Goal: Transaction & Acquisition: Purchase product/service

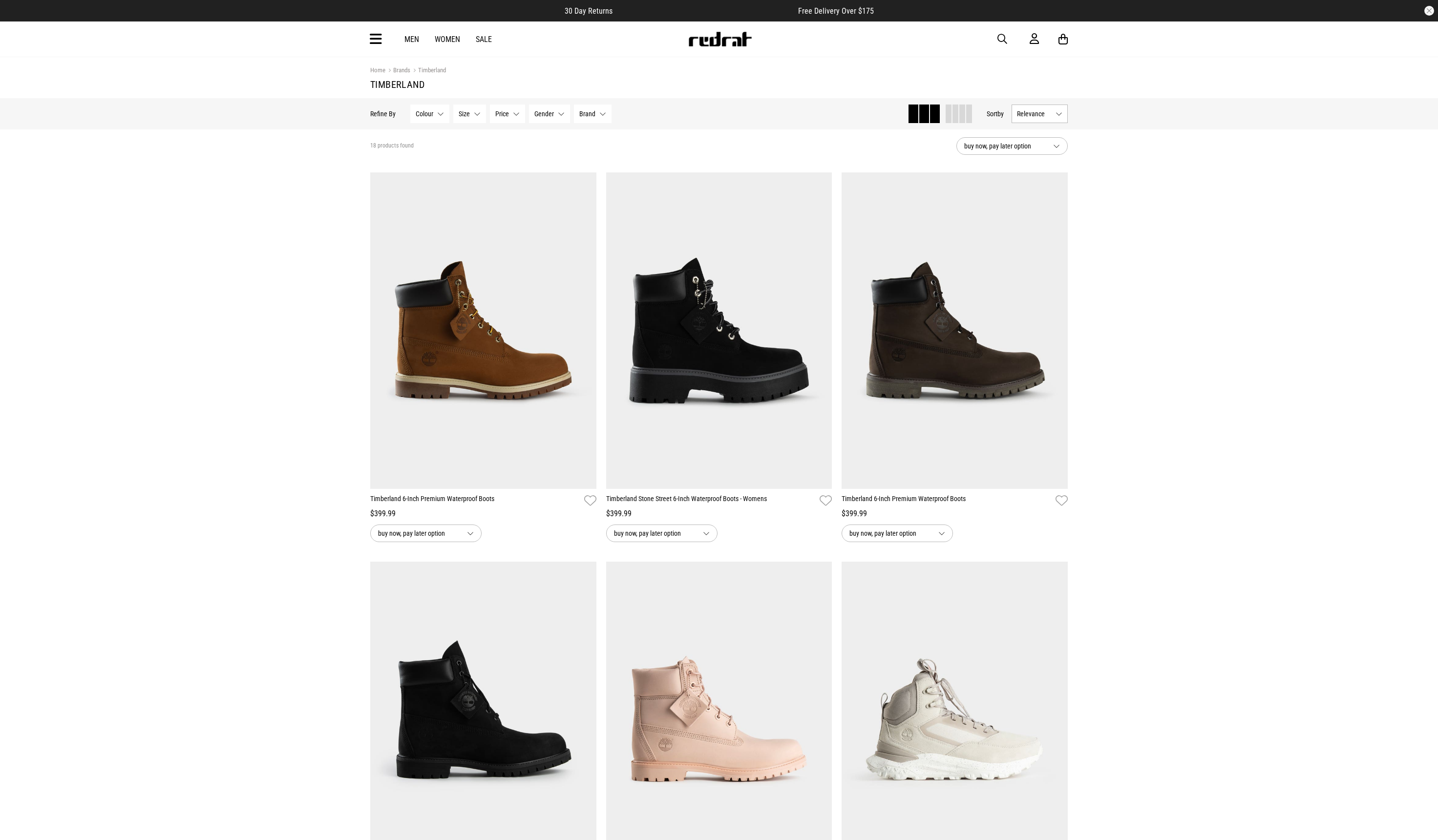
click at [414, 40] on link "Men" at bounding box center [412, 39] width 15 height 10
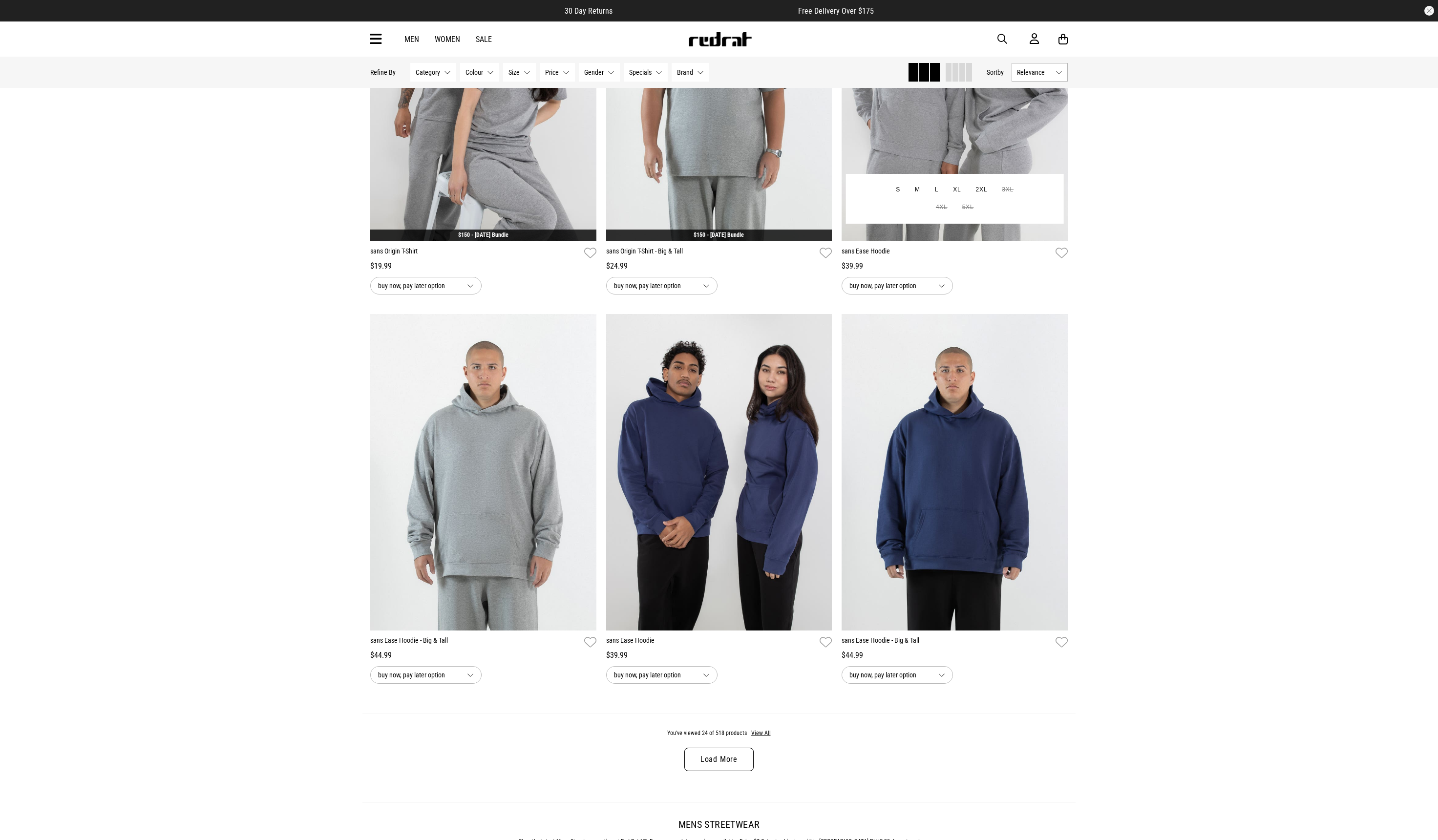
scroll to position [2879, 0]
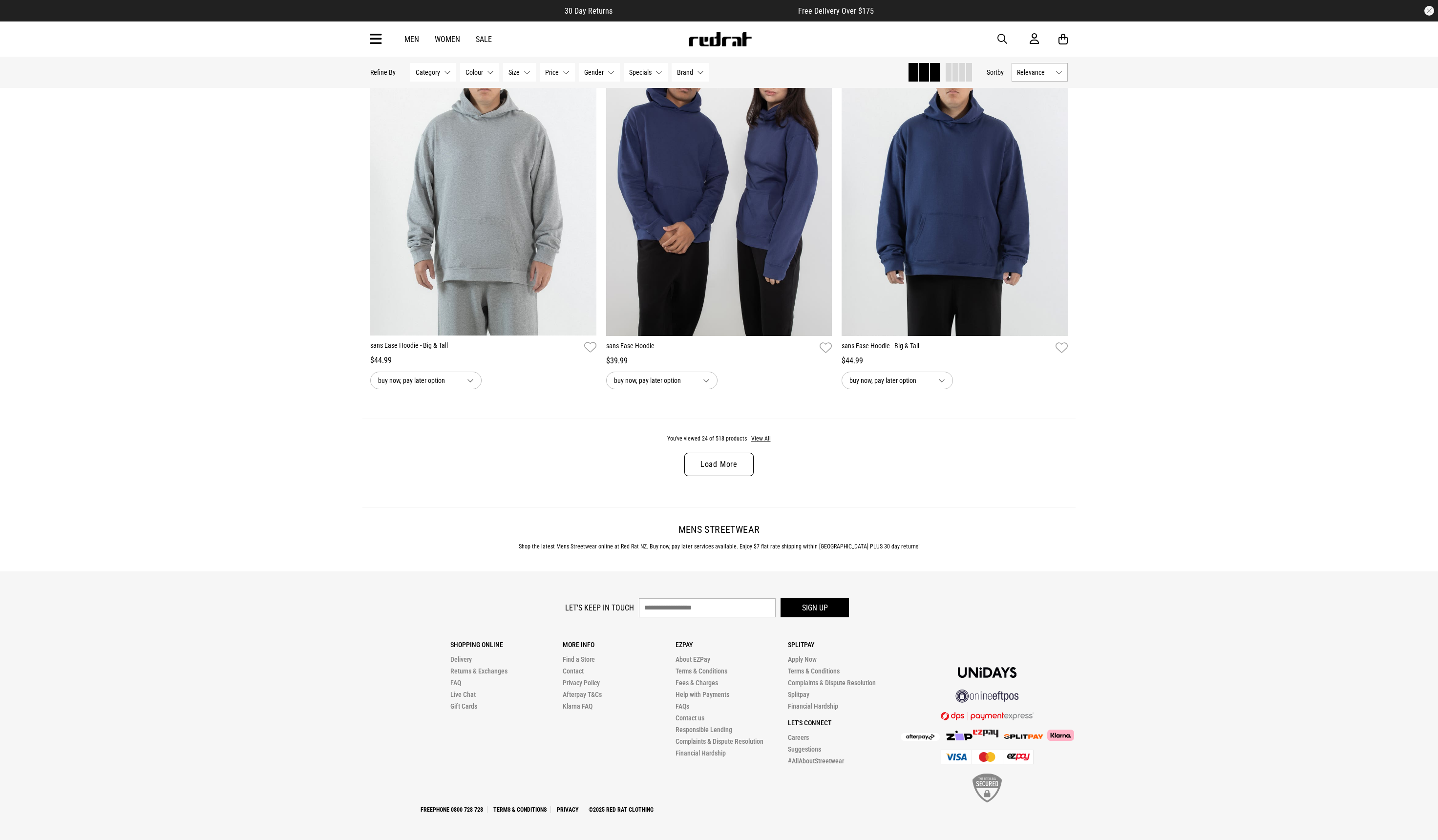
click at [738, 463] on link "Load More" at bounding box center [719, 464] width 70 height 24
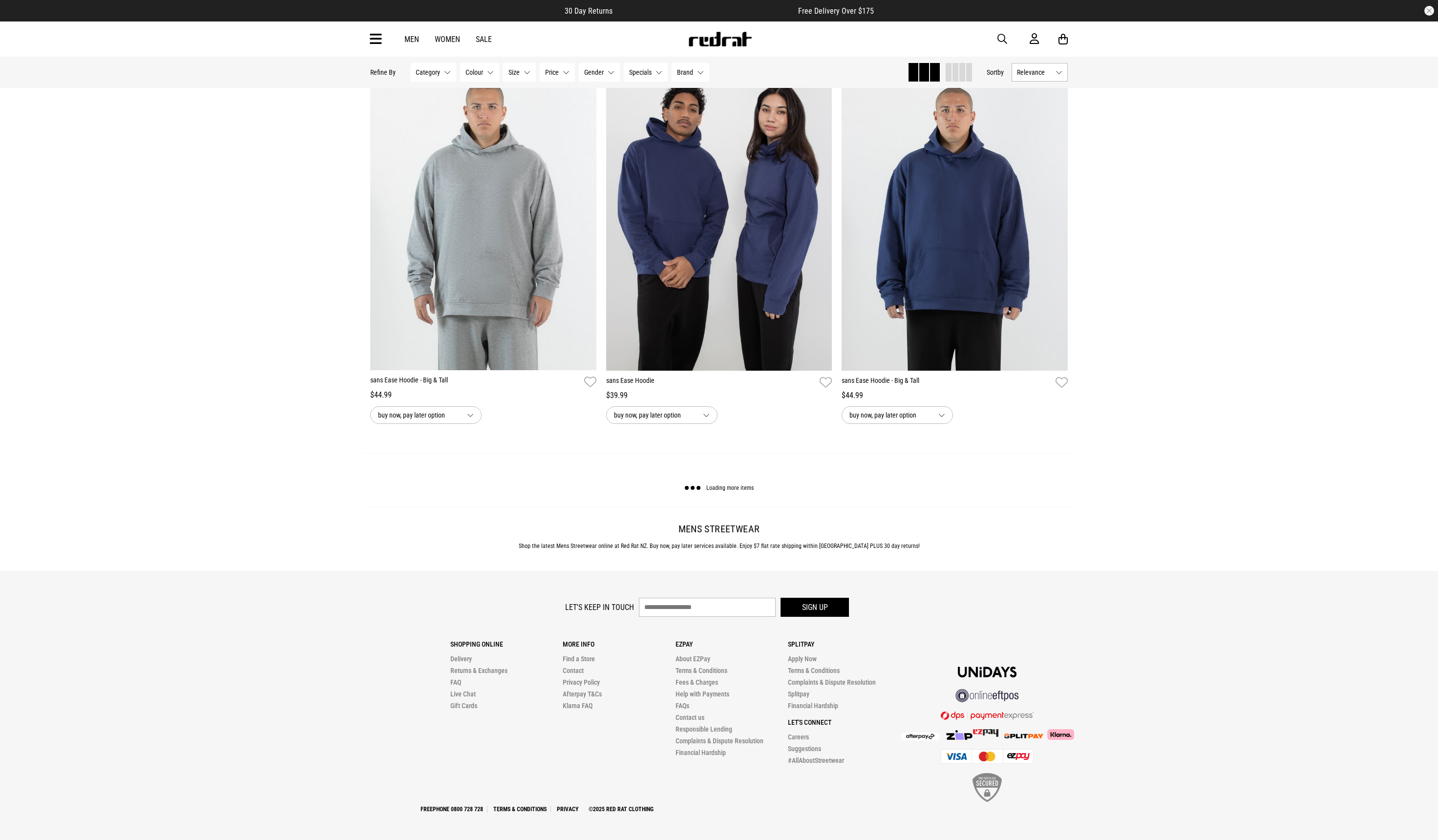
scroll to position [2844, 0]
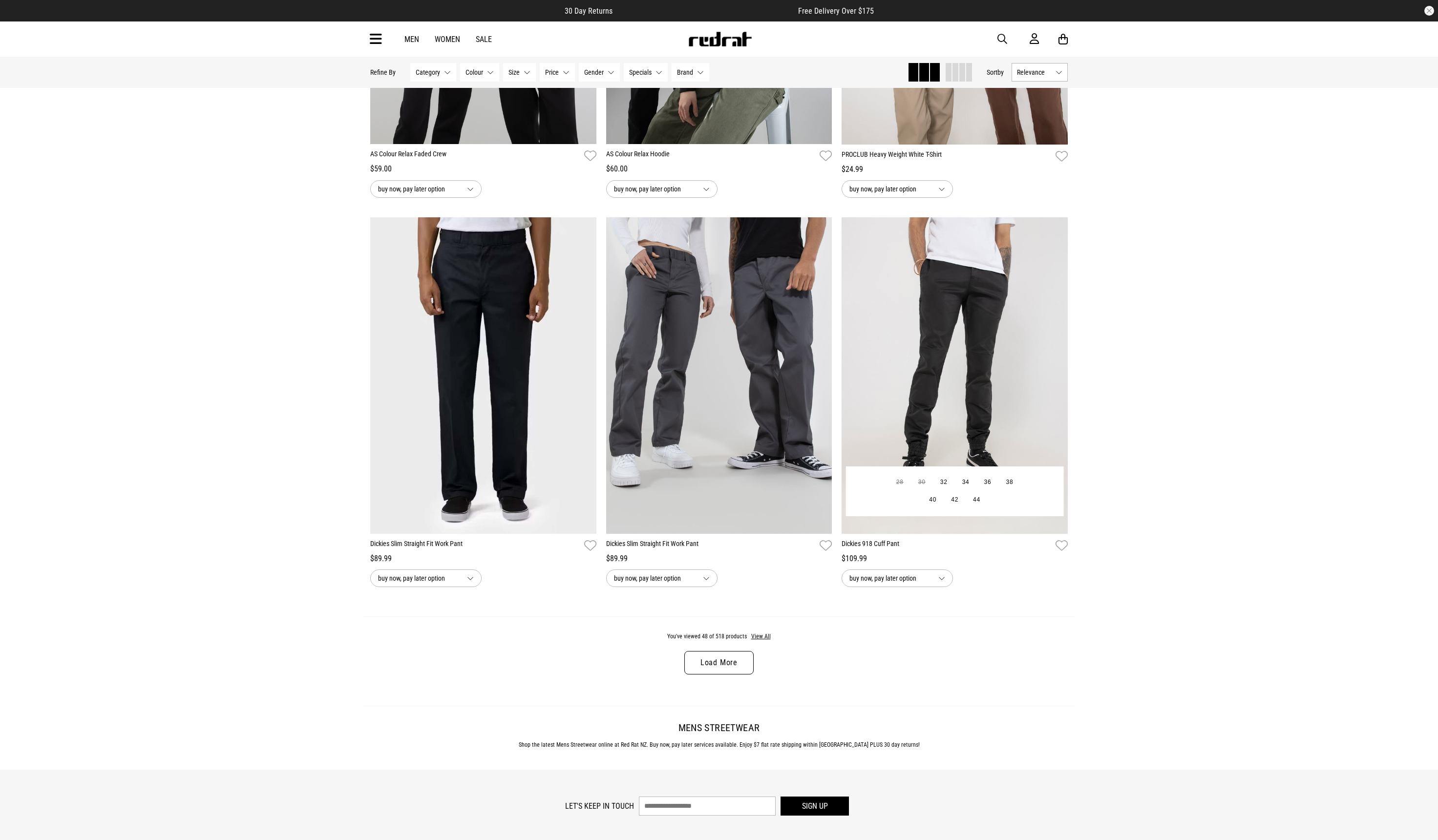
scroll to position [5993, 0]
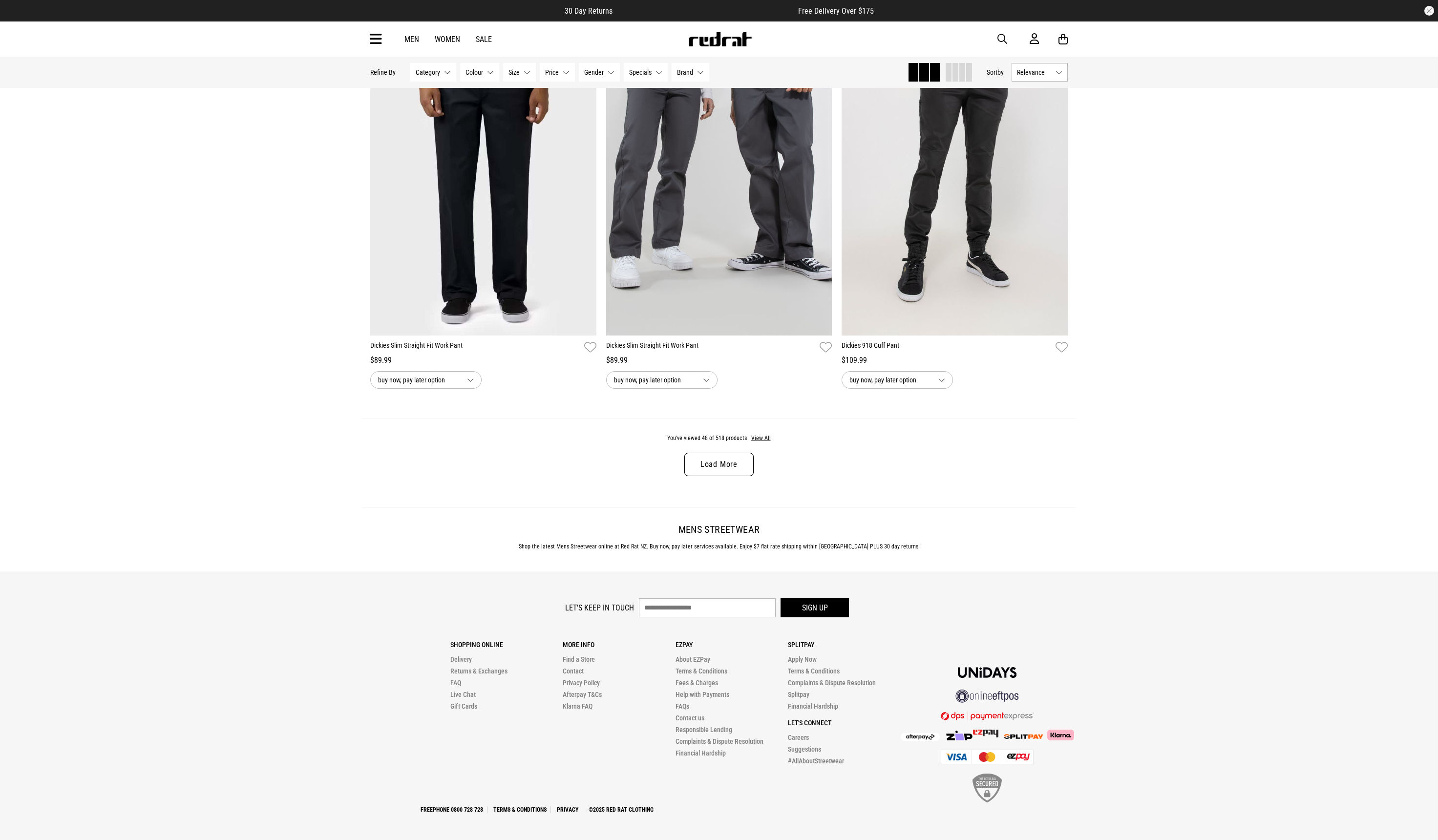
click at [731, 471] on link "Load More" at bounding box center [719, 464] width 70 height 24
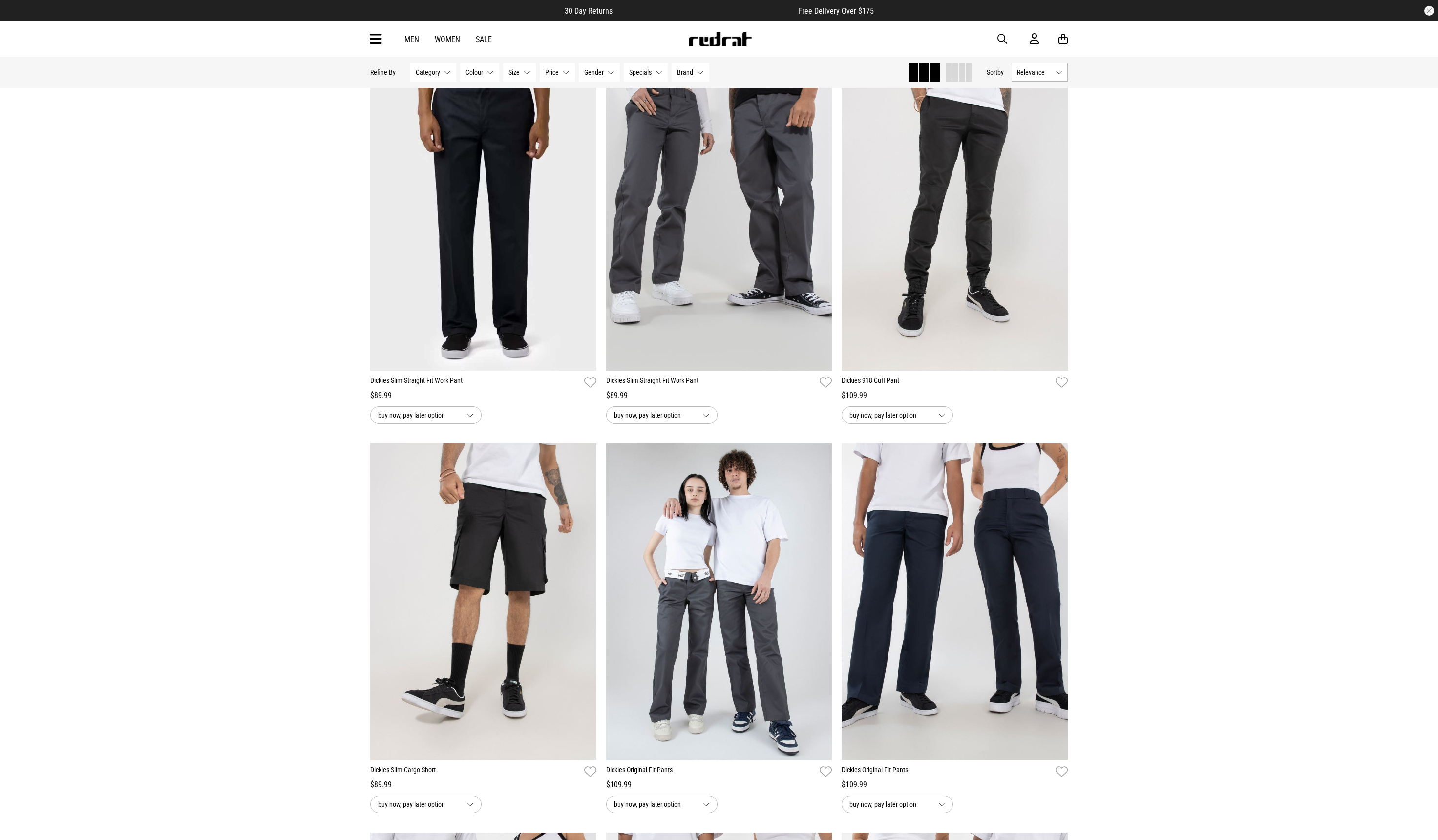
click at [528, 72] on button "Size None selected" at bounding box center [520, 72] width 33 height 18
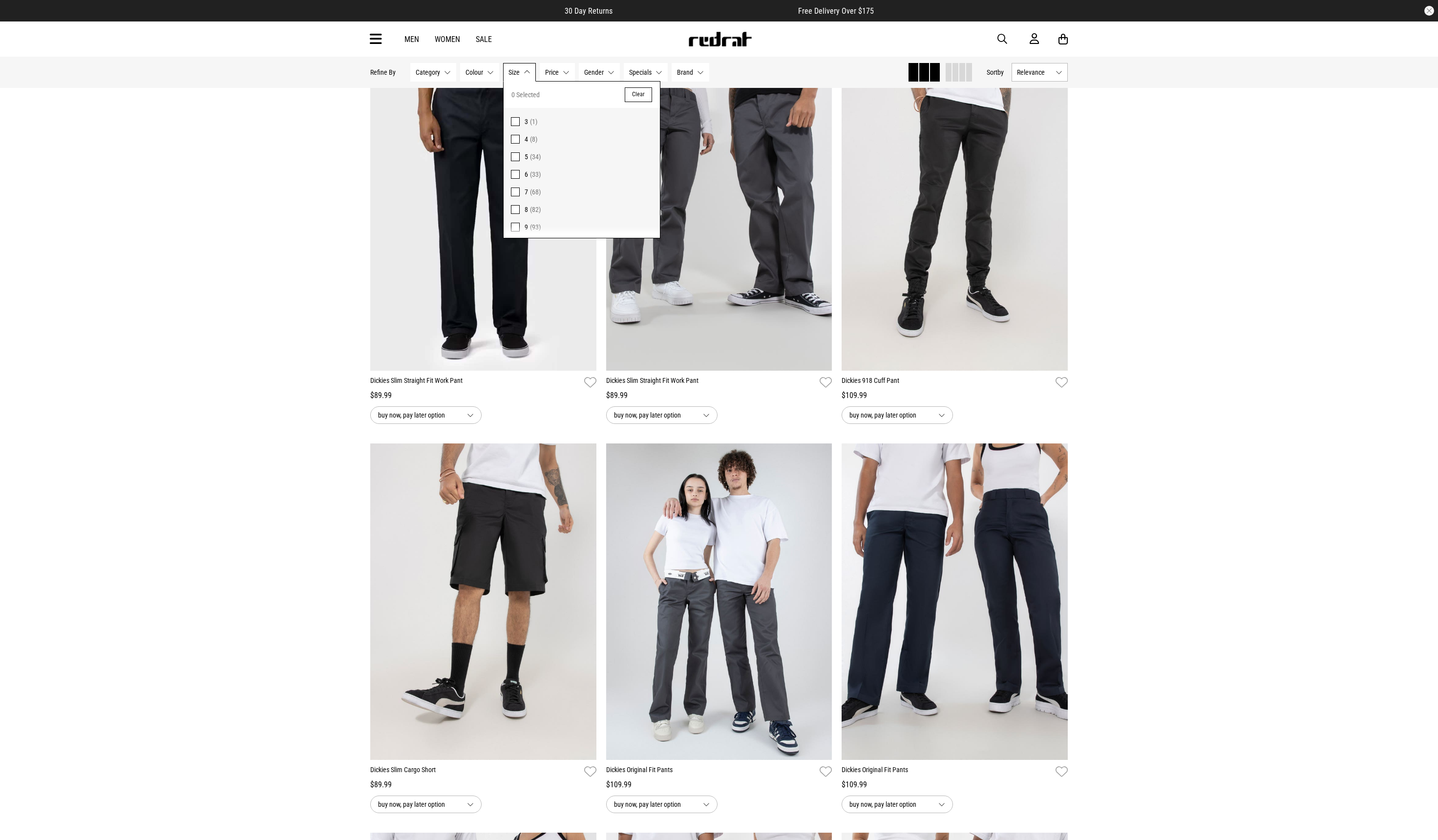
click at [612, 72] on button "Gender None selected" at bounding box center [599, 72] width 41 height 18
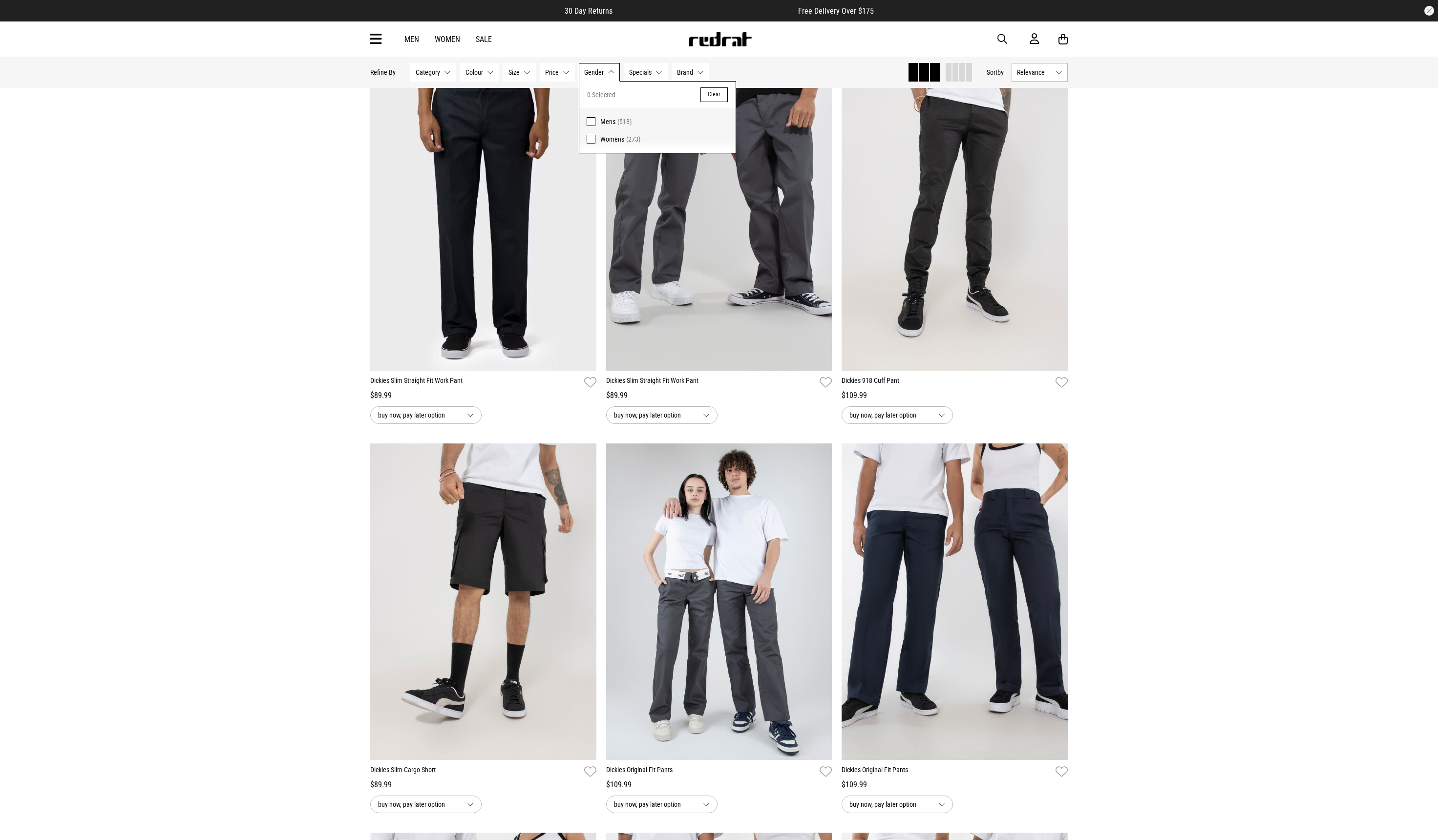
click at [594, 120] on span at bounding box center [591, 121] width 9 height 9
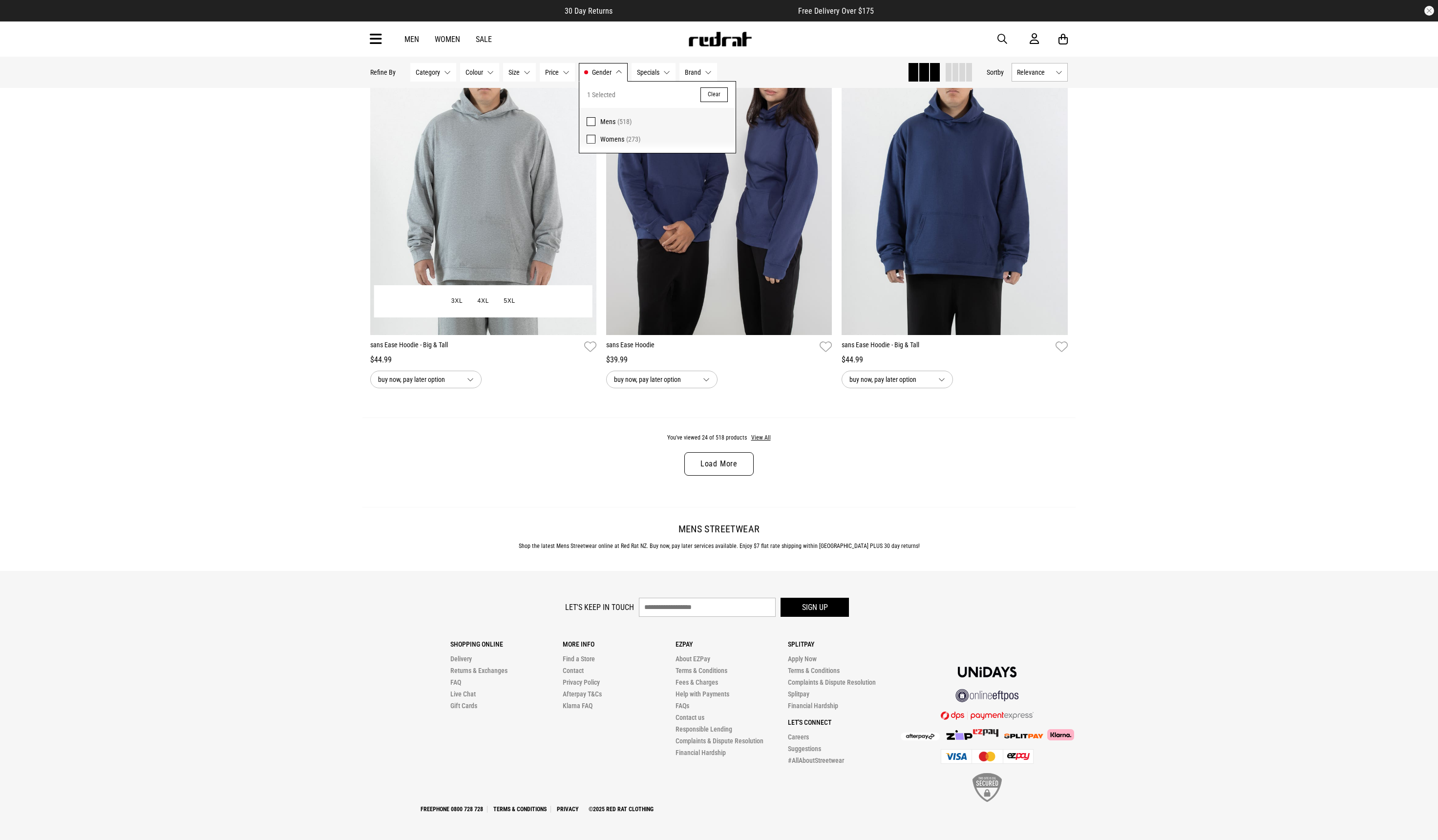
scroll to position [2890, 0]
click at [527, 71] on button "Size None selected" at bounding box center [520, 72] width 33 height 18
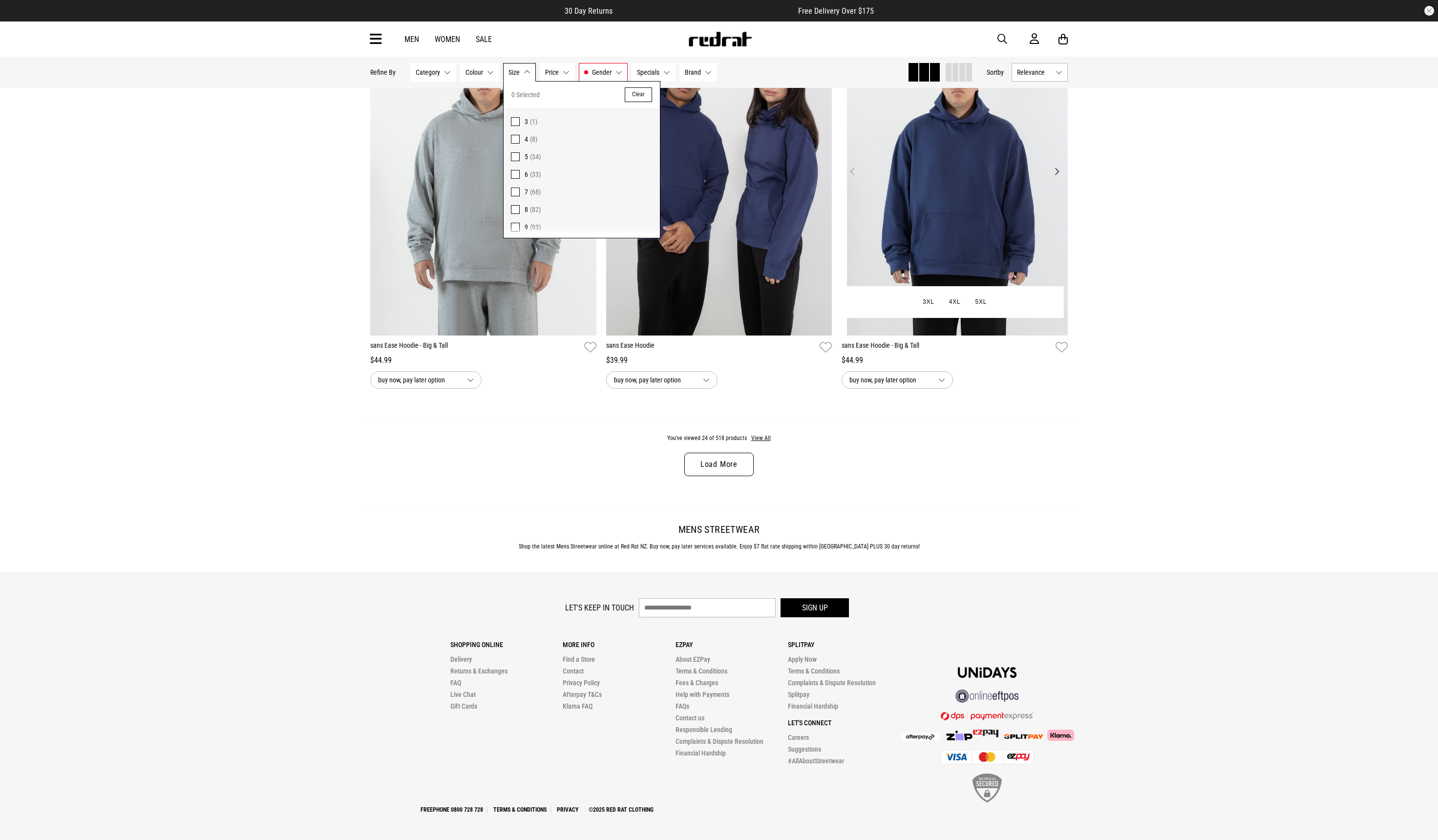
drag, startPoint x: 1061, startPoint y: 223, endPoint x: 942, endPoint y: 208, distance: 119.9
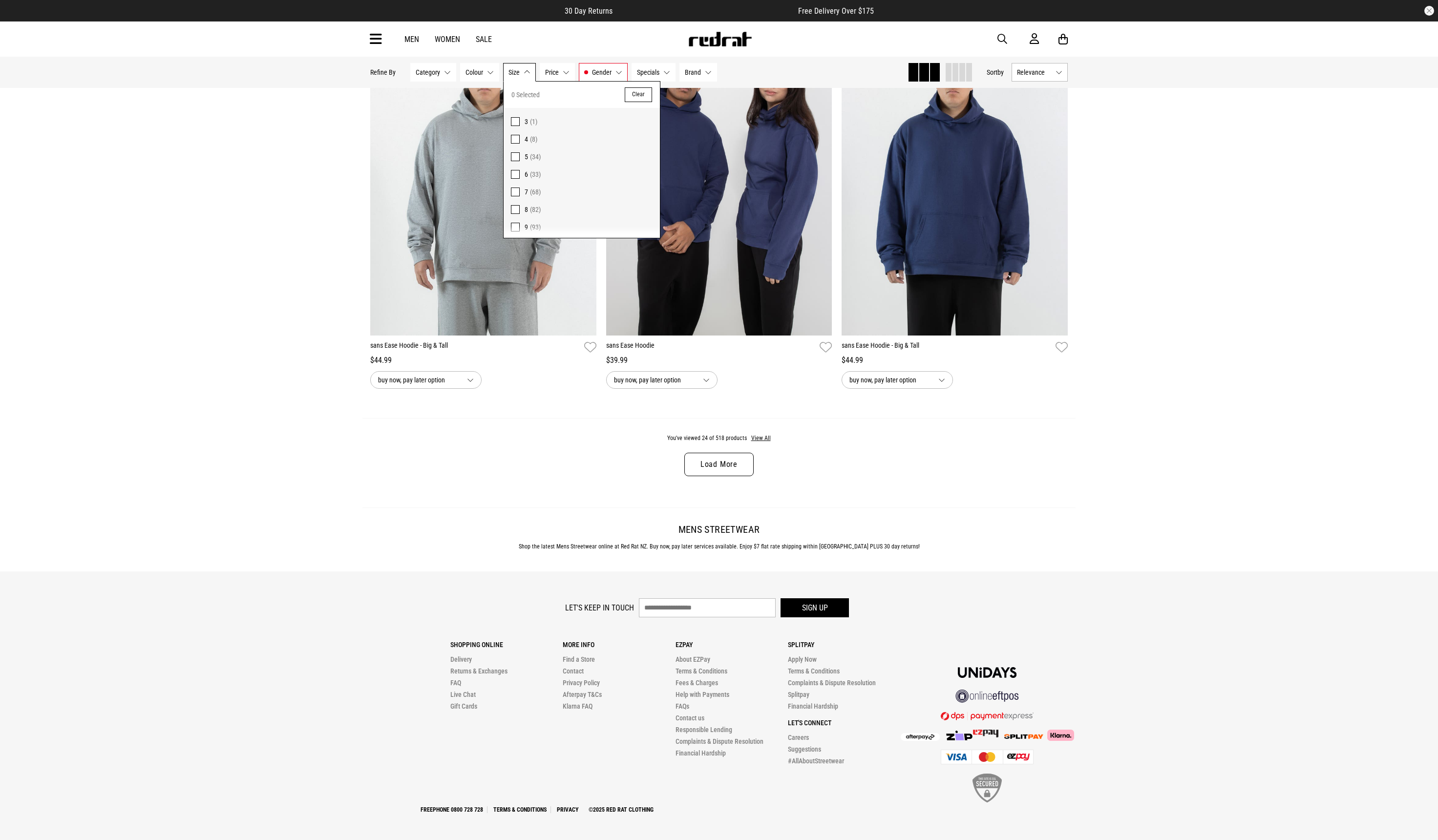
drag, startPoint x: 1222, startPoint y: 313, endPoint x: 1216, endPoint y: 304, distance: 10.8
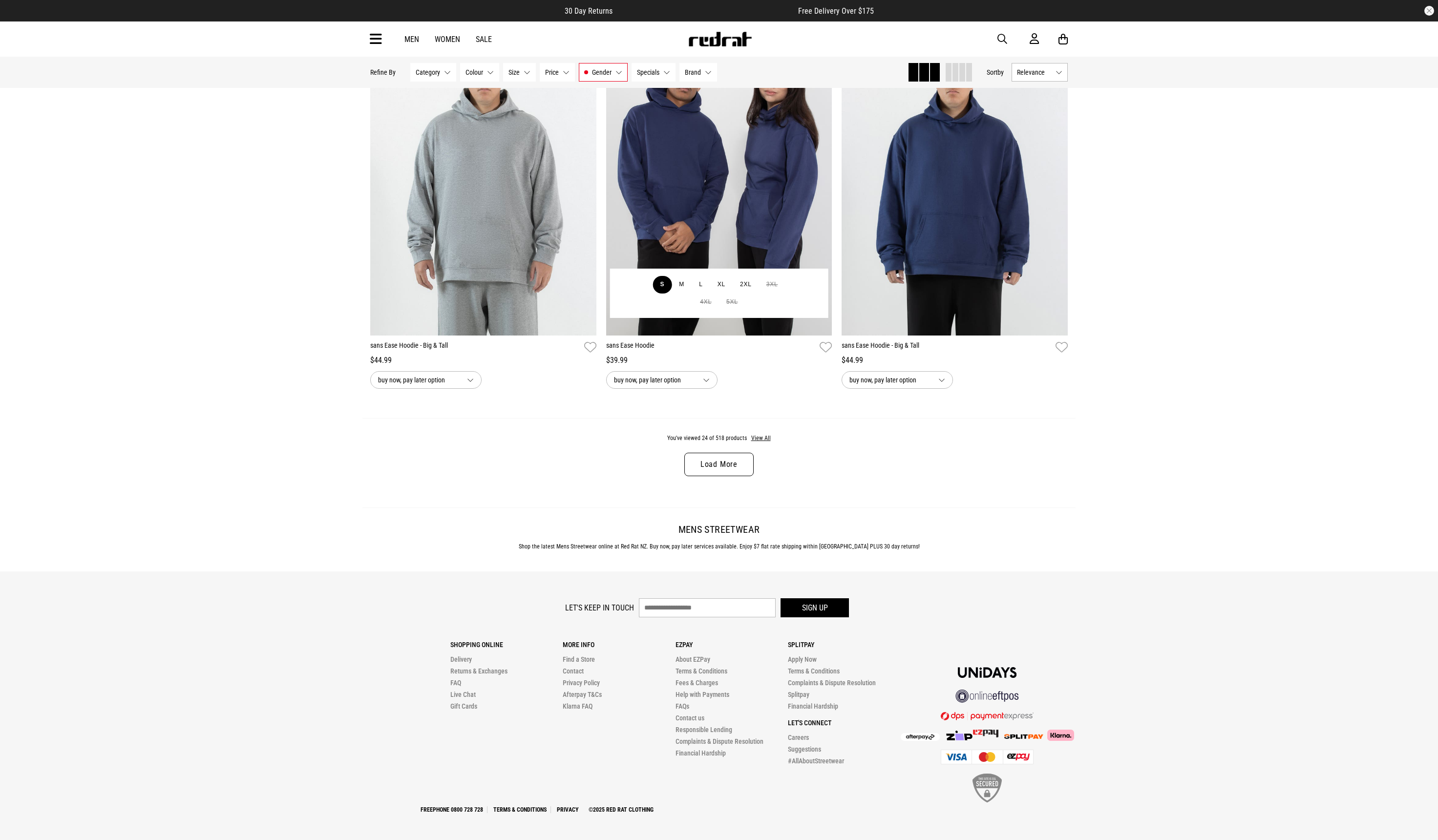
click at [661, 282] on button "S" at bounding box center [663, 284] width 19 height 17
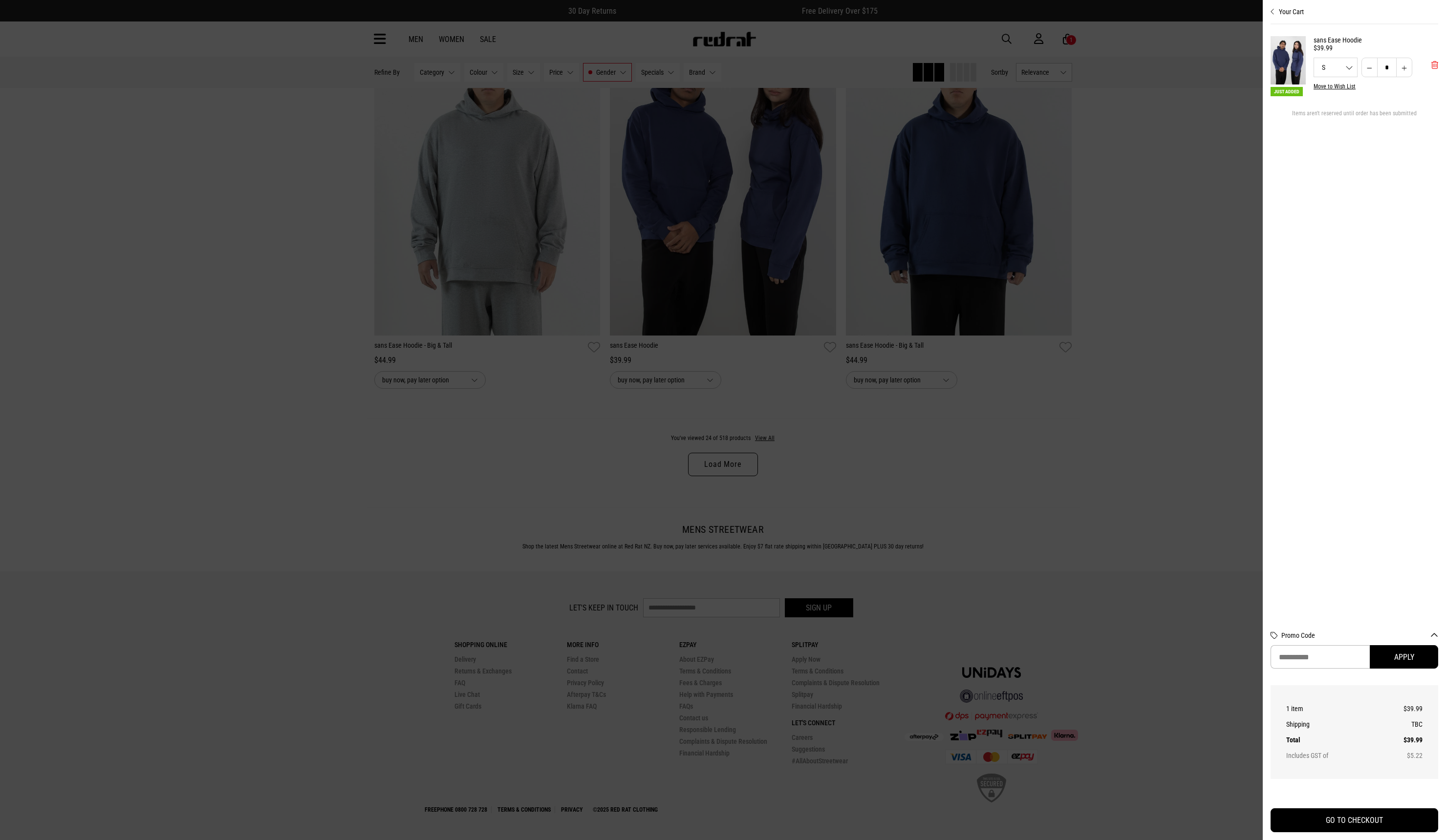
click at [1436, 62] on span "'Remove from cart" at bounding box center [1435, 65] width 7 height 10
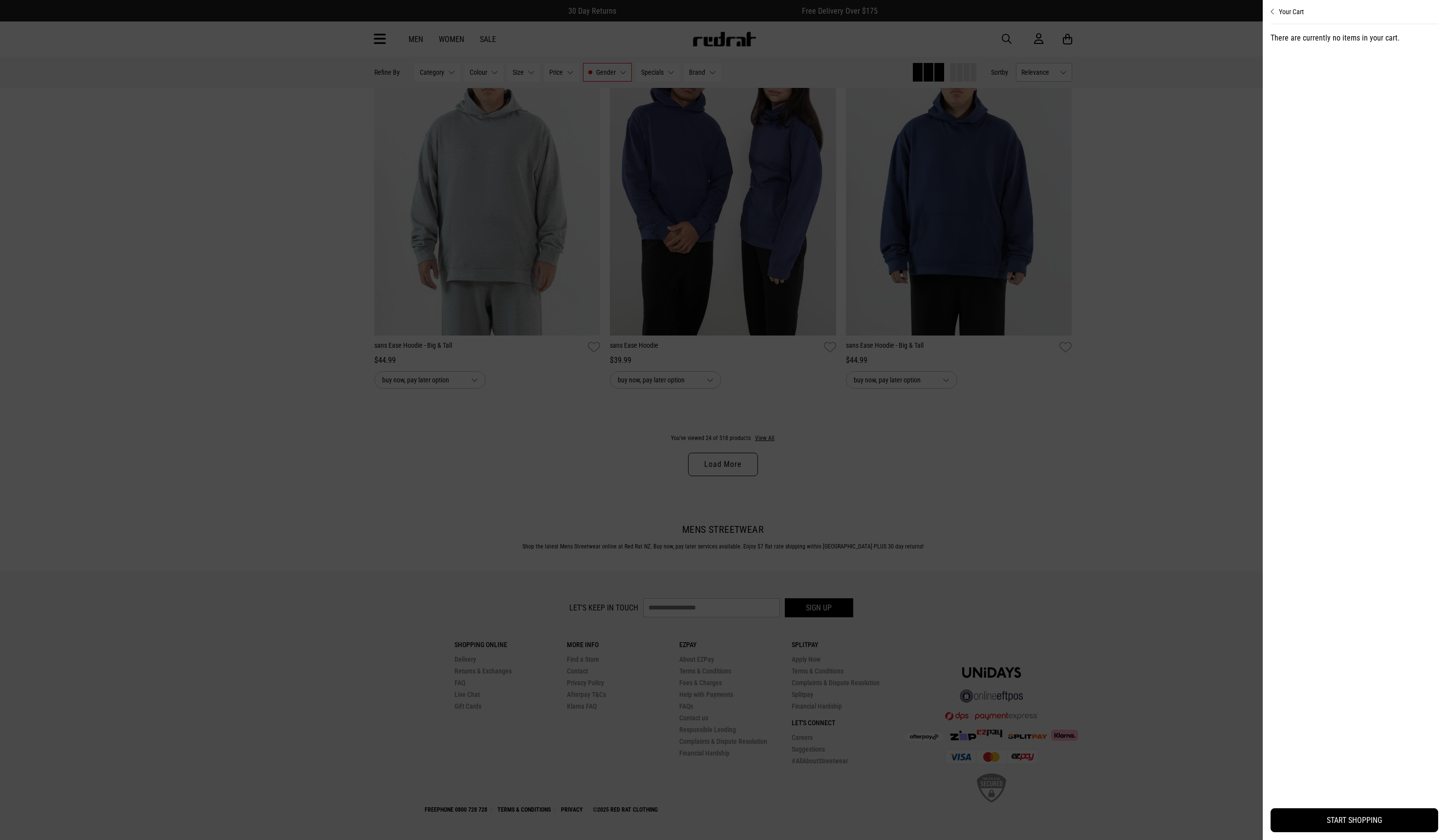
click at [1271, 6] on button "Your Cart" at bounding box center [1354, 8] width 168 height 16
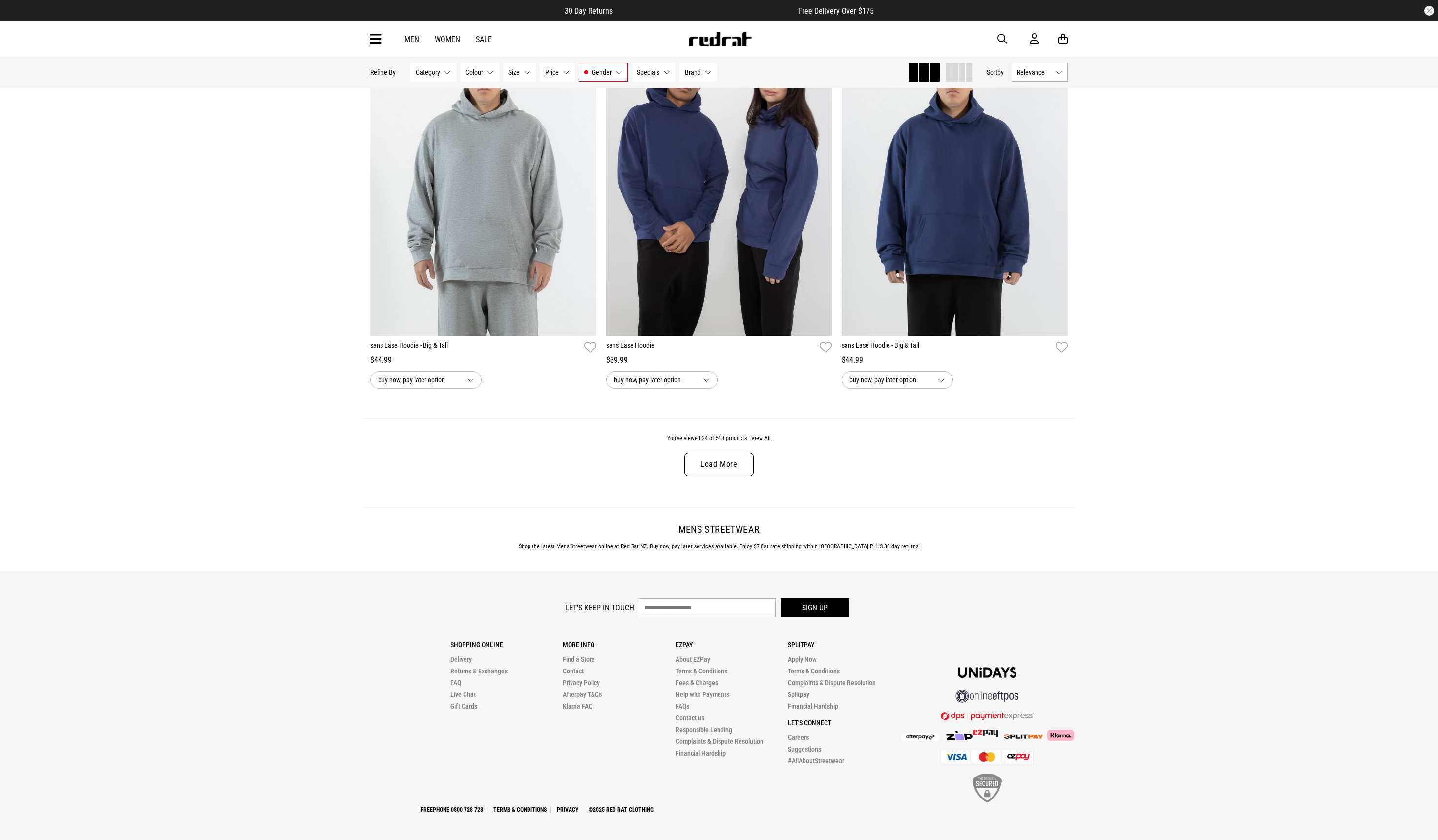
click at [731, 463] on link "Load More" at bounding box center [719, 464] width 70 height 24
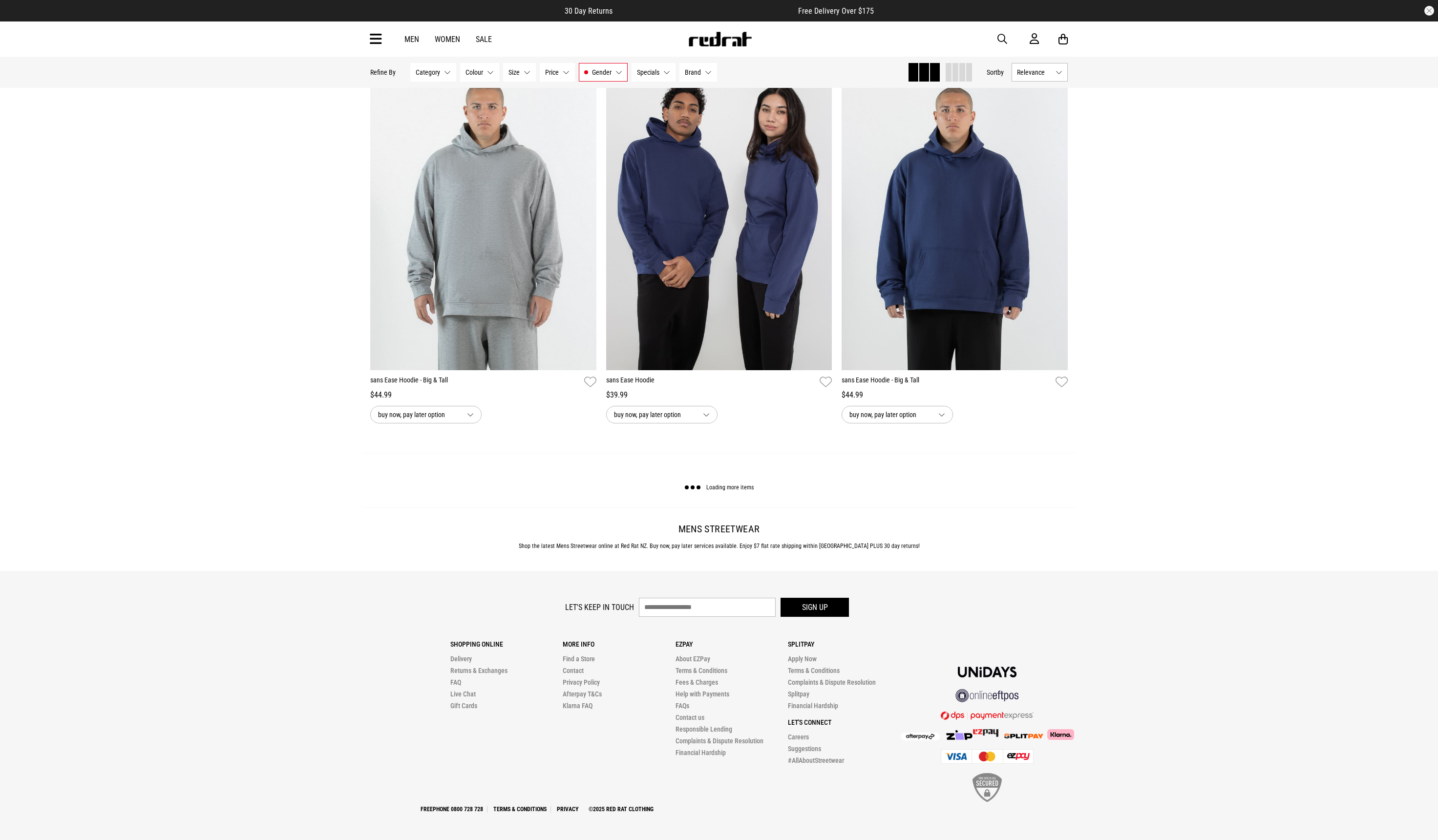
scroll to position [2855, 0]
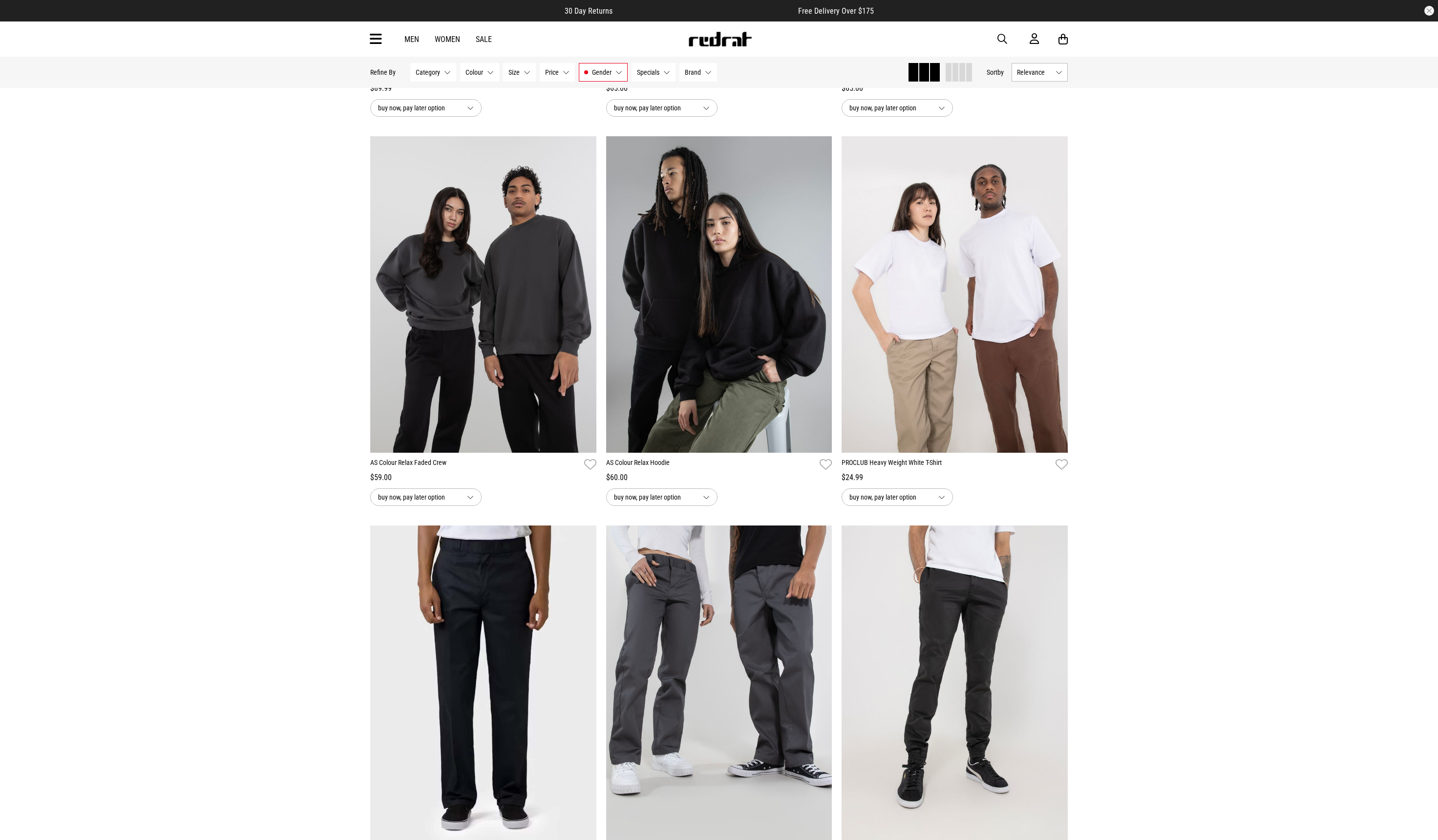
scroll to position [6003, 0]
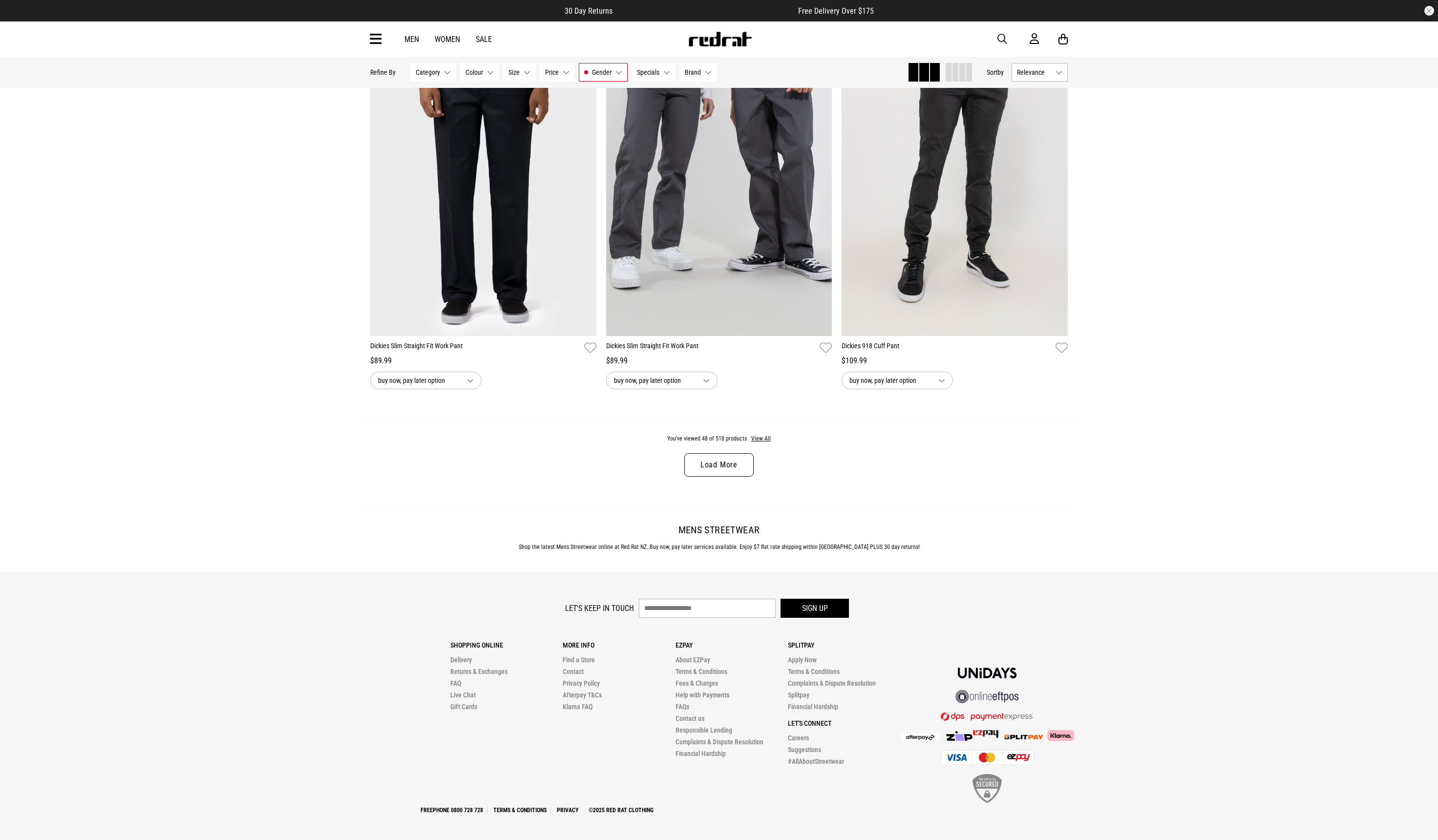
click at [728, 460] on link "Load More" at bounding box center [719, 465] width 70 height 24
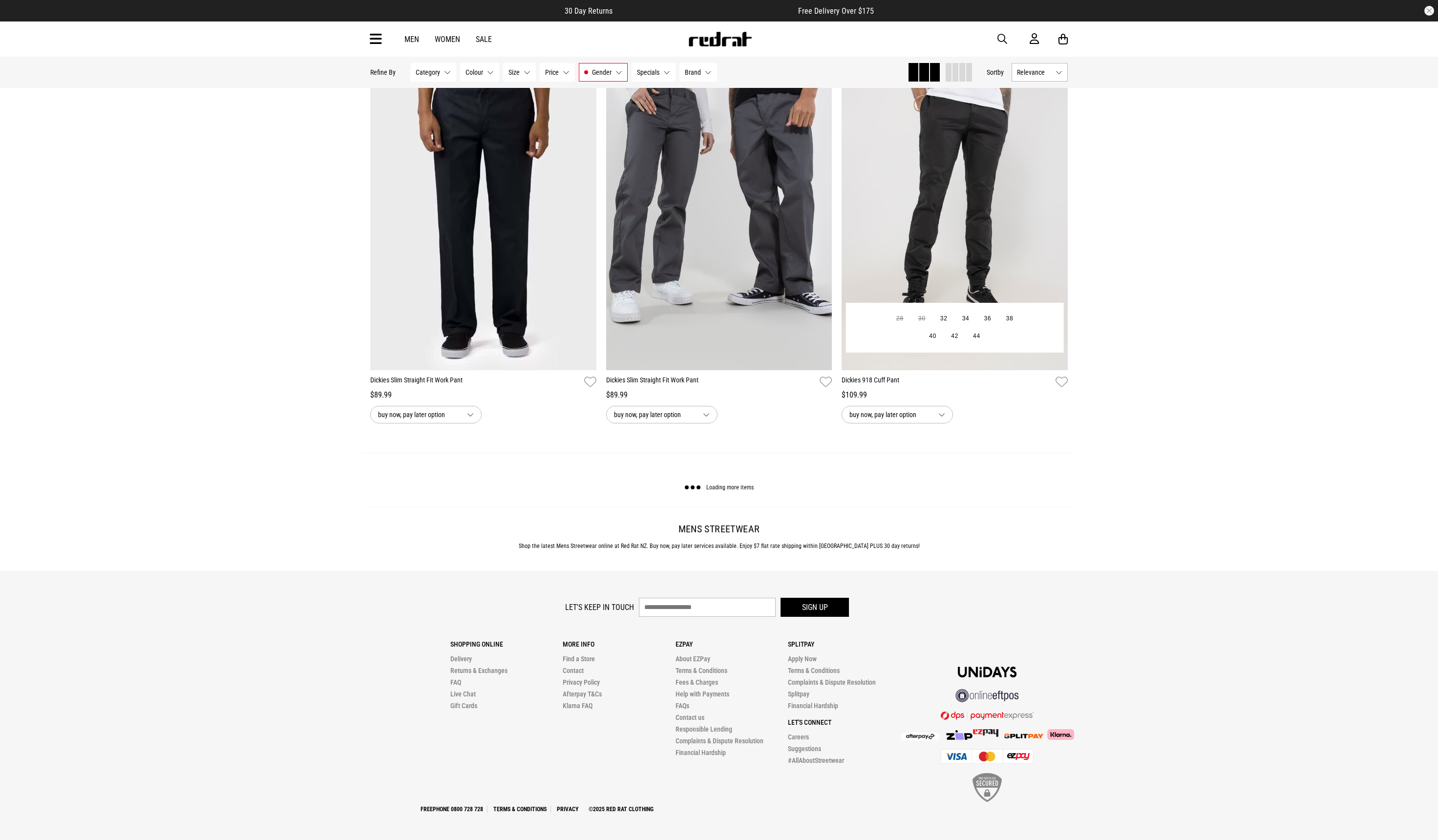
scroll to position [5968, 0]
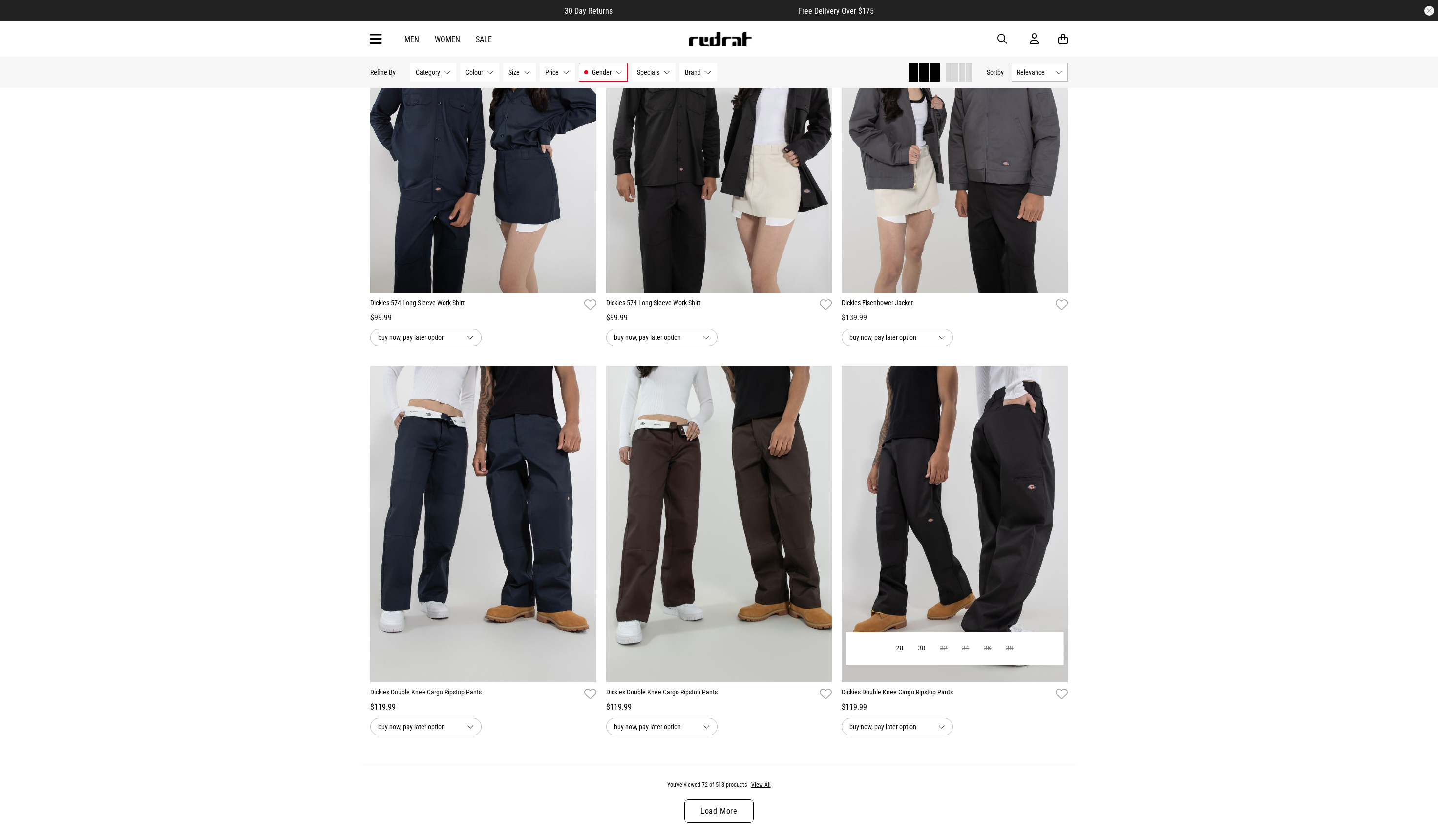
scroll to position [9022, 0]
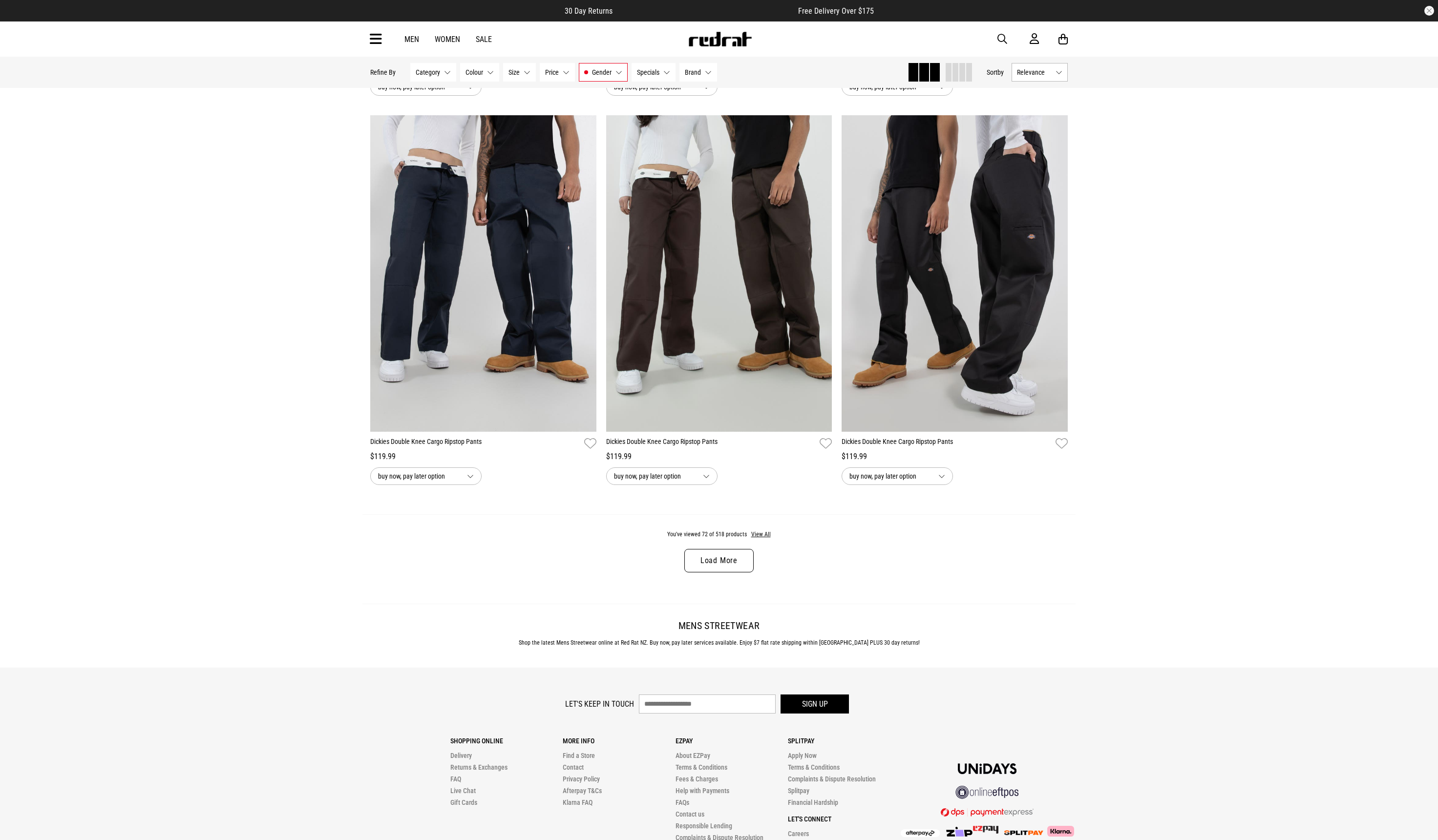
click at [732, 563] on link "Load More" at bounding box center [719, 560] width 70 height 24
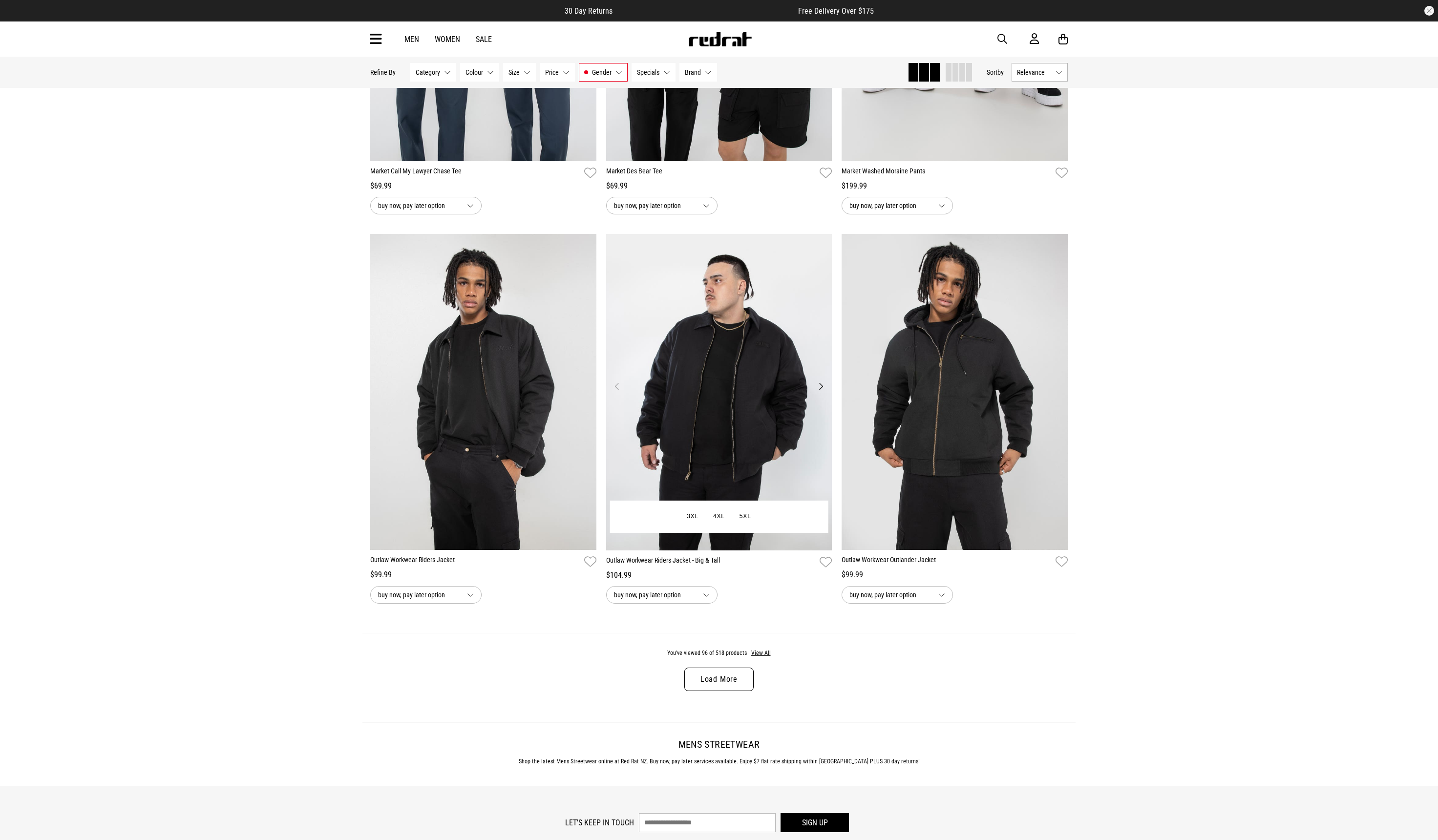
scroll to position [12232, 0]
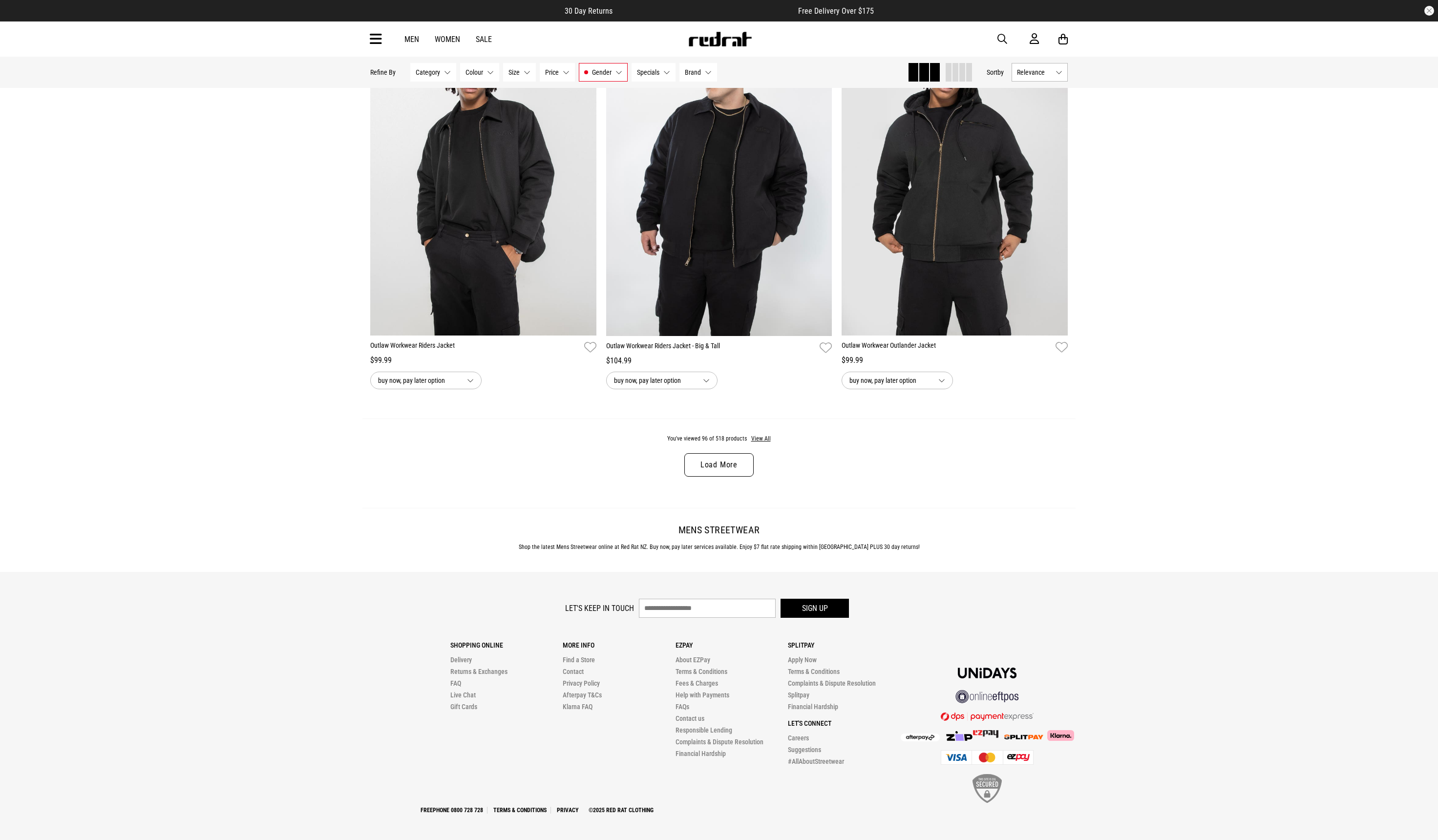
click at [716, 461] on link "Load More" at bounding box center [719, 465] width 70 height 24
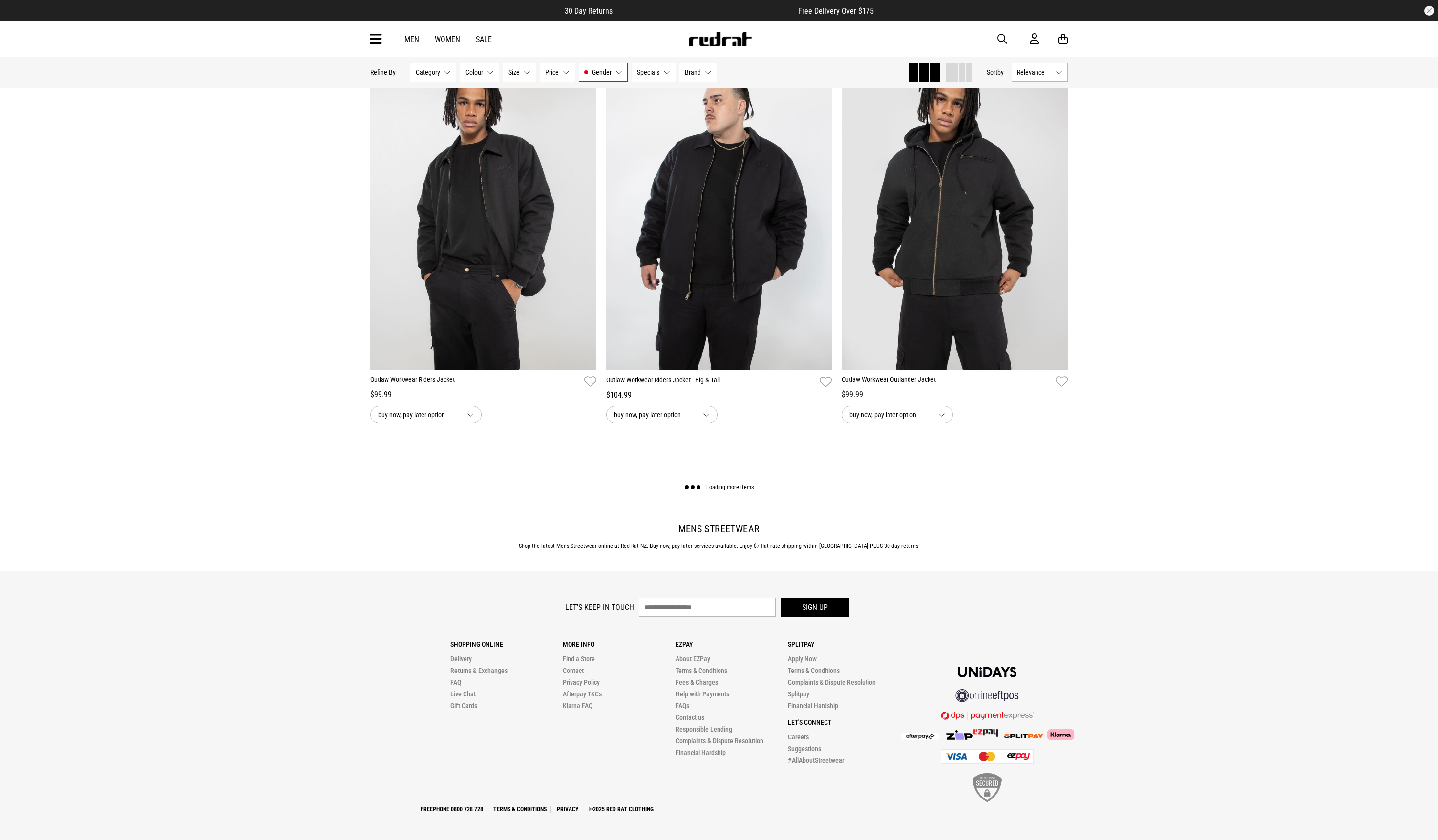
scroll to position [12197, 0]
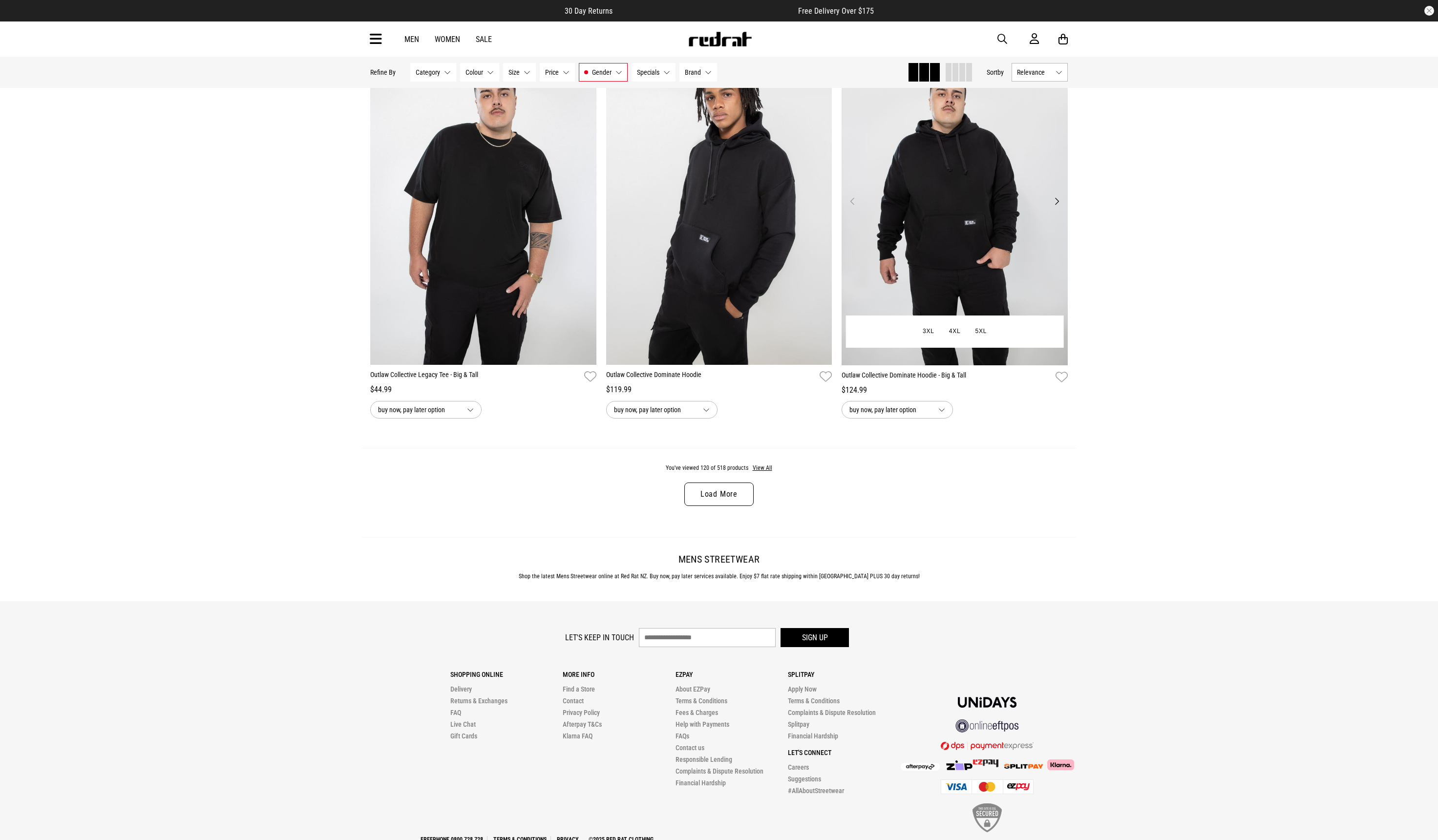
scroll to position [15347, 0]
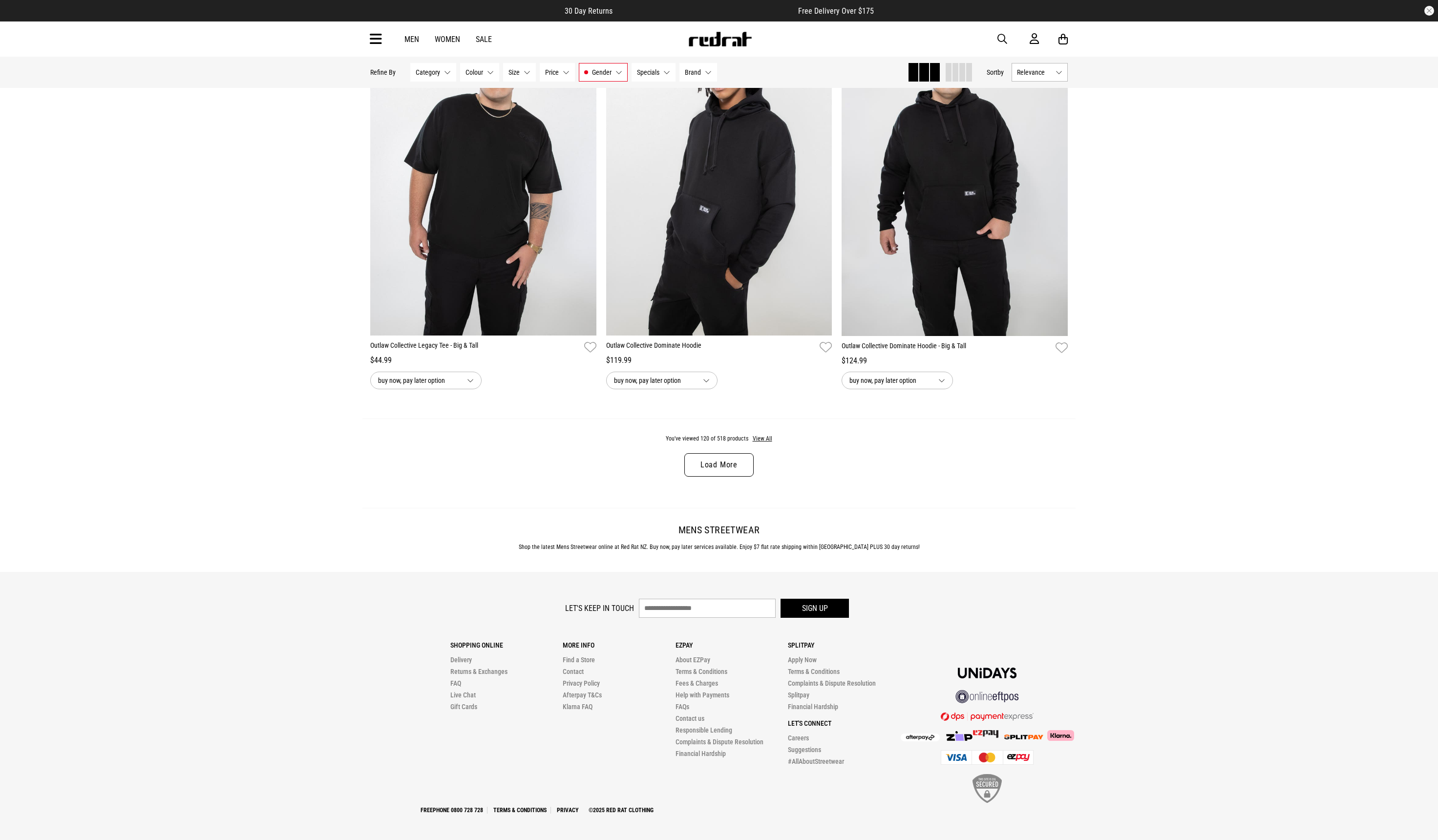
drag, startPoint x: 729, startPoint y: 466, endPoint x: 761, endPoint y: 478, distance: 34.2
click at [729, 466] on link "Load More" at bounding box center [719, 465] width 70 height 24
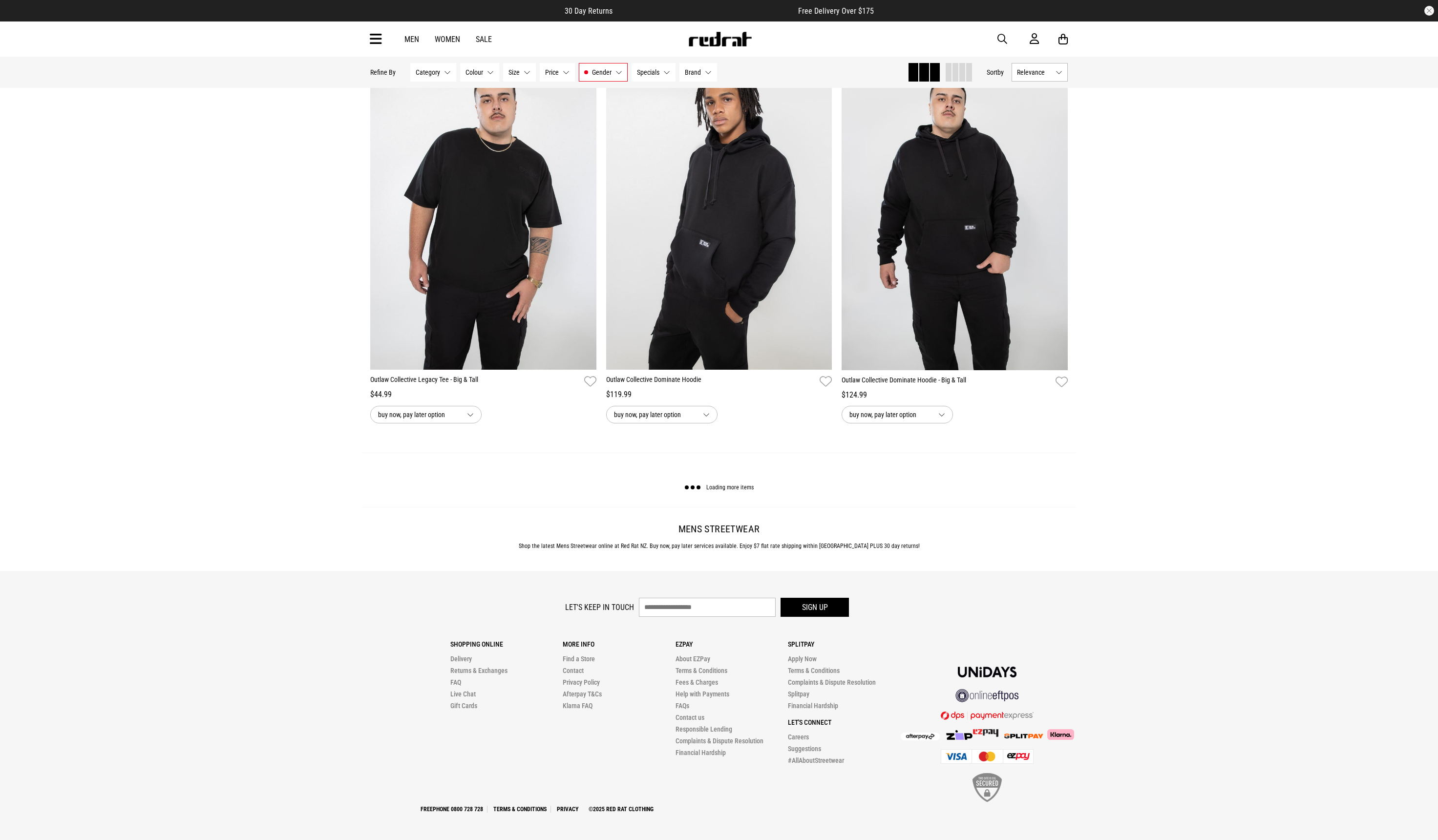
scroll to position [15312, 0]
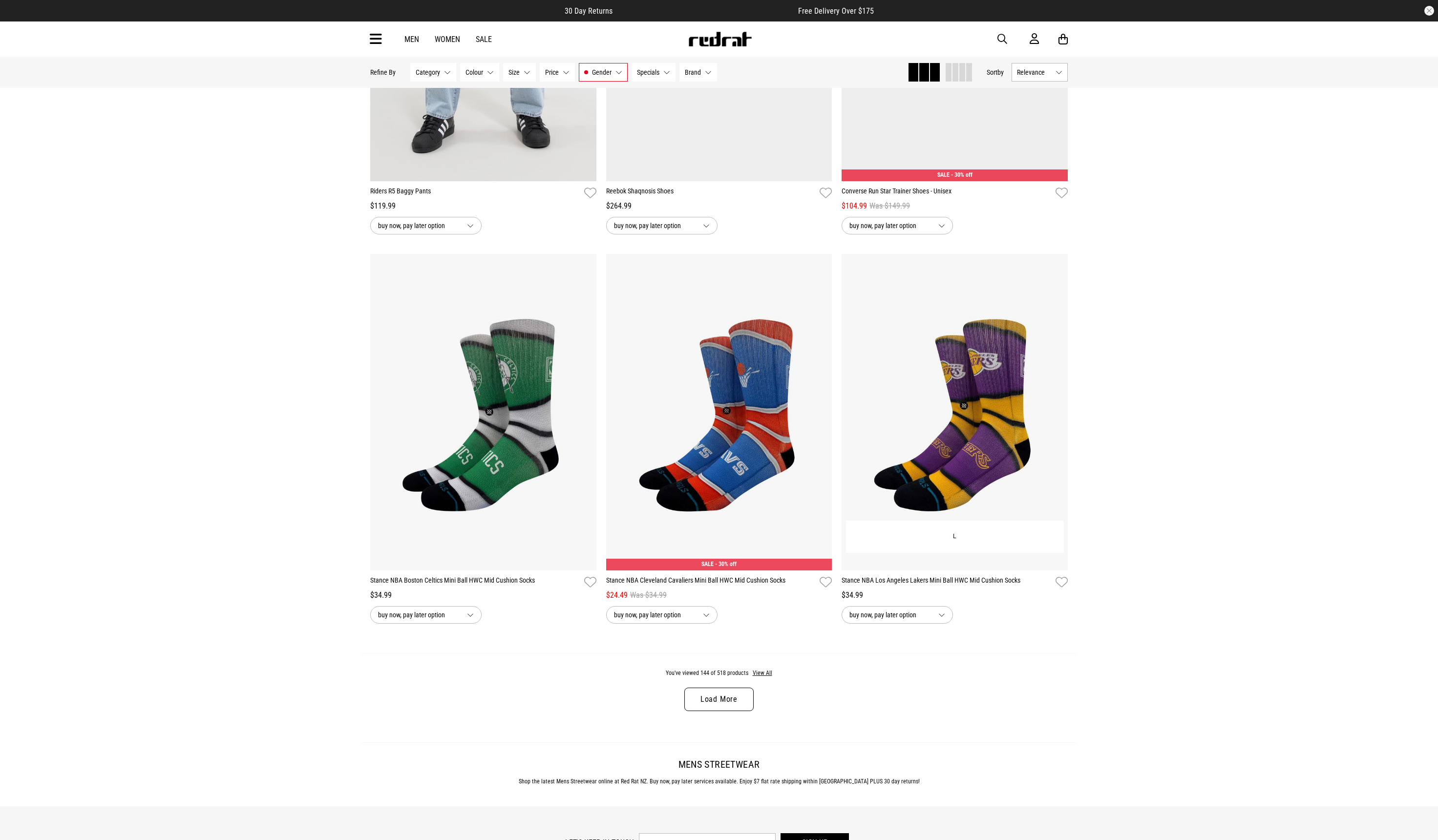
scroll to position [18461, 0]
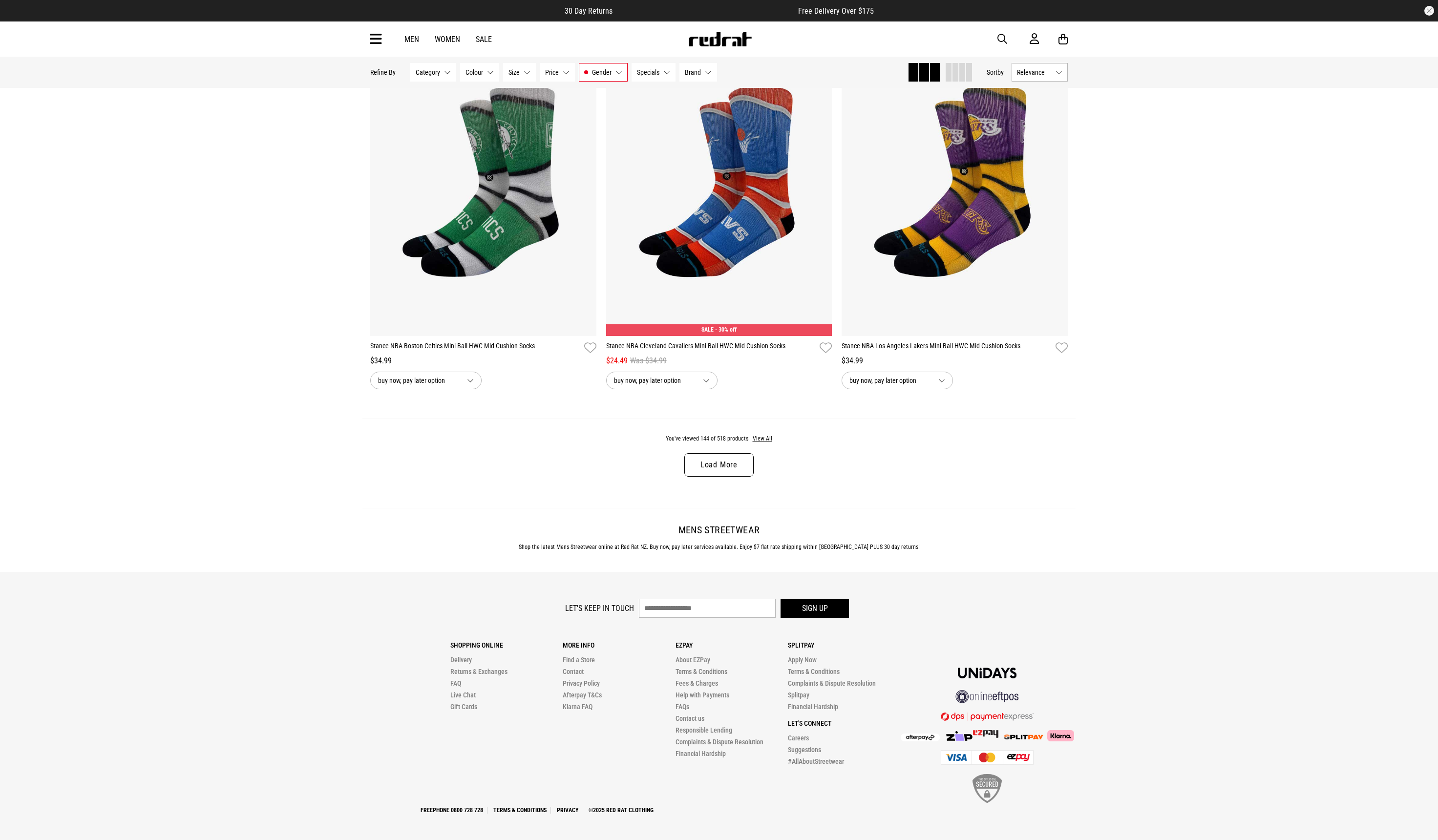
click at [719, 470] on link "Load More" at bounding box center [719, 465] width 70 height 24
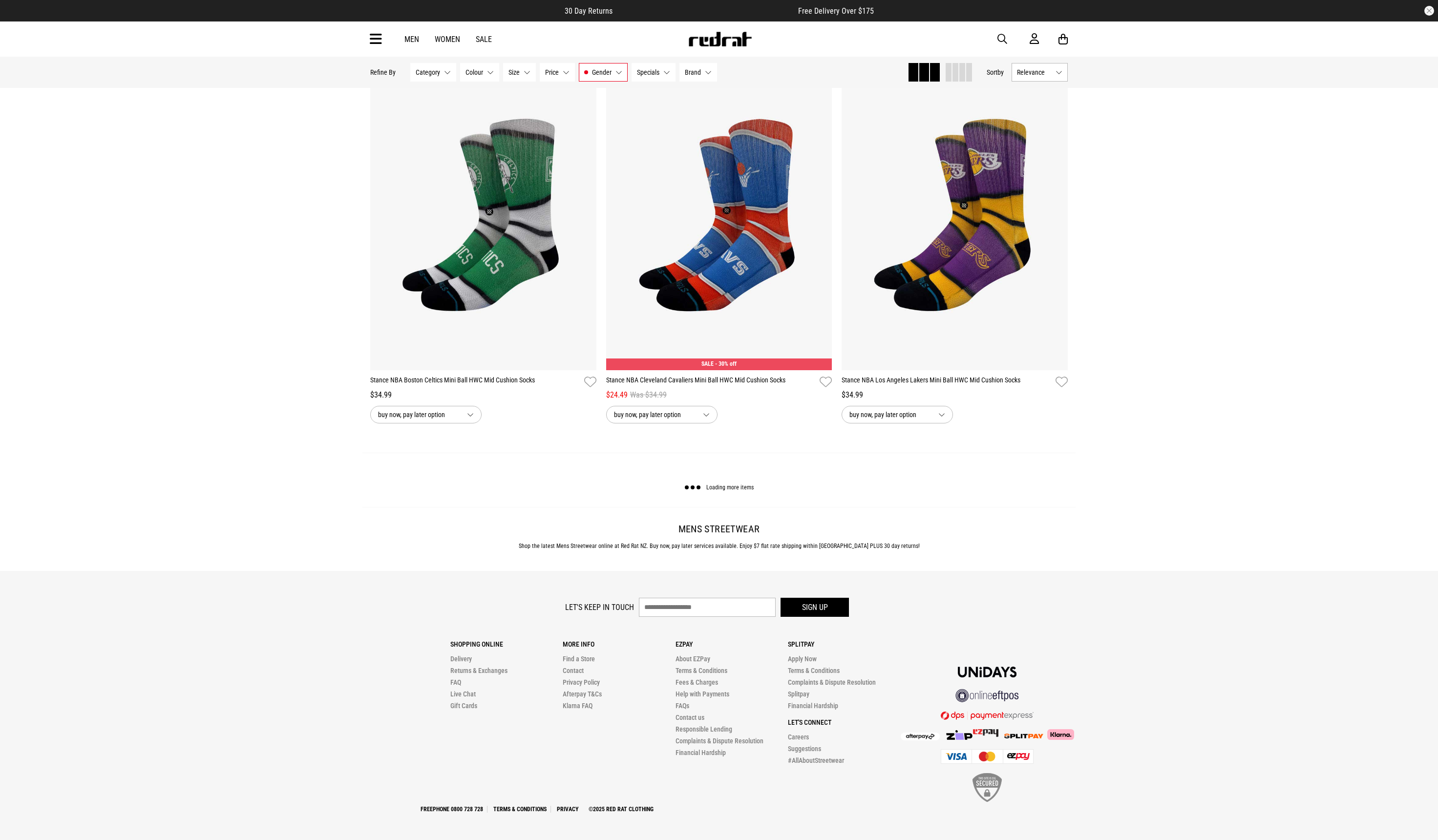
scroll to position [18426, 0]
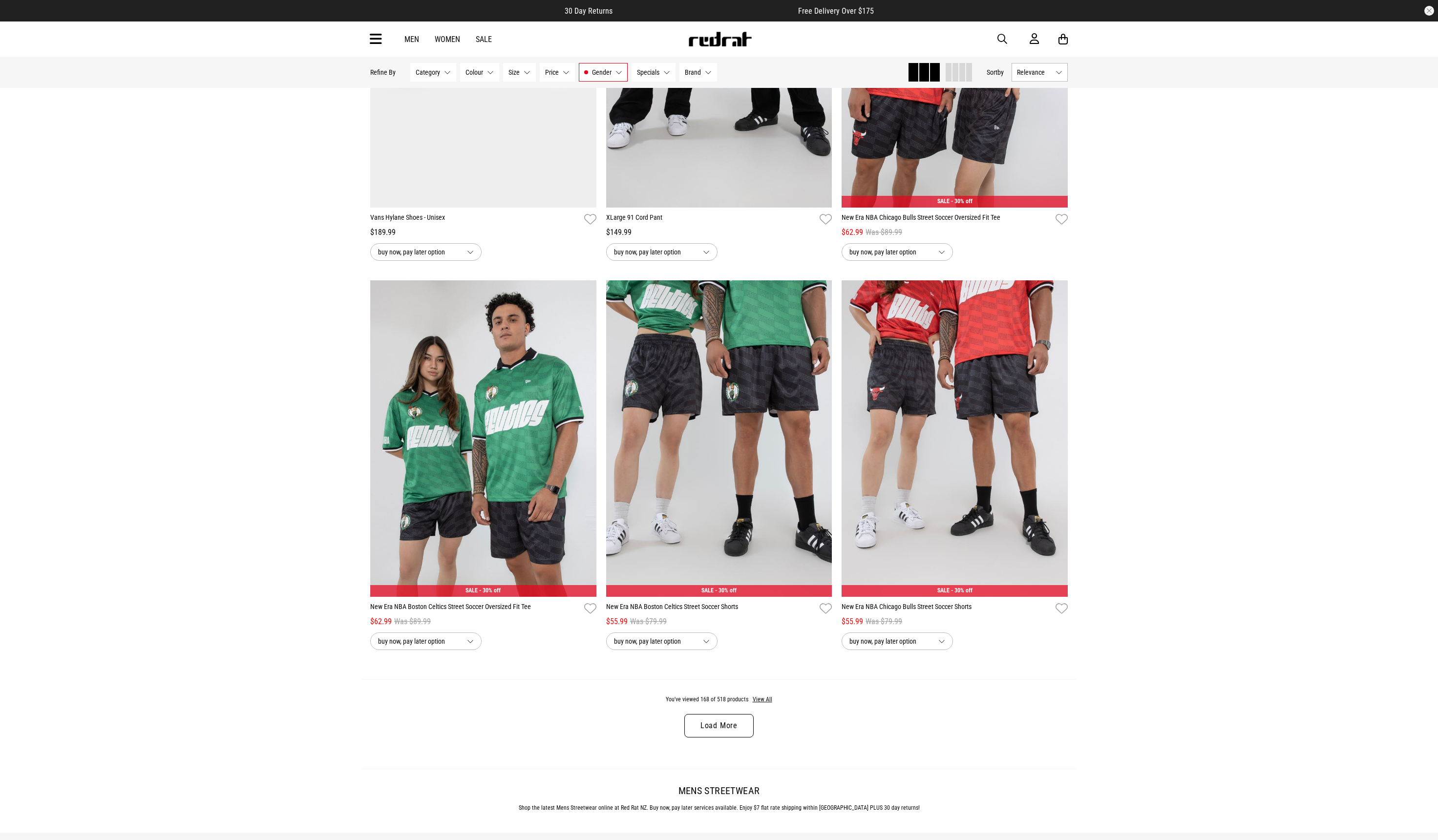
scroll to position [21575, 0]
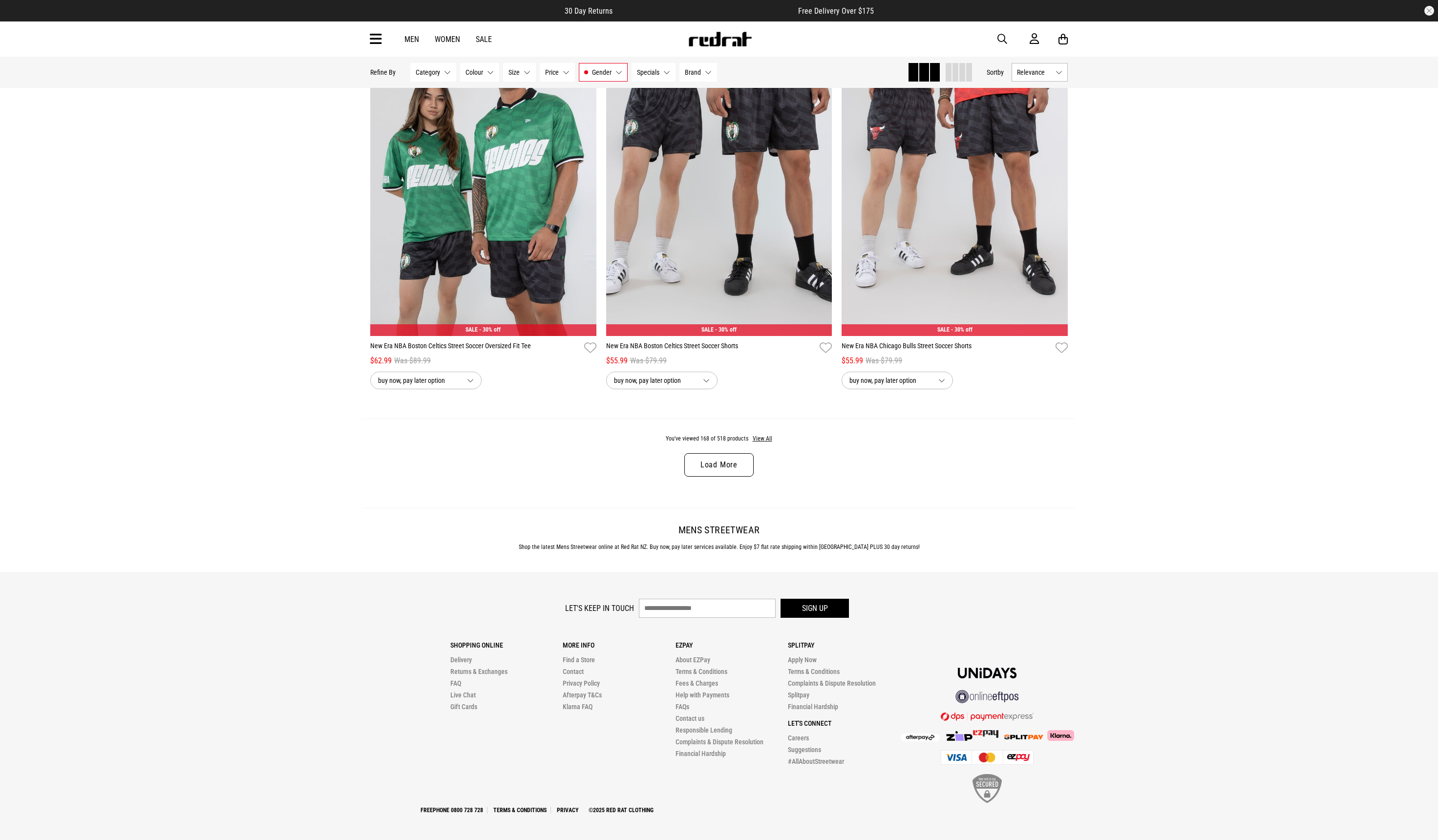
click at [733, 461] on link "Load More" at bounding box center [719, 465] width 70 height 24
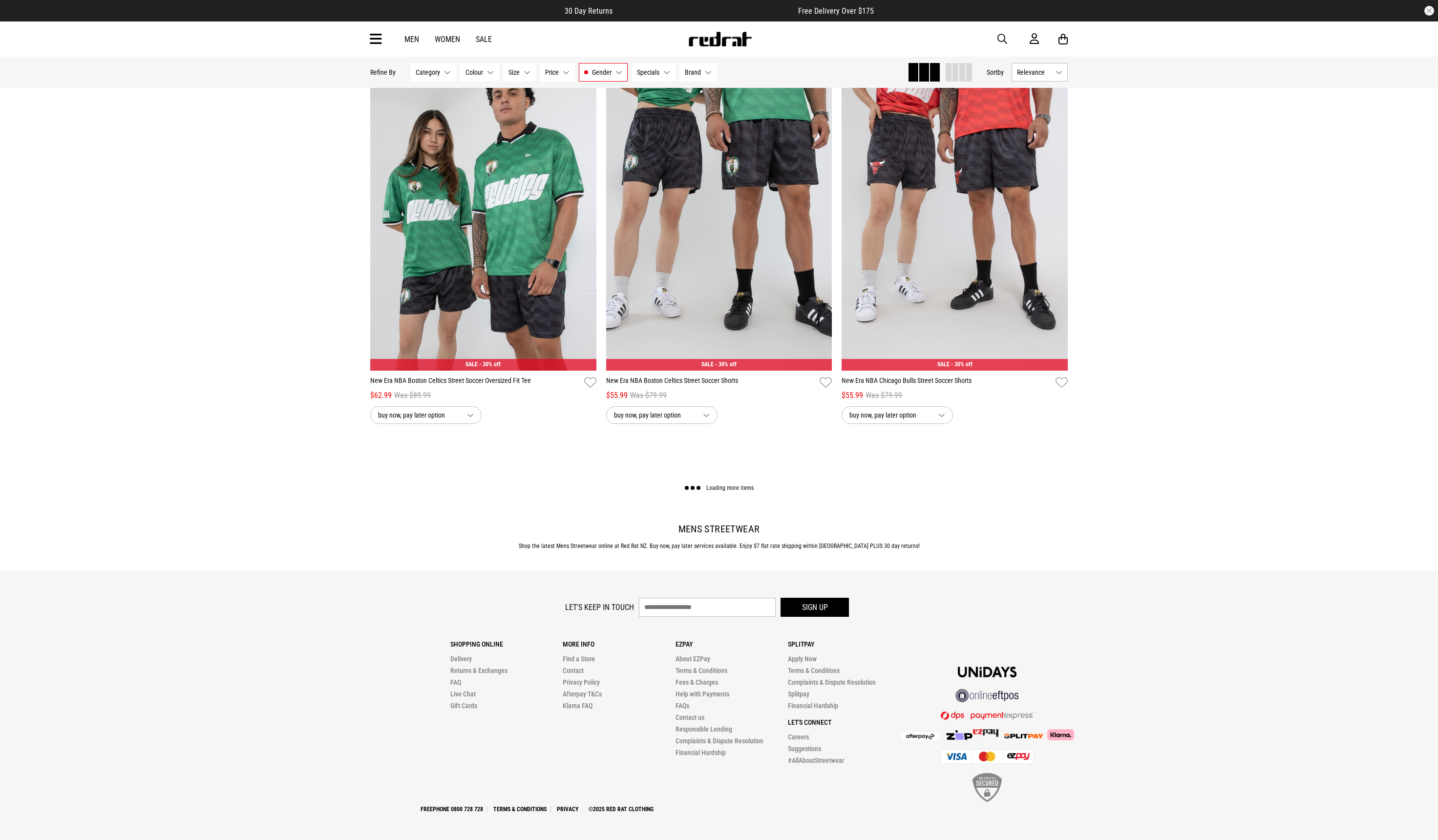
scroll to position [21540, 0]
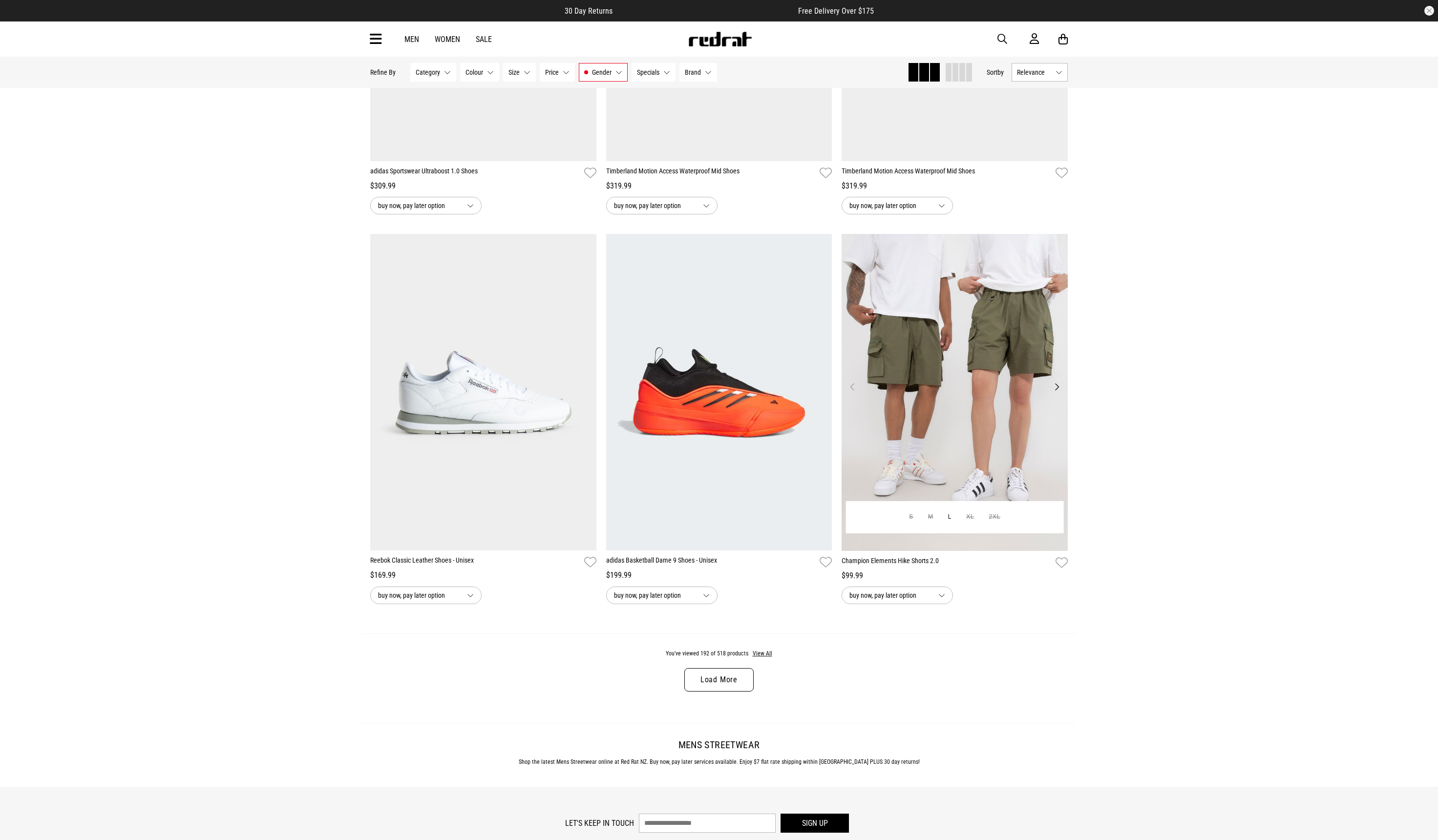
scroll to position [24690, 0]
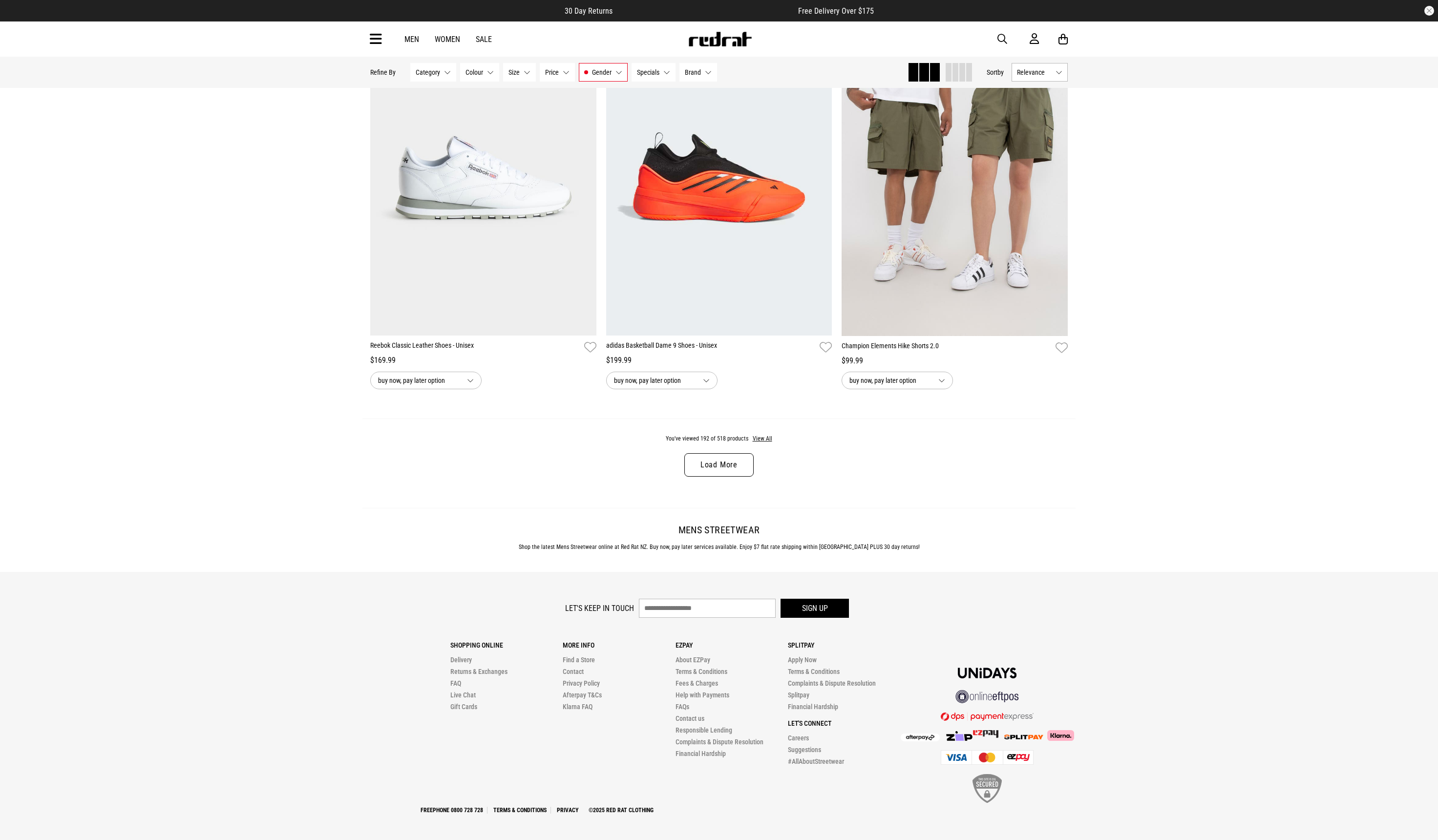
click at [727, 467] on link "Load More" at bounding box center [719, 465] width 70 height 24
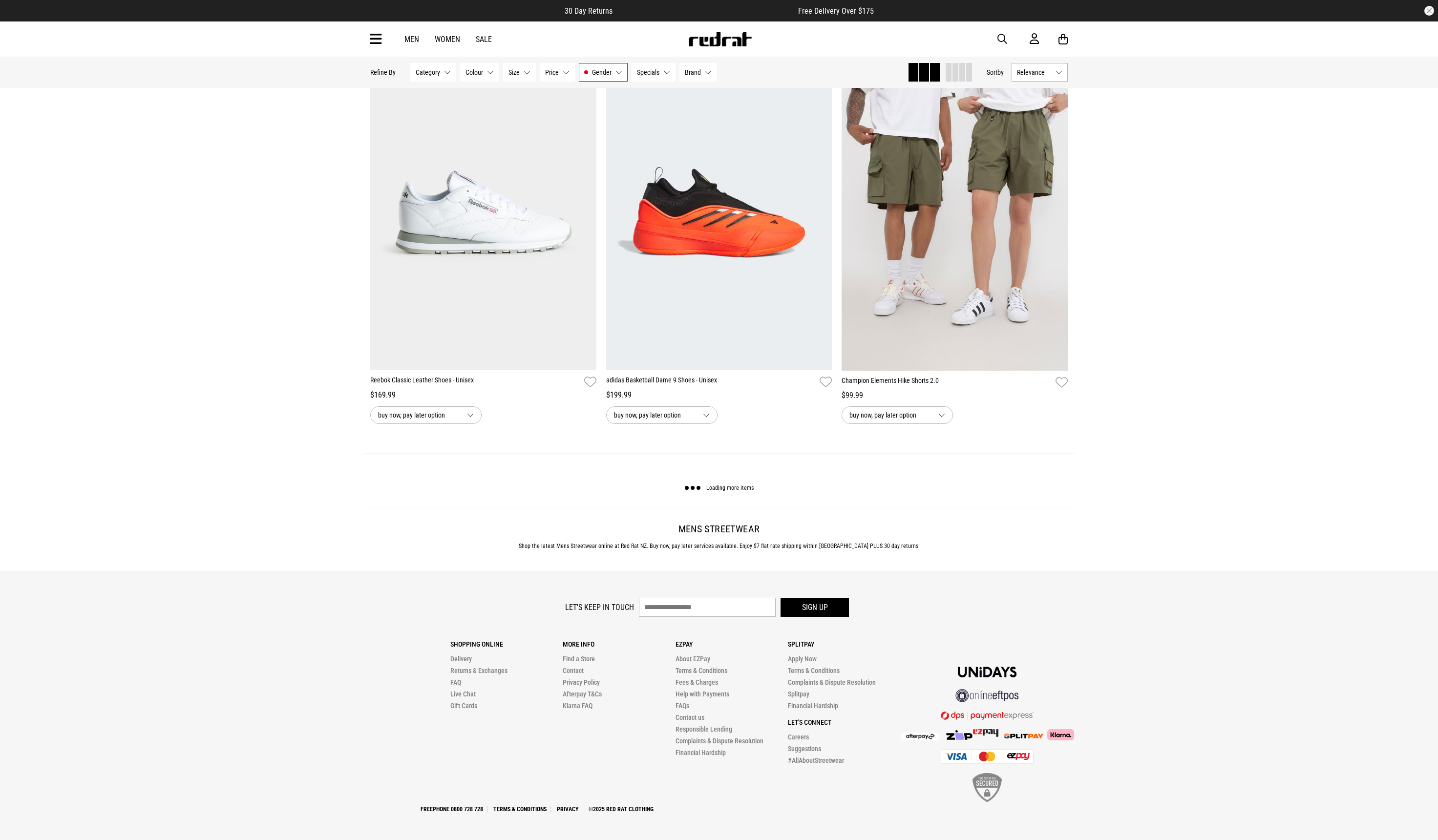
scroll to position [24654, 0]
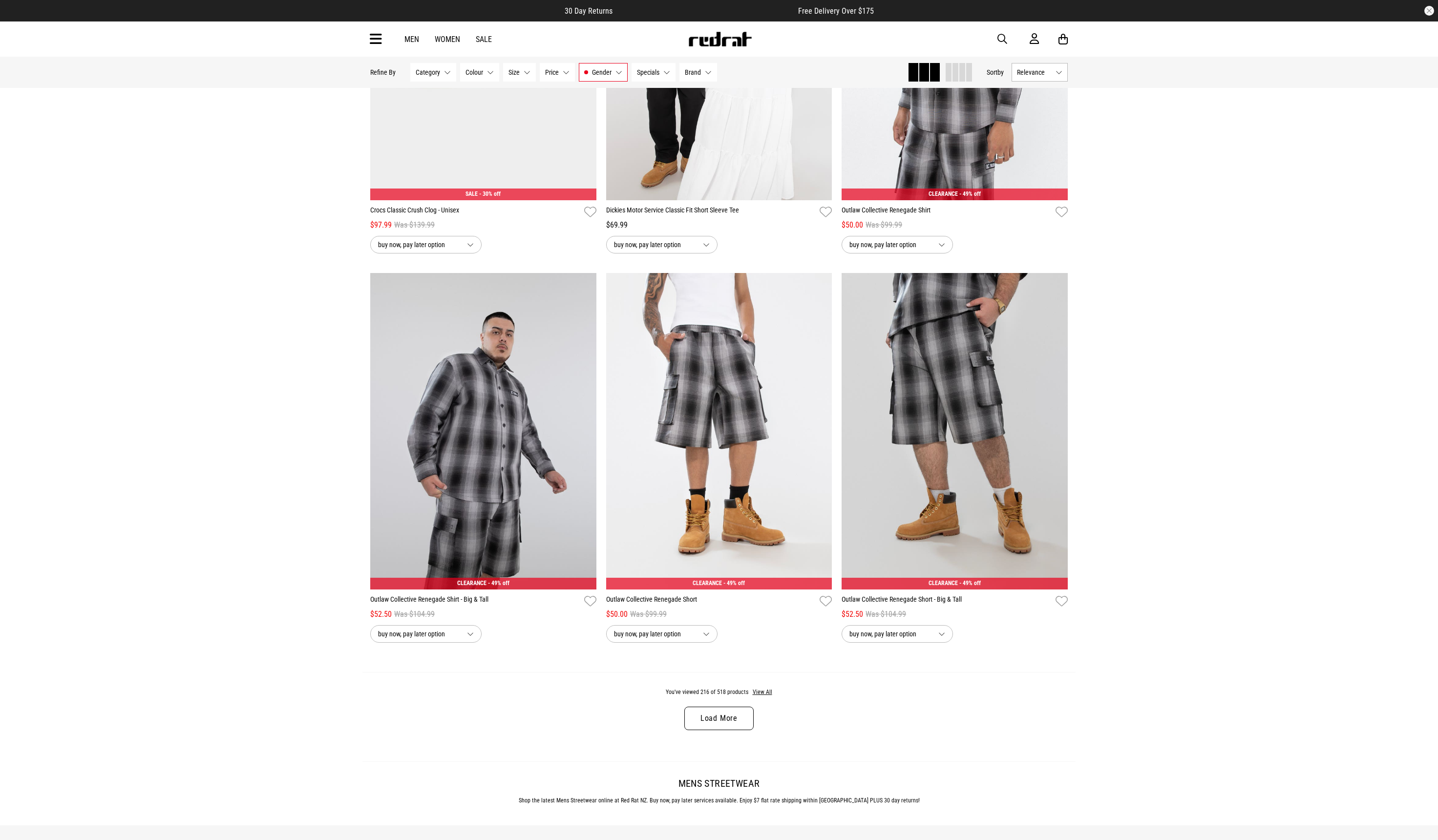
scroll to position [27803, 0]
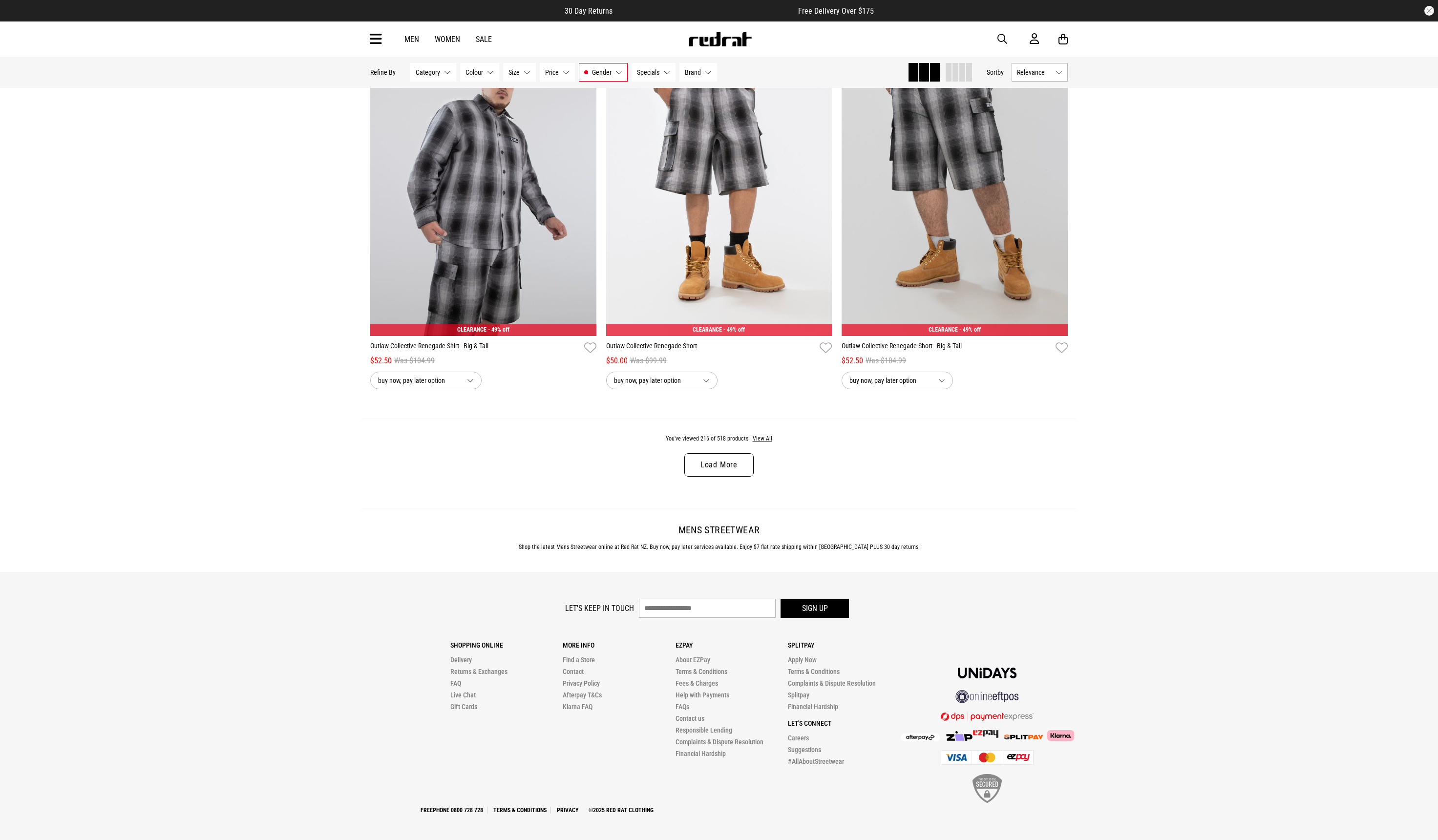
click at [723, 466] on link "Load More" at bounding box center [719, 465] width 70 height 24
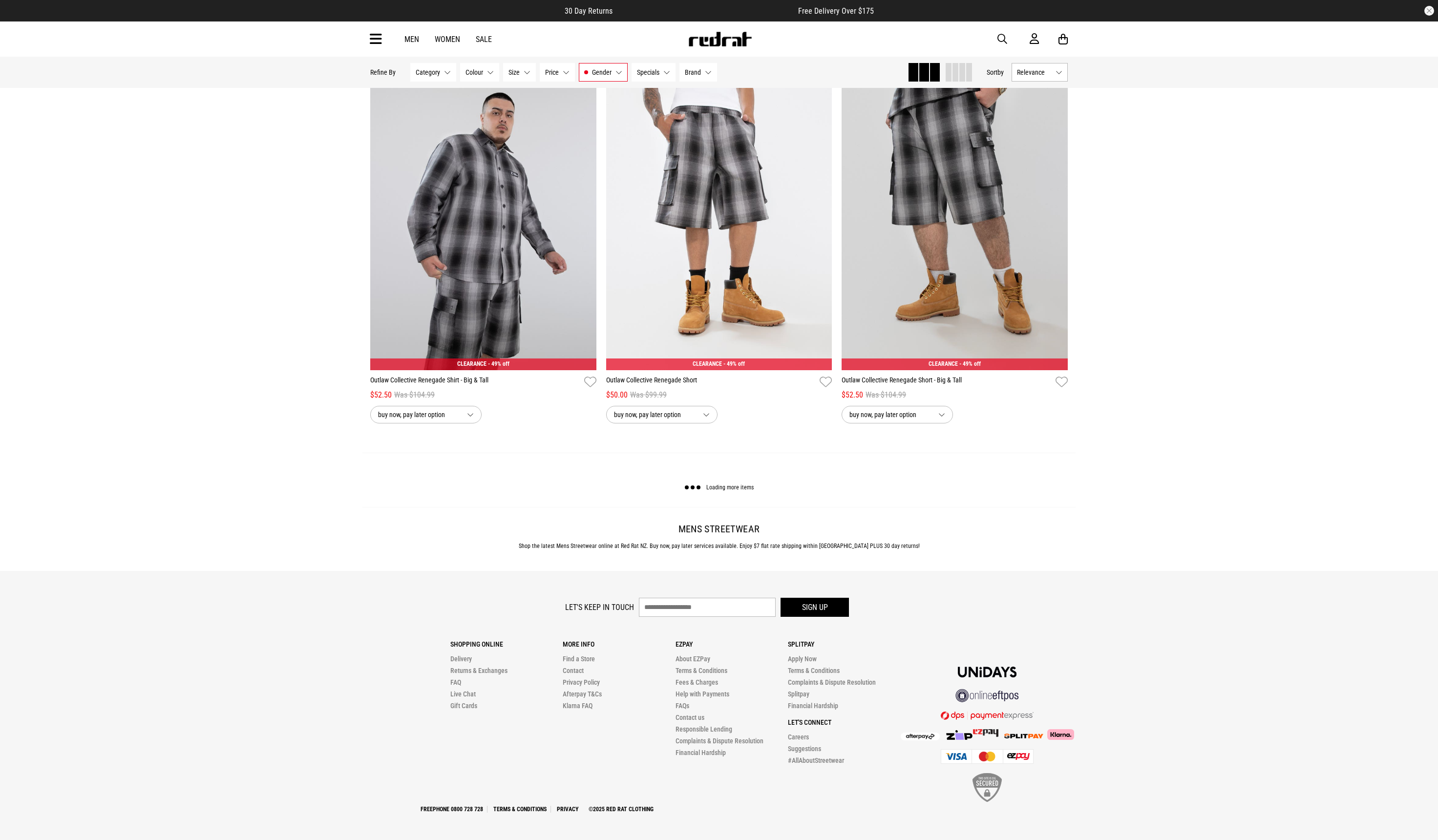
scroll to position [27767, 0]
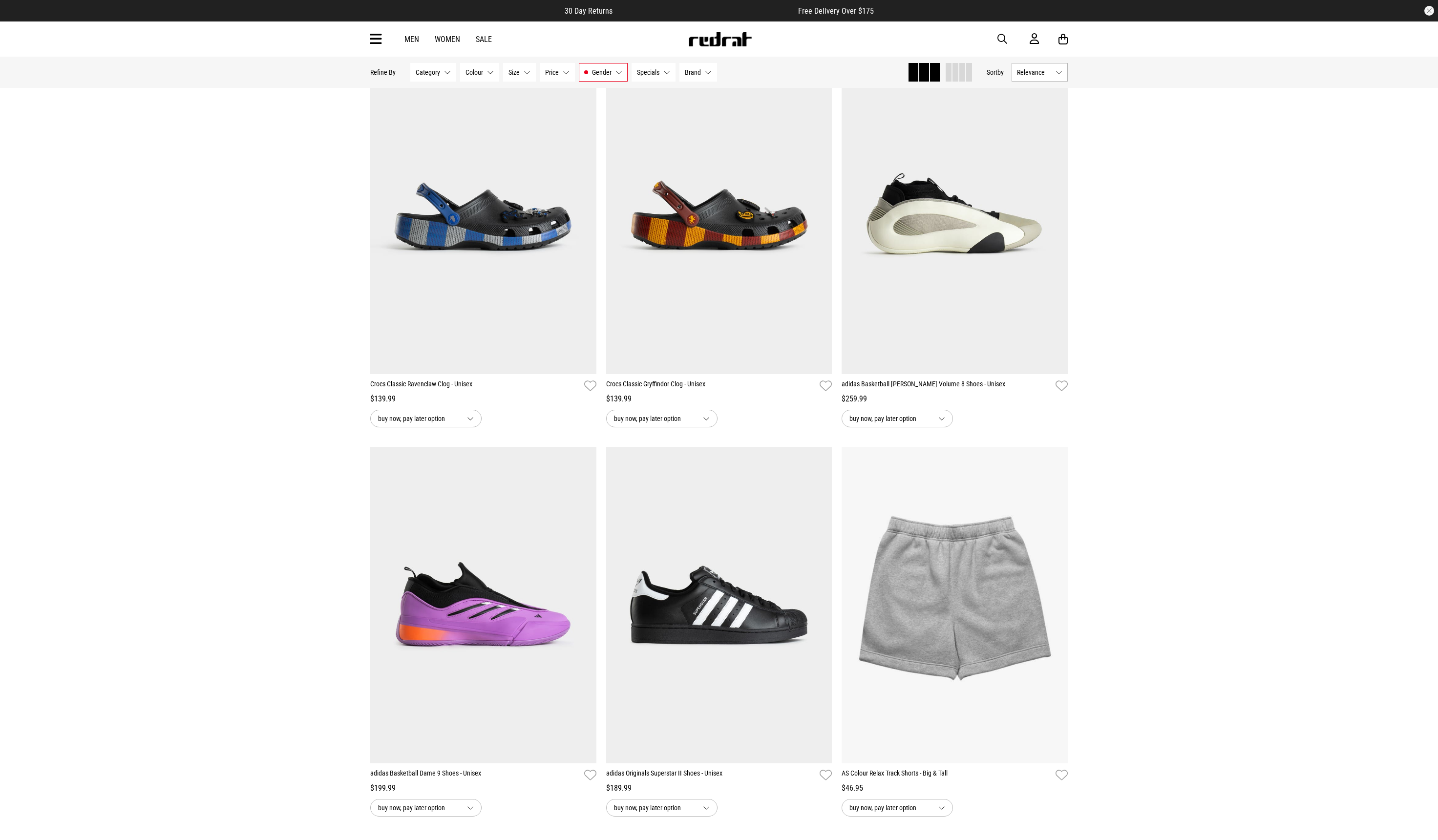
scroll to position [30916, 0]
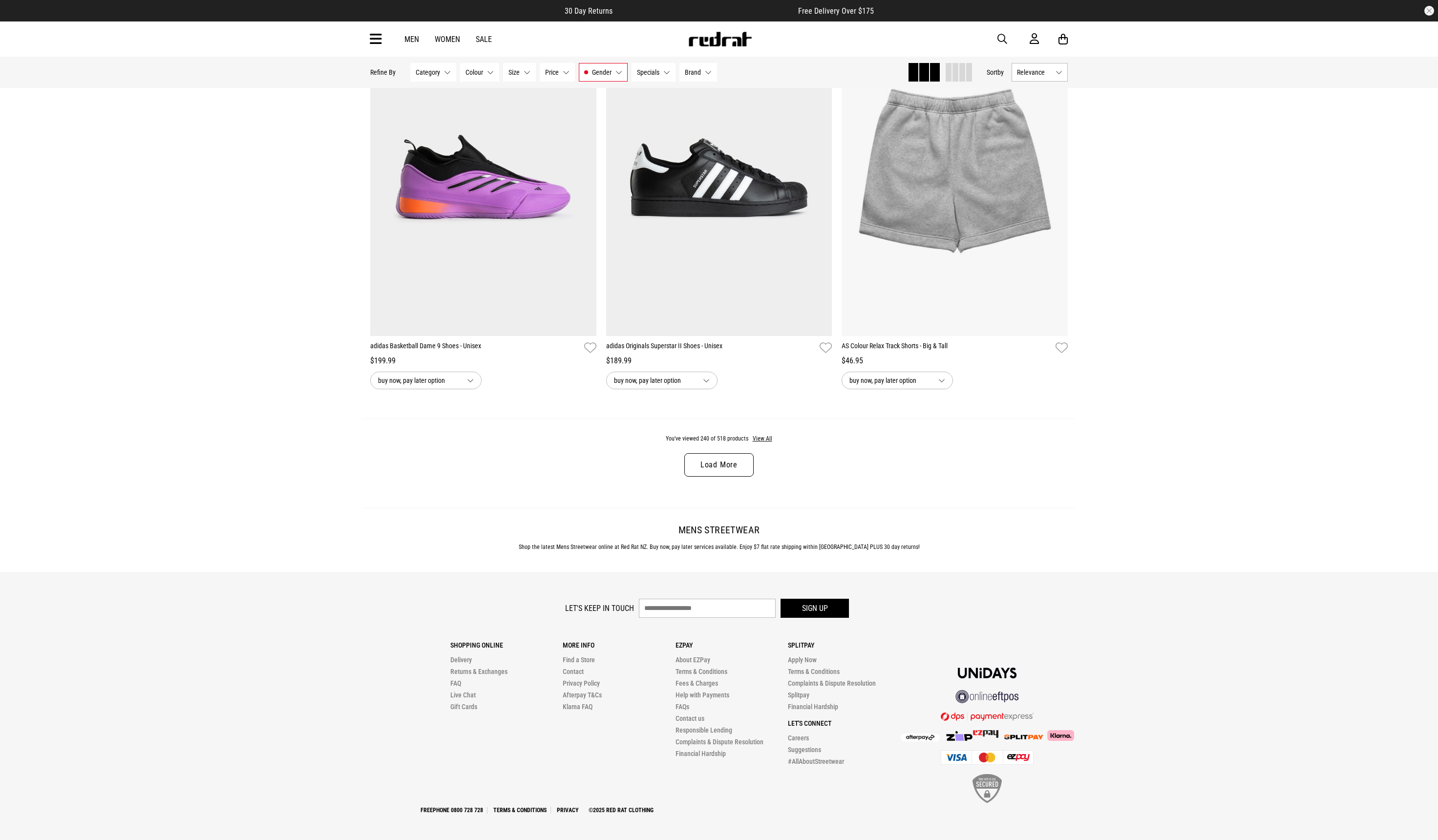
click at [716, 461] on link "Load More" at bounding box center [719, 465] width 70 height 24
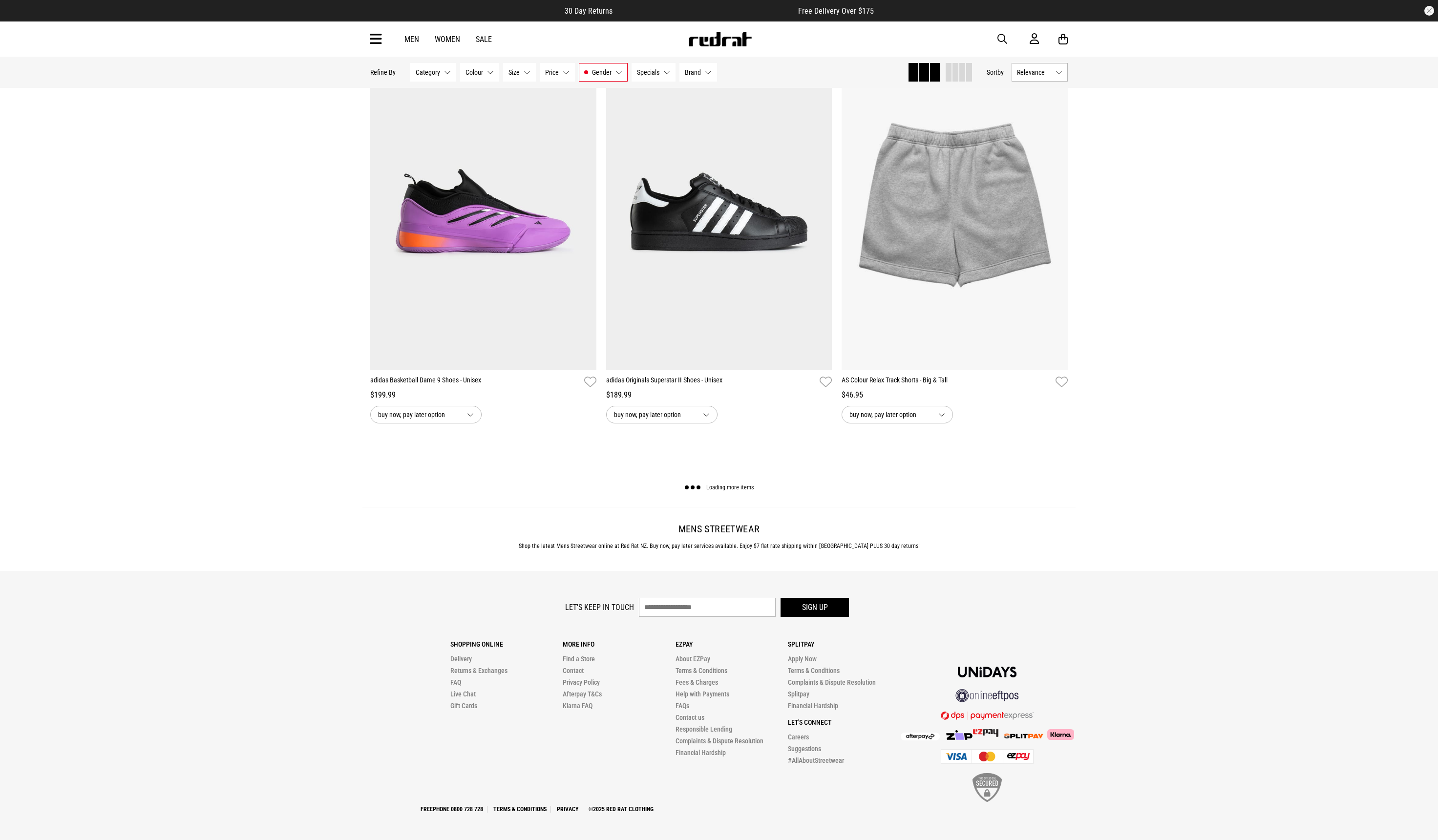
scroll to position [30880, 0]
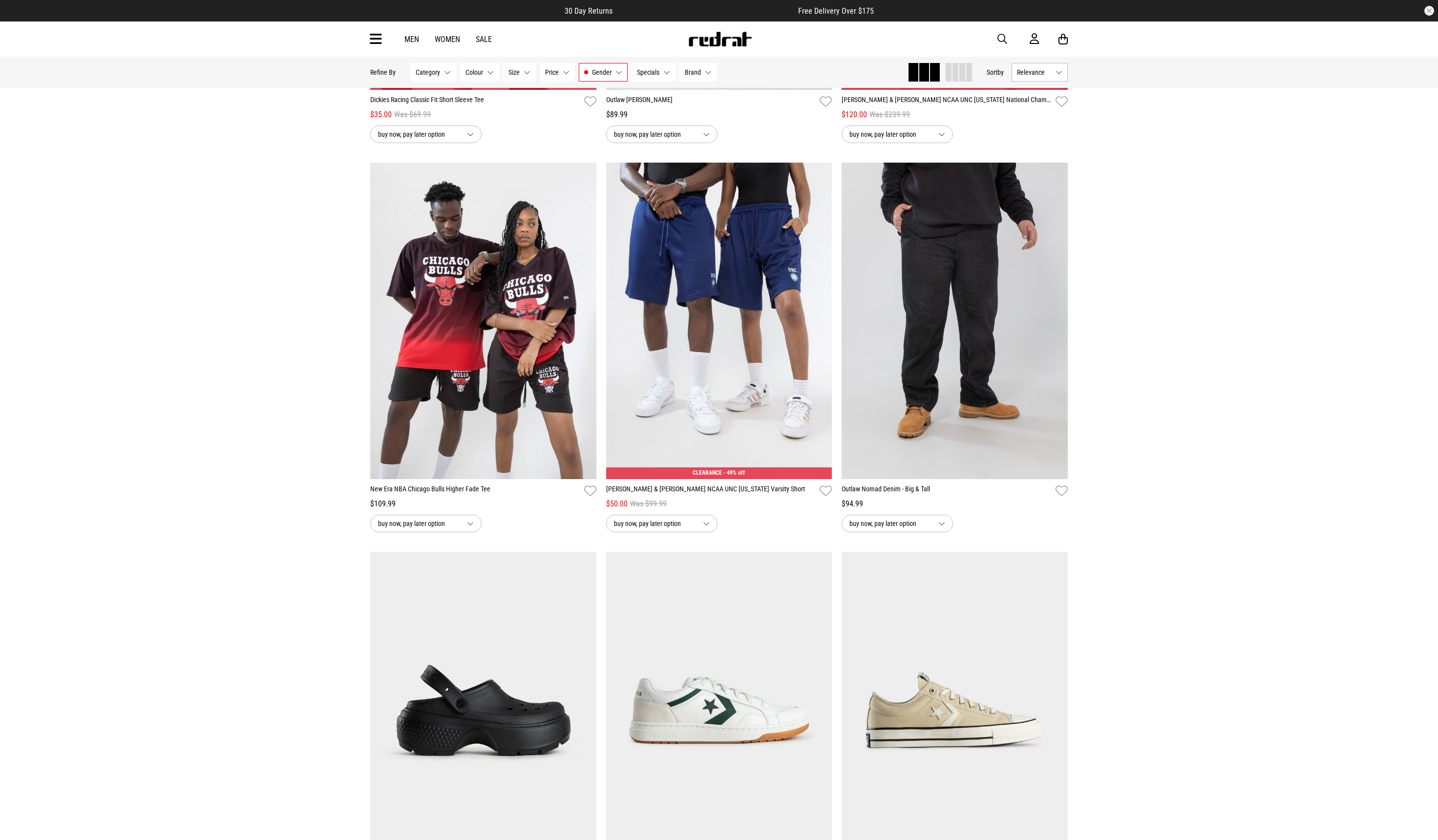
scroll to position [33933, 0]
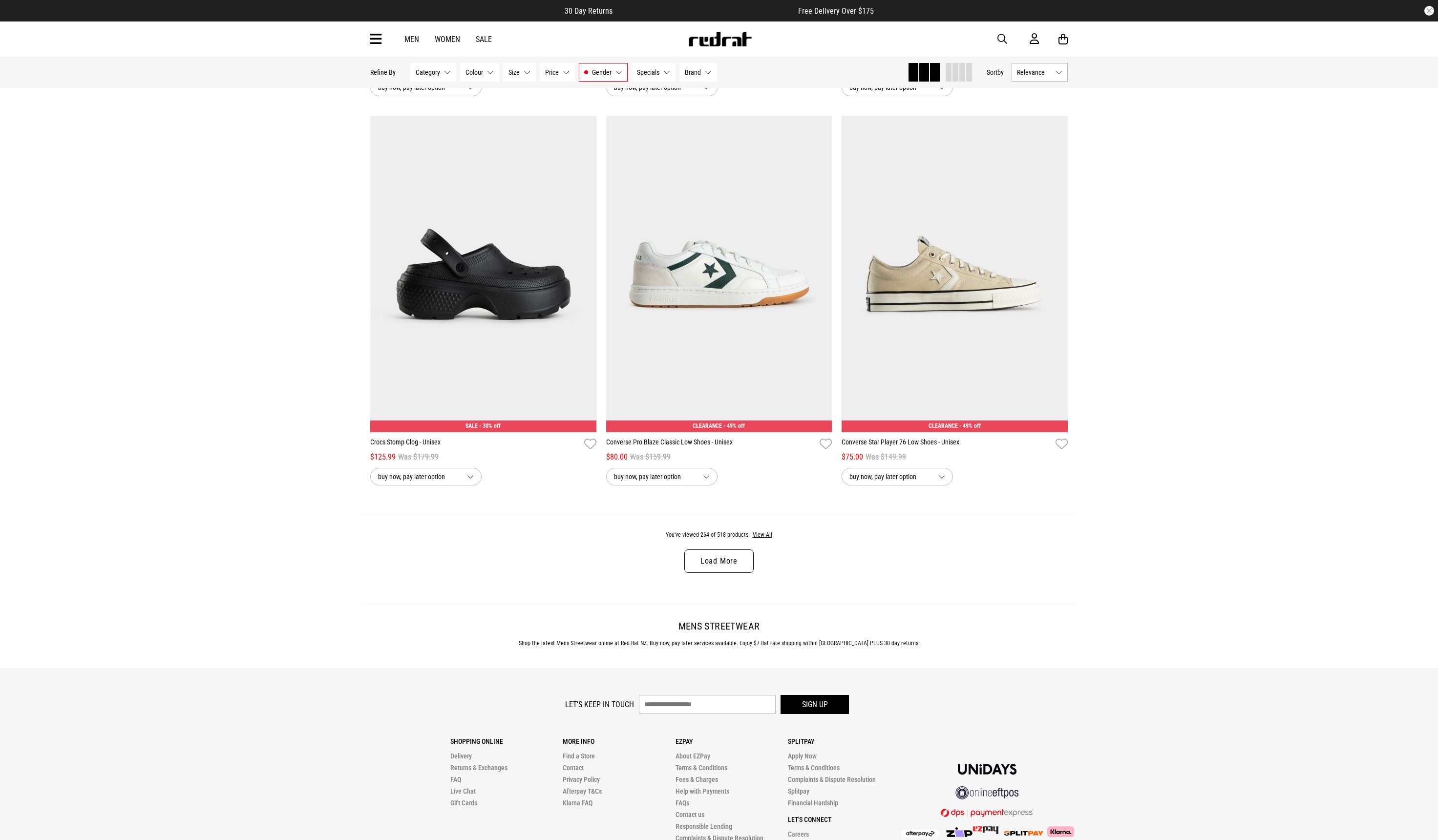
click at [722, 560] on link "Load More" at bounding box center [719, 561] width 70 height 24
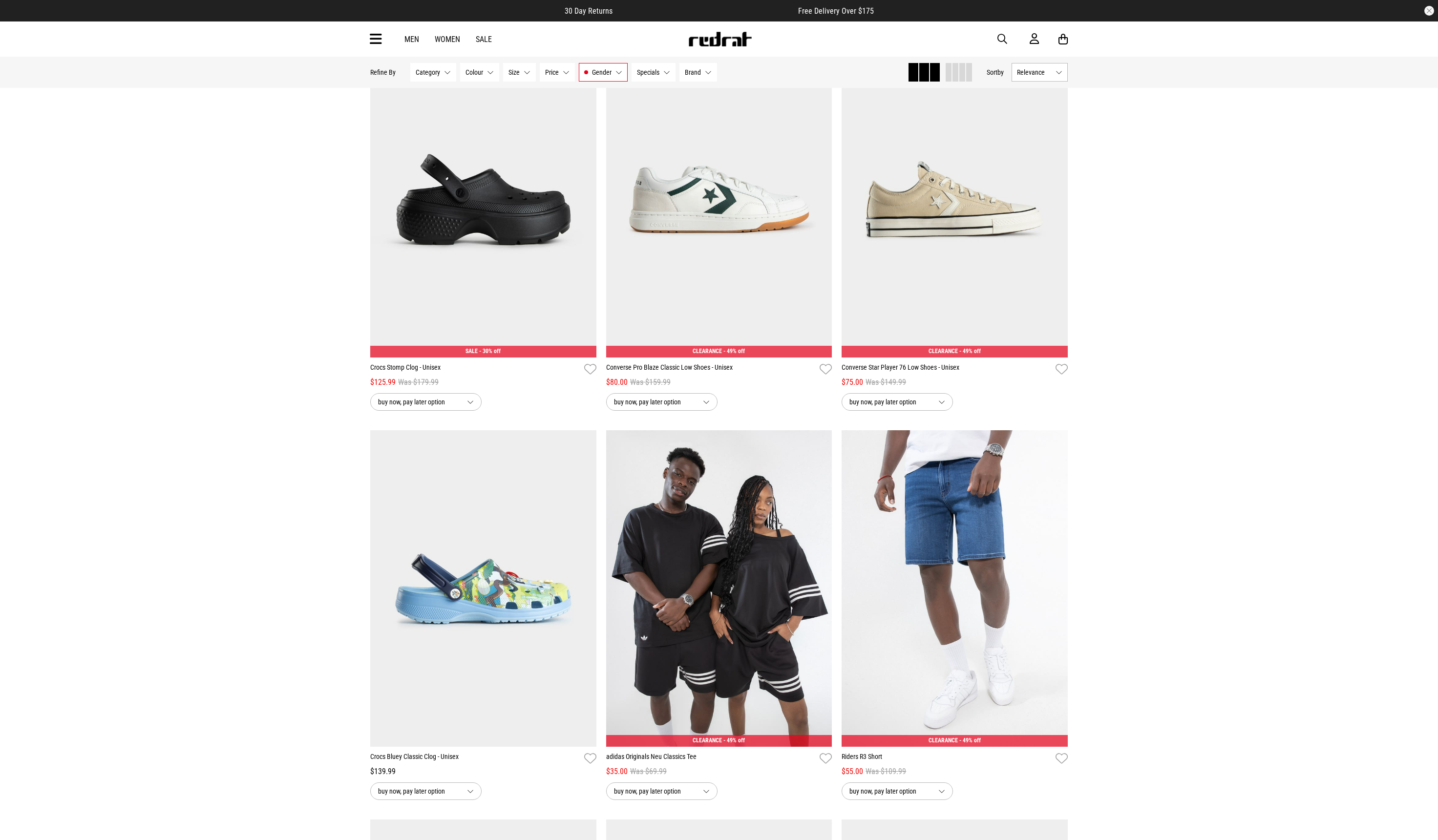
scroll to position [34159, 0]
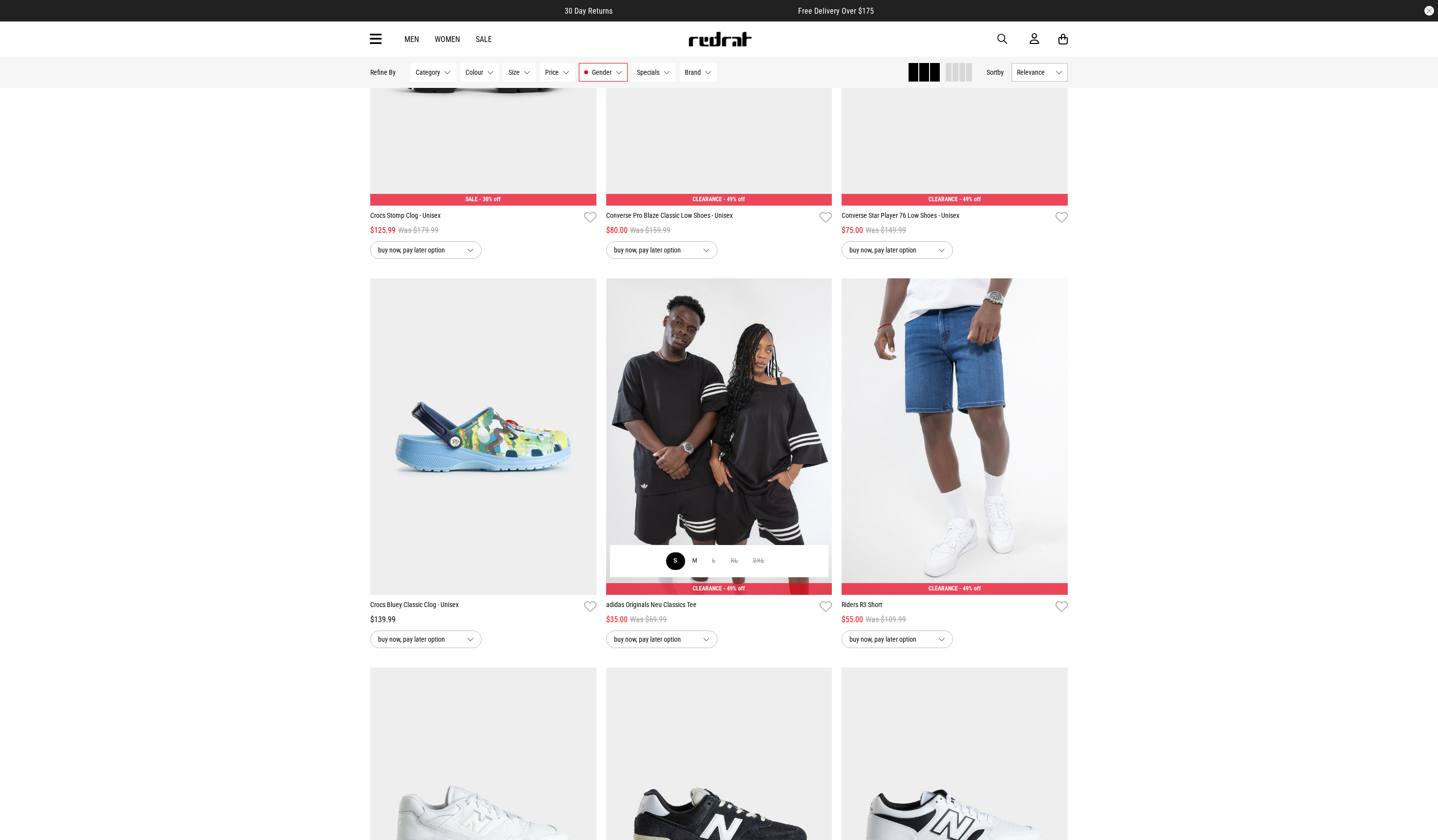
click at [677, 561] on button "S" at bounding box center [675, 561] width 19 height 17
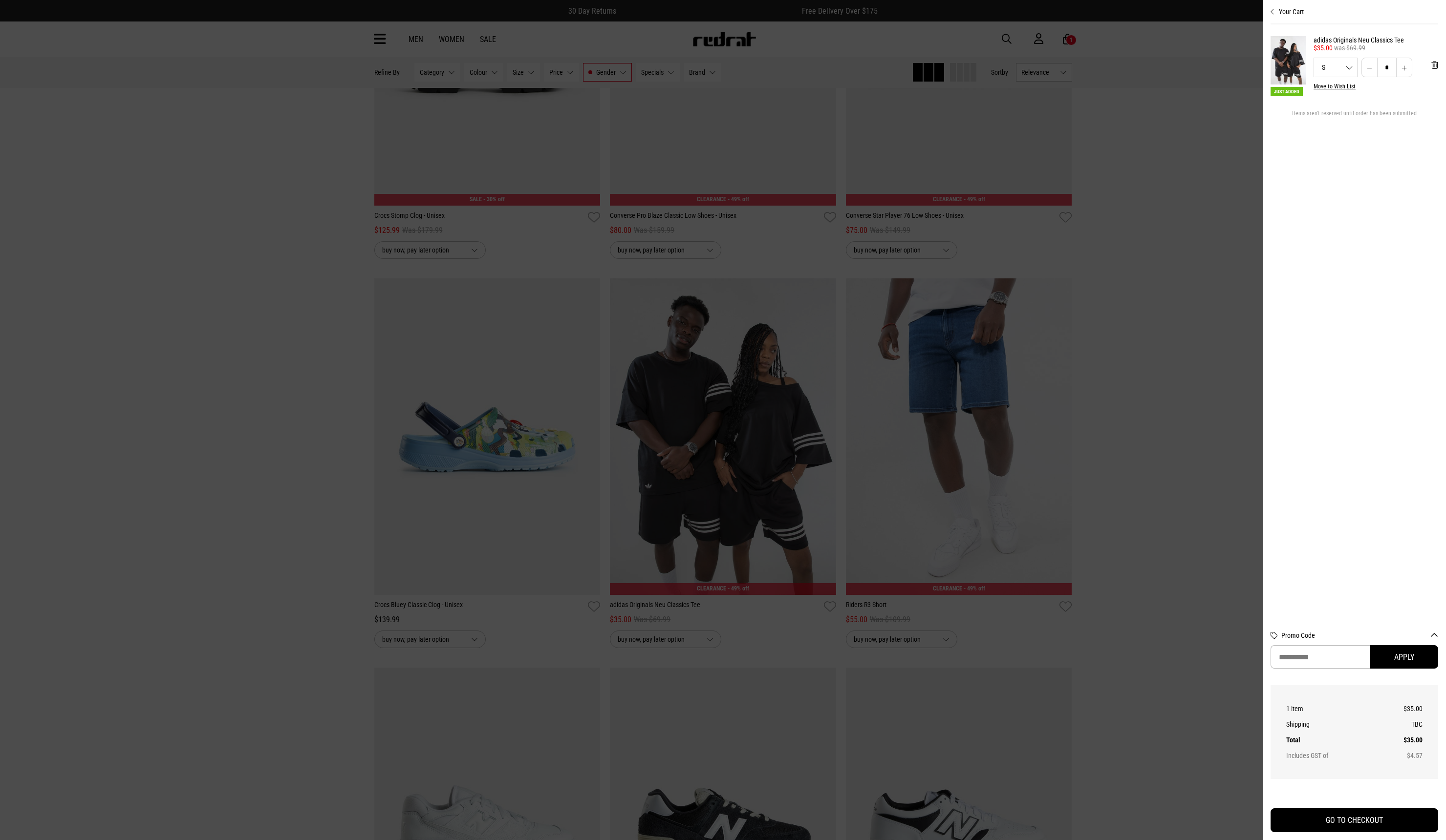
drag, startPoint x: 1271, startPoint y: 11, endPoint x: 1264, endPoint y: 21, distance: 12.2
click at [1271, 11] on div "Your Cart Just Added adidas Originals Neu Classics Tee $35.00 was $69.99 S S M …" at bounding box center [1354, 420] width 183 height 840
drag, startPoint x: 1242, startPoint y: 53, endPoint x: 1236, endPoint y: 60, distance: 9.2
click at [1236, 60] on div at bounding box center [723, 420] width 1446 height 840
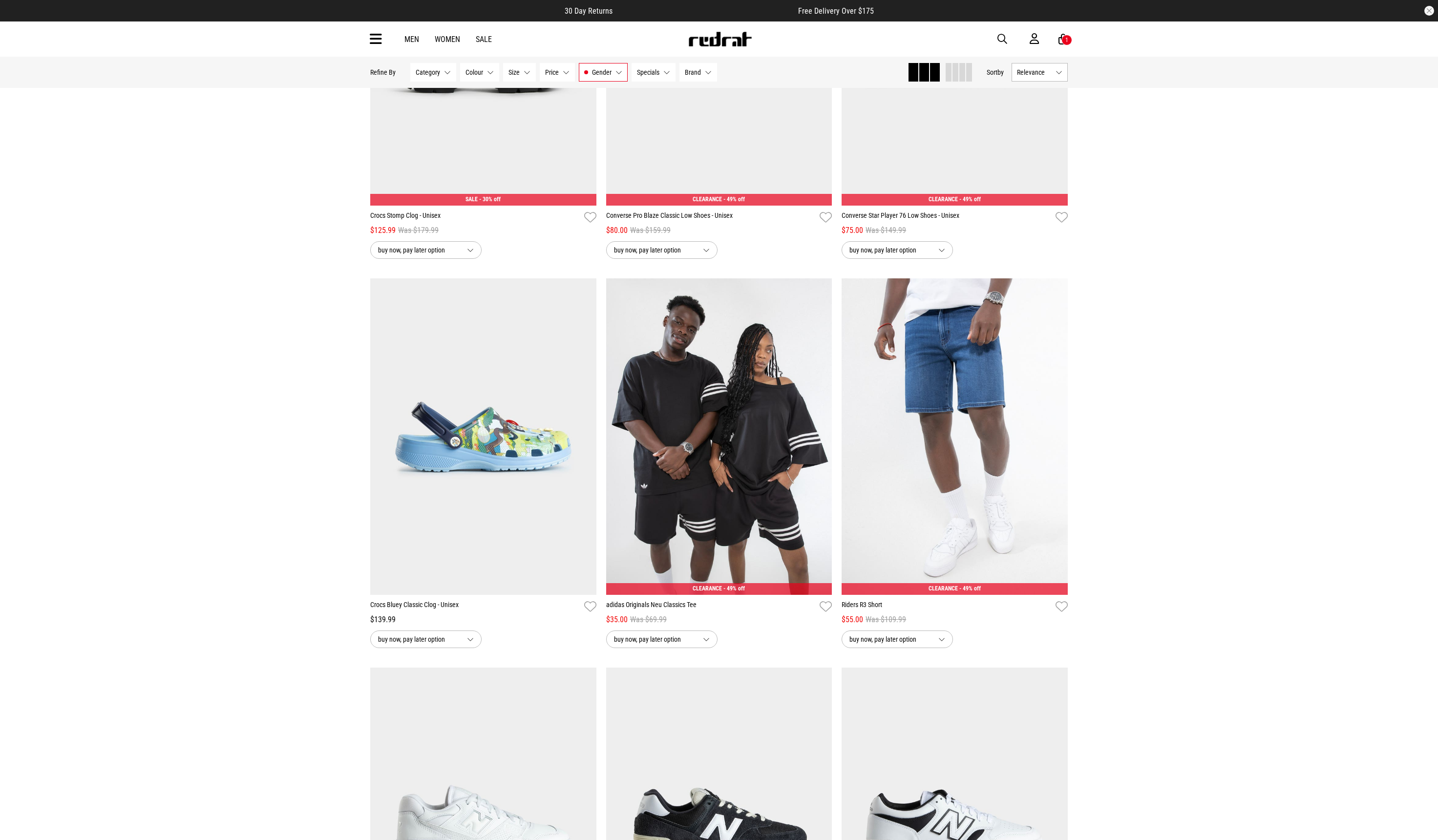
drag, startPoint x: 1248, startPoint y: 56, endPoint x: 1226, endPoint y: 66, distance: 24.2
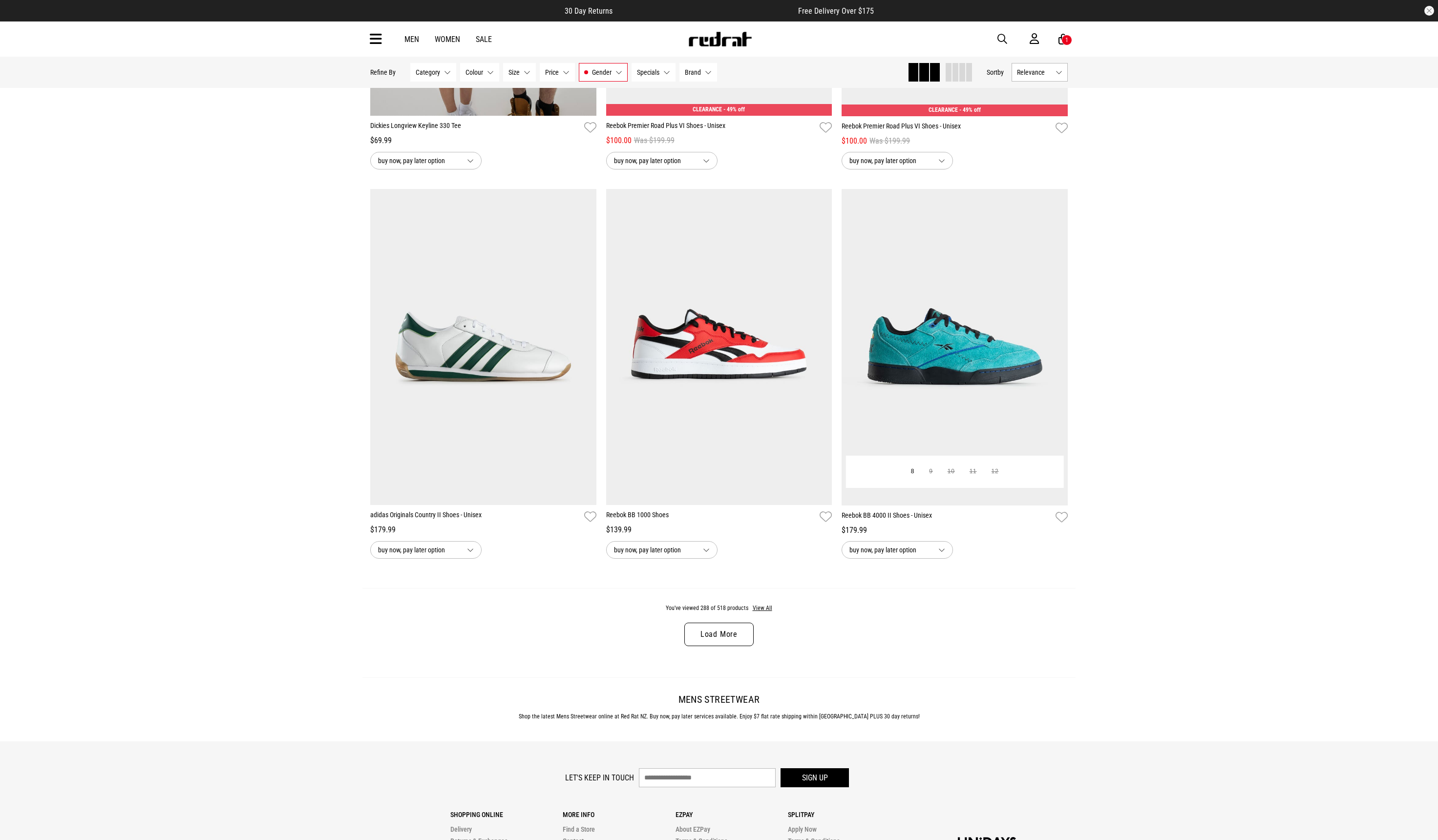
scroll to position [37074, 0]
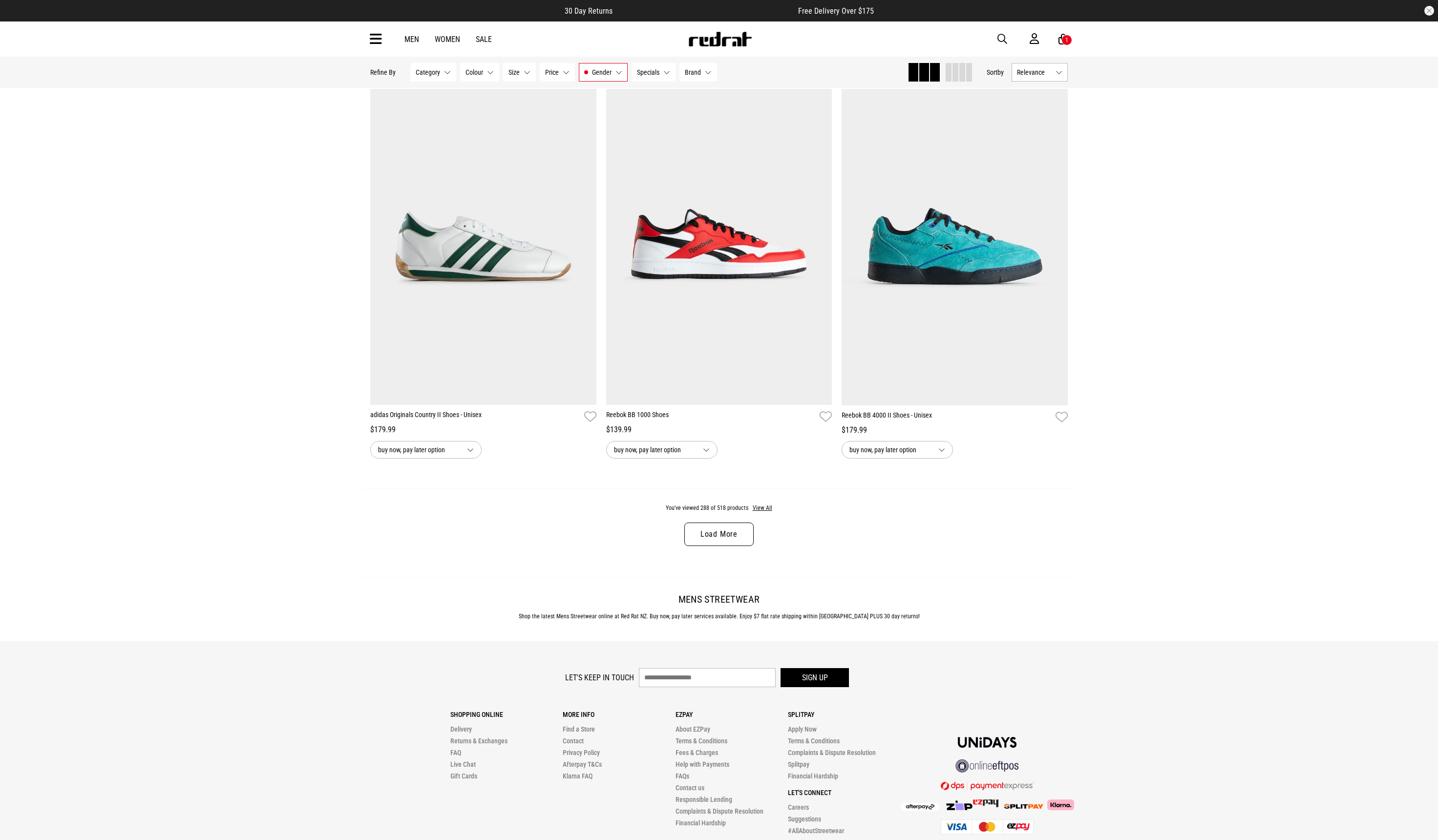
click at [726, 536] on link "Load More" at bounding box center [719, 534] width 70 height 24
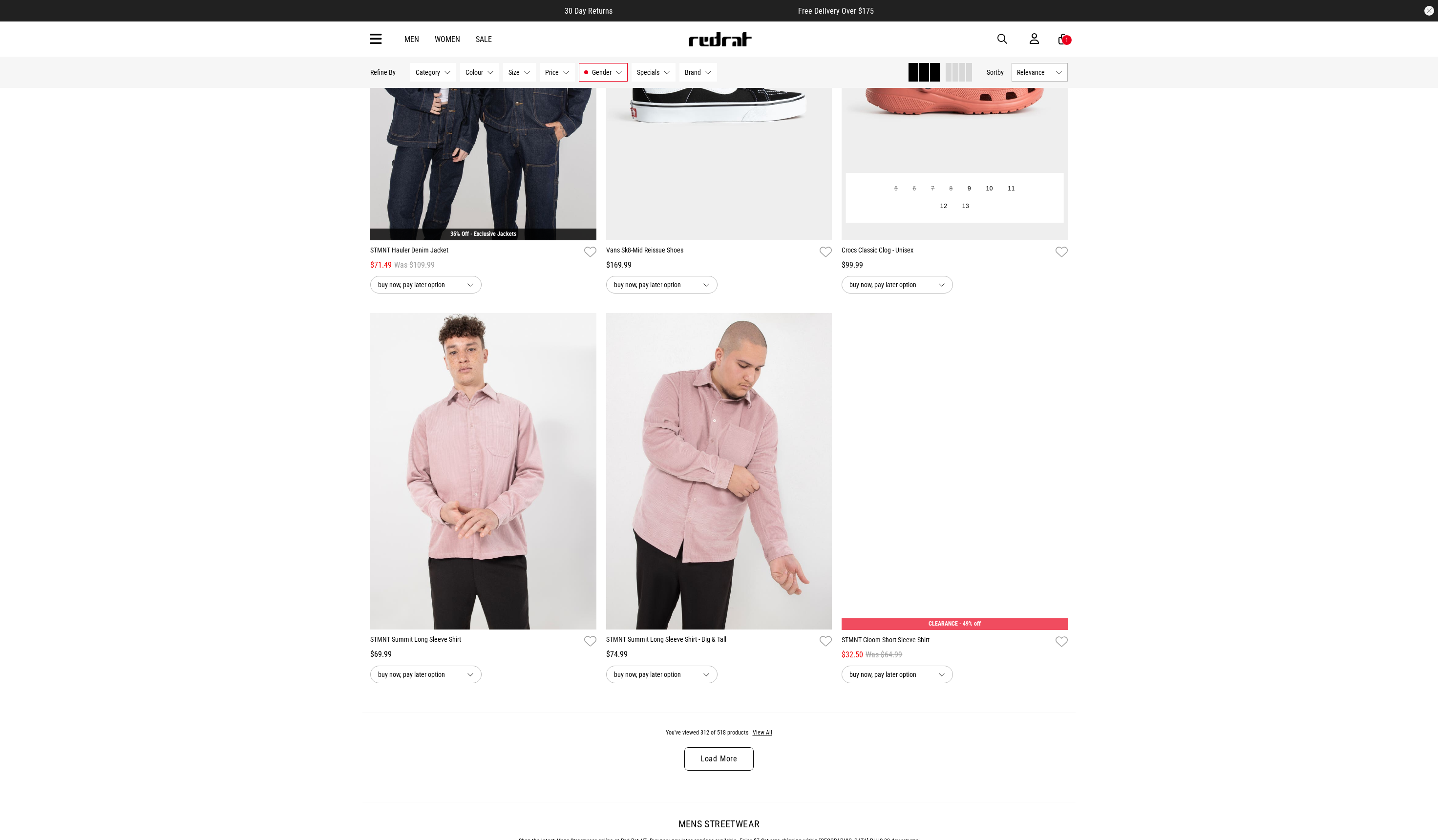
scroll to position [39789, 0]
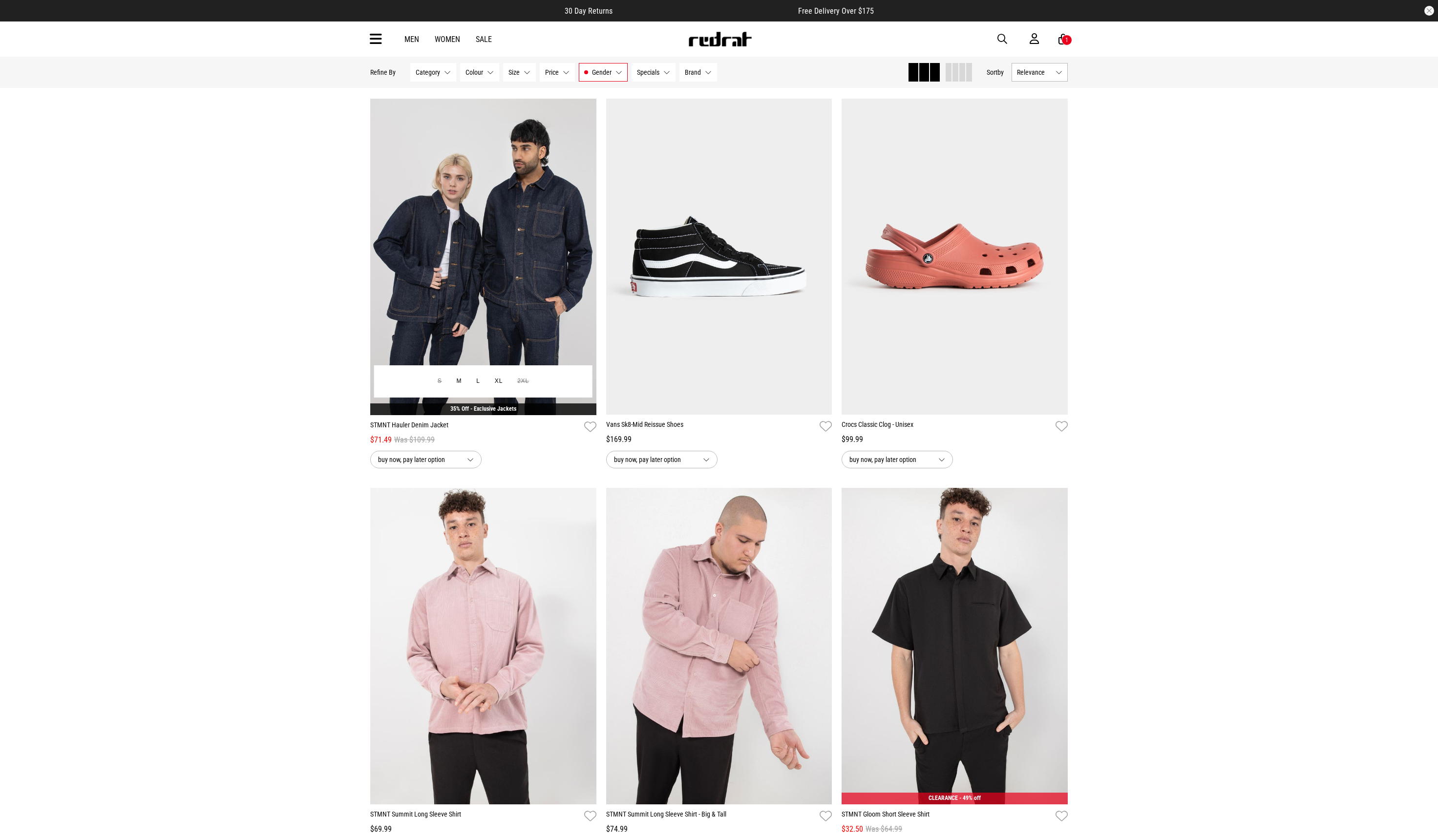
click at [510, 324] on img at bounding box center [483, 256] width 226 height 317
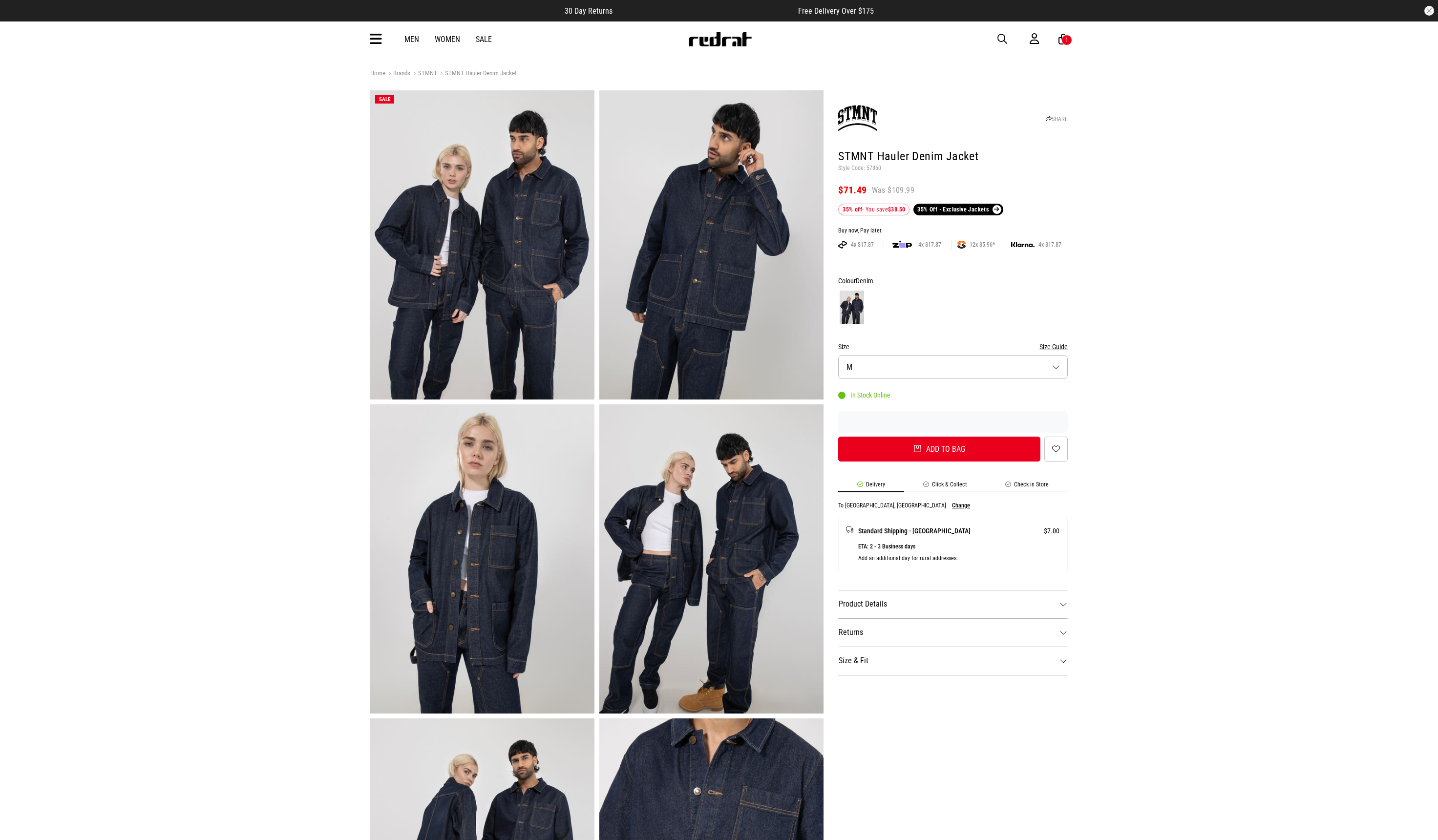
click at [1058, 364] on button "Size M" at bounding box center [953, 366] width 229 height 24
drag, startPoint x: 846, startPoint y: 389, endPoint x: 874, endPoint y: 390, distance: 28.0
click at [846, 389] on li "S Sold out" at bounding box center [953, 391] width 229 height 24
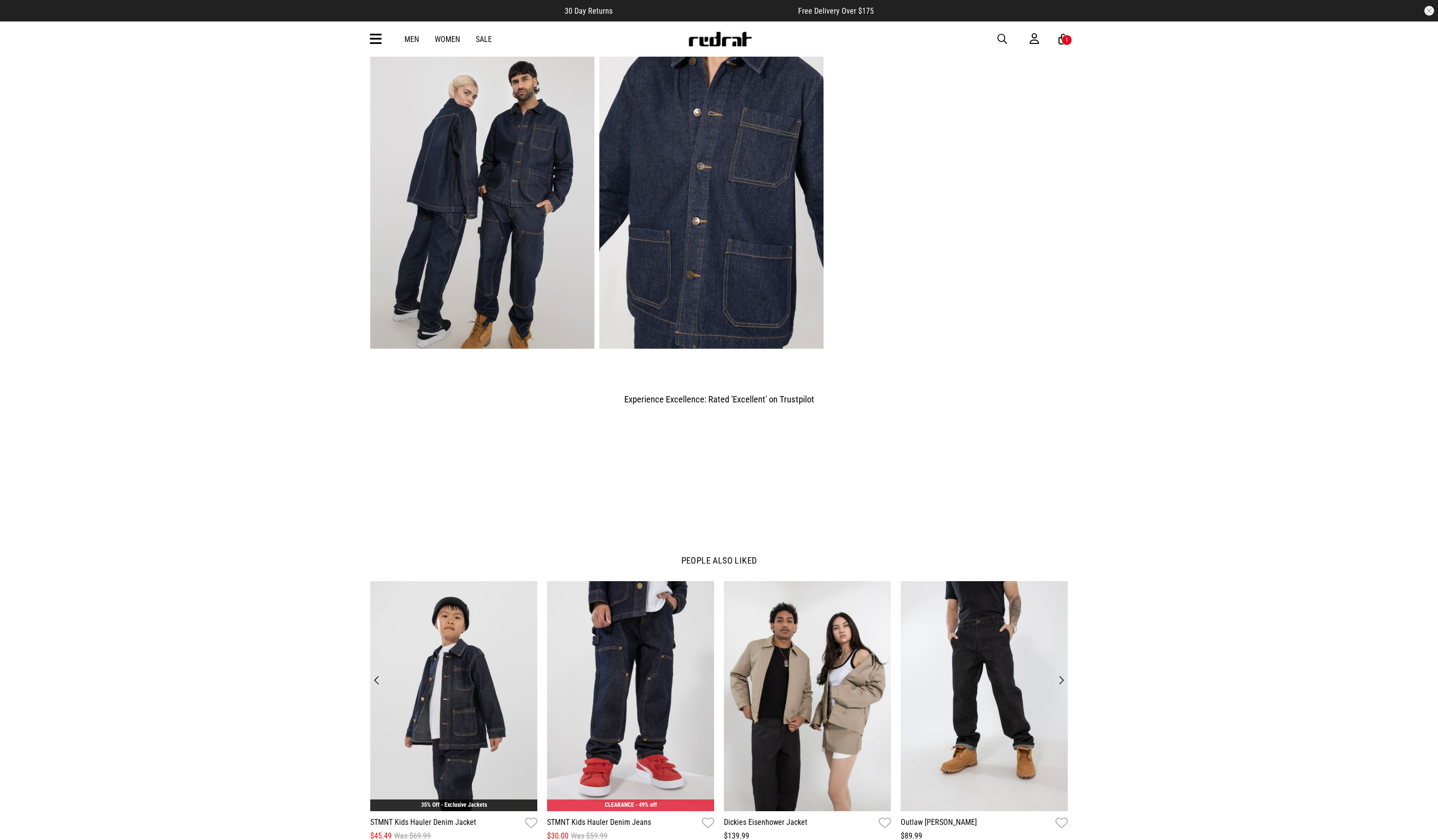
scroll to position [838, 0]
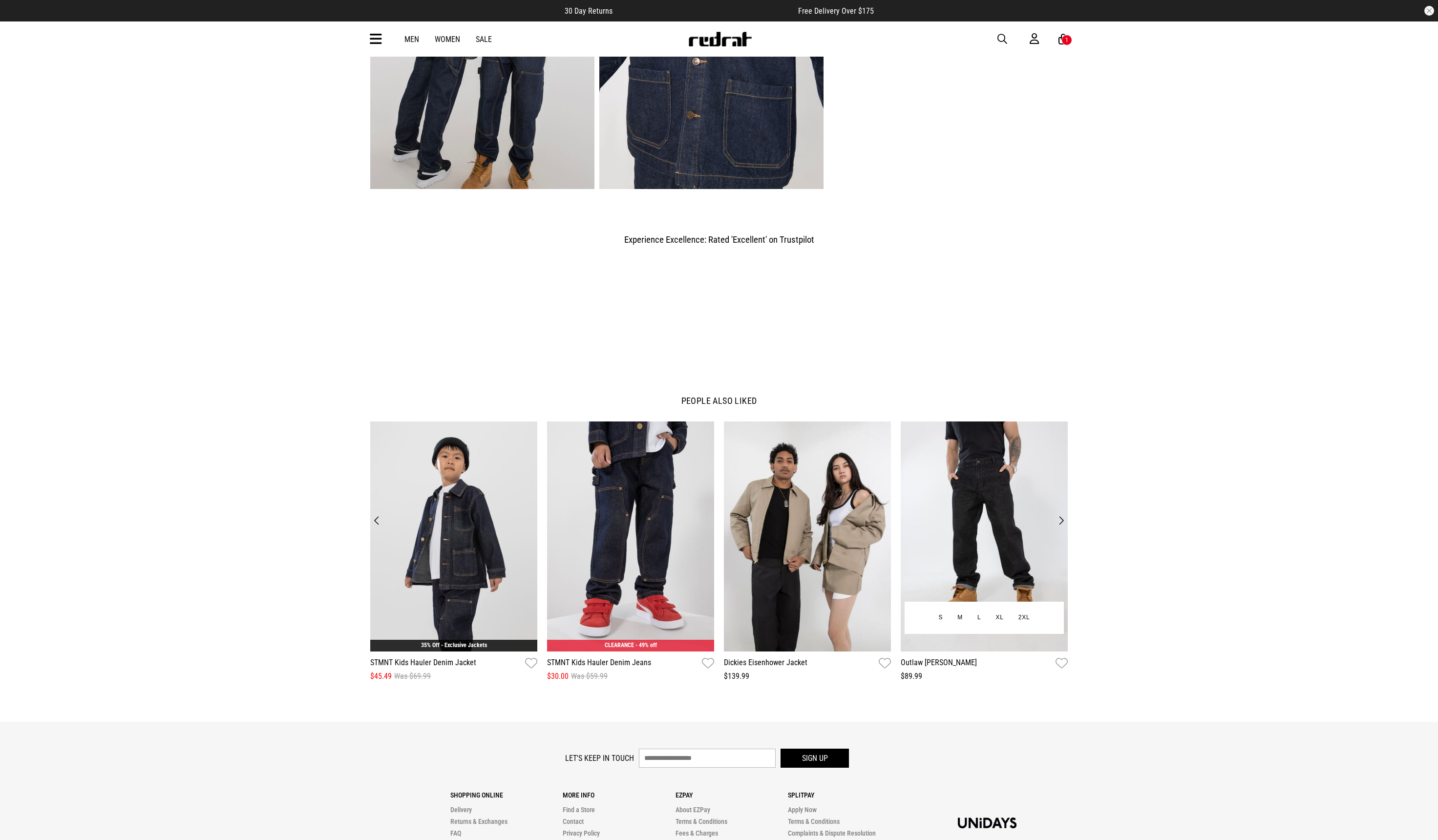
click at [1000, 492] on img at bounding box center [985, 536] width 168 height 230
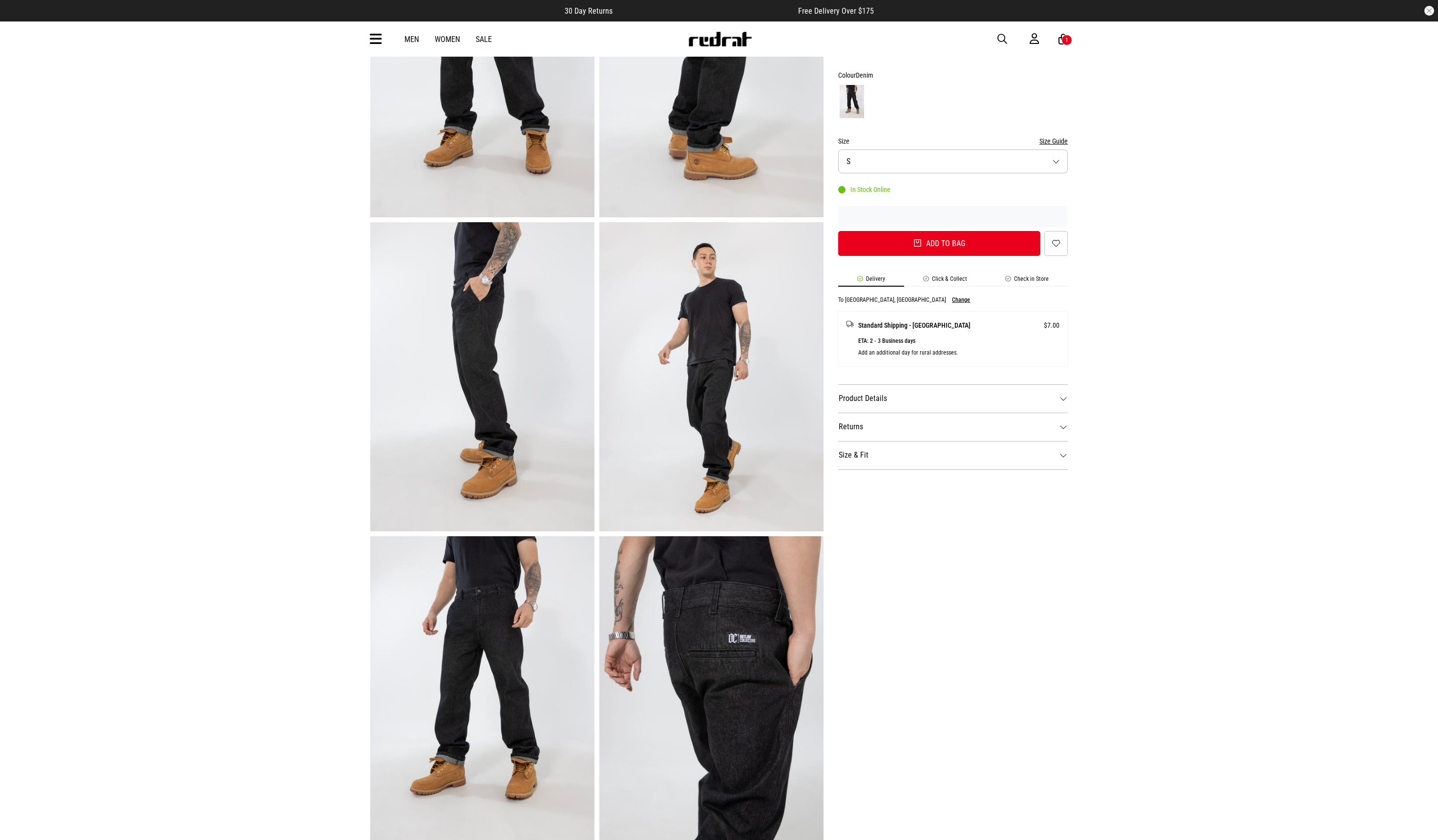
scroll to position [291, 0]
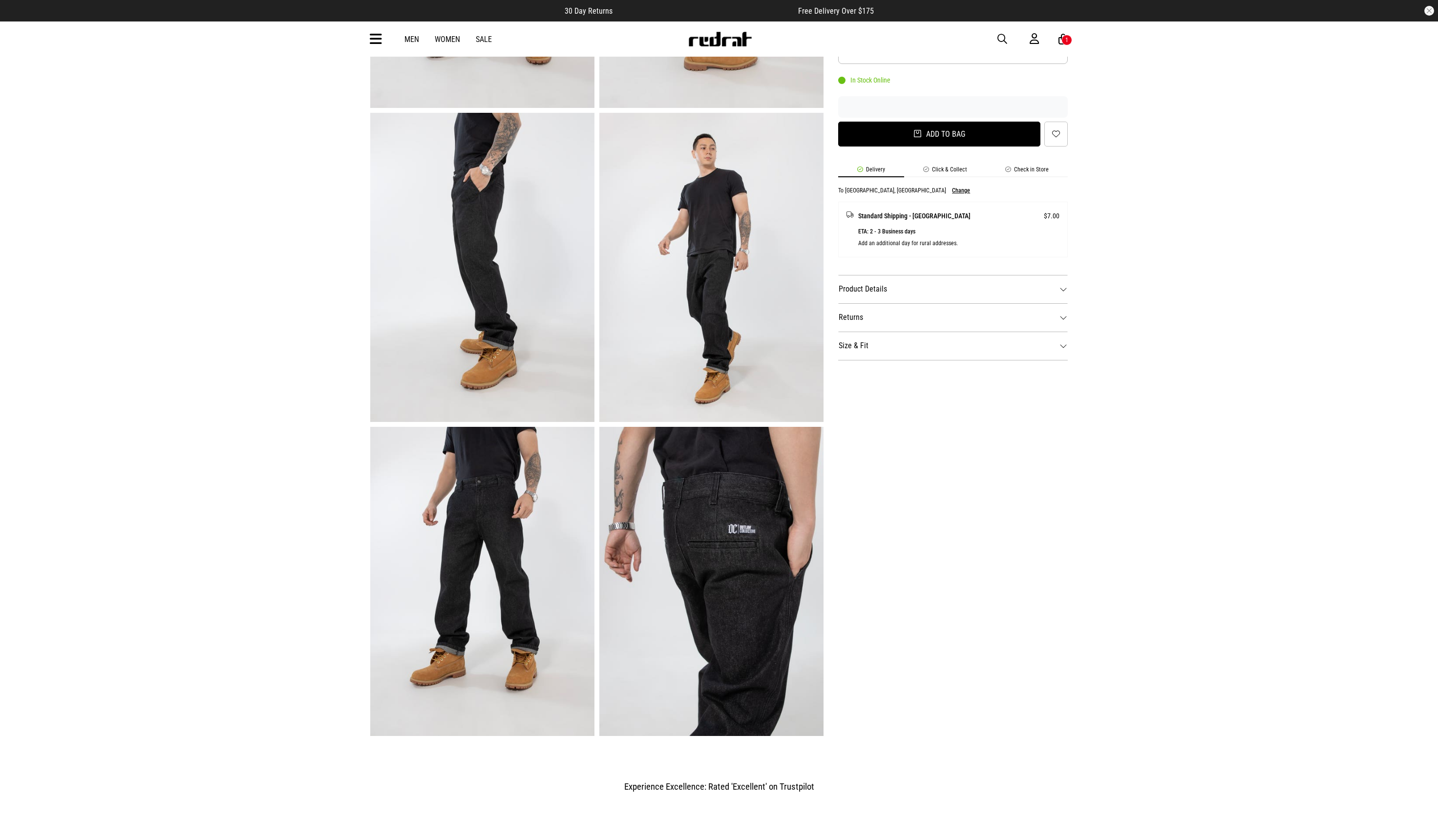
click at [968, 131] on button "Add to bag" at bounding box center [940, 133] width 202 height 25
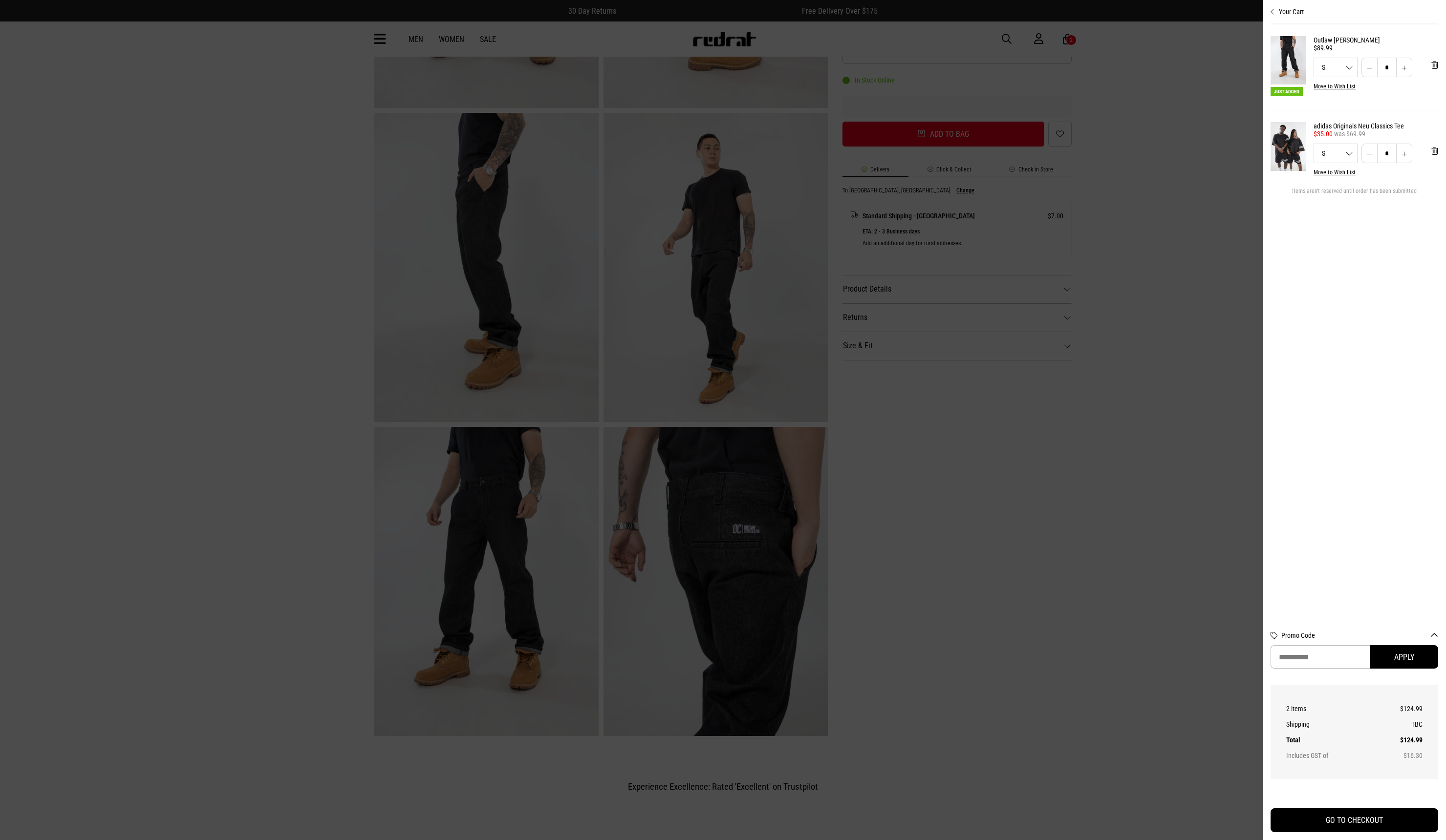
click at [1270, 11] on div "Your Cart Just Added Outlaw Nomad Denim $89.99 S S M L XL 2XL * * * ** *** * Mo…" at bounding box center [1354, 420] width 183 height 840
click at [1264, 11] on div "Your Cart Just Added Outlaw Nomad Denim $89.99 S S M L XL 2XL * * * ** *** * Mo…" at bounding box center [1354, 420] width 183 height 840
drag, startPoint x: 1196, startPoint y: 72, endPoint x: 1181, endPoint y: 85, distance: 19.8
click at [1193, 72] on div at bounding box center [723, 420] width 1446 height 840
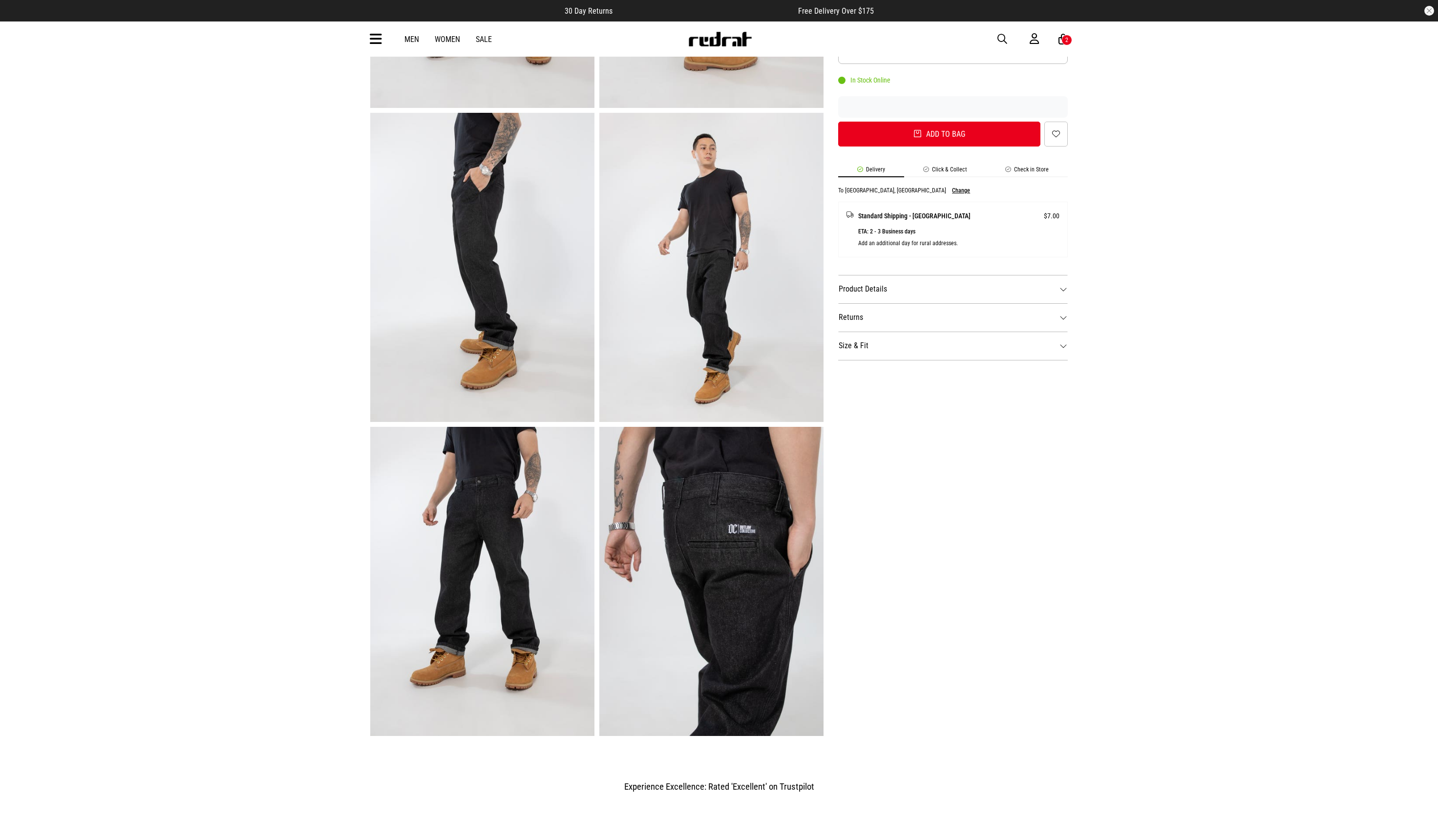
drag, startPoint x: 1181, startPoint y: 85, endPoint x: 1179, endPoint y: 114, distance: 29.1
click at [1194, 111] on div at bounding box center [719, 420] width 1438 height 840
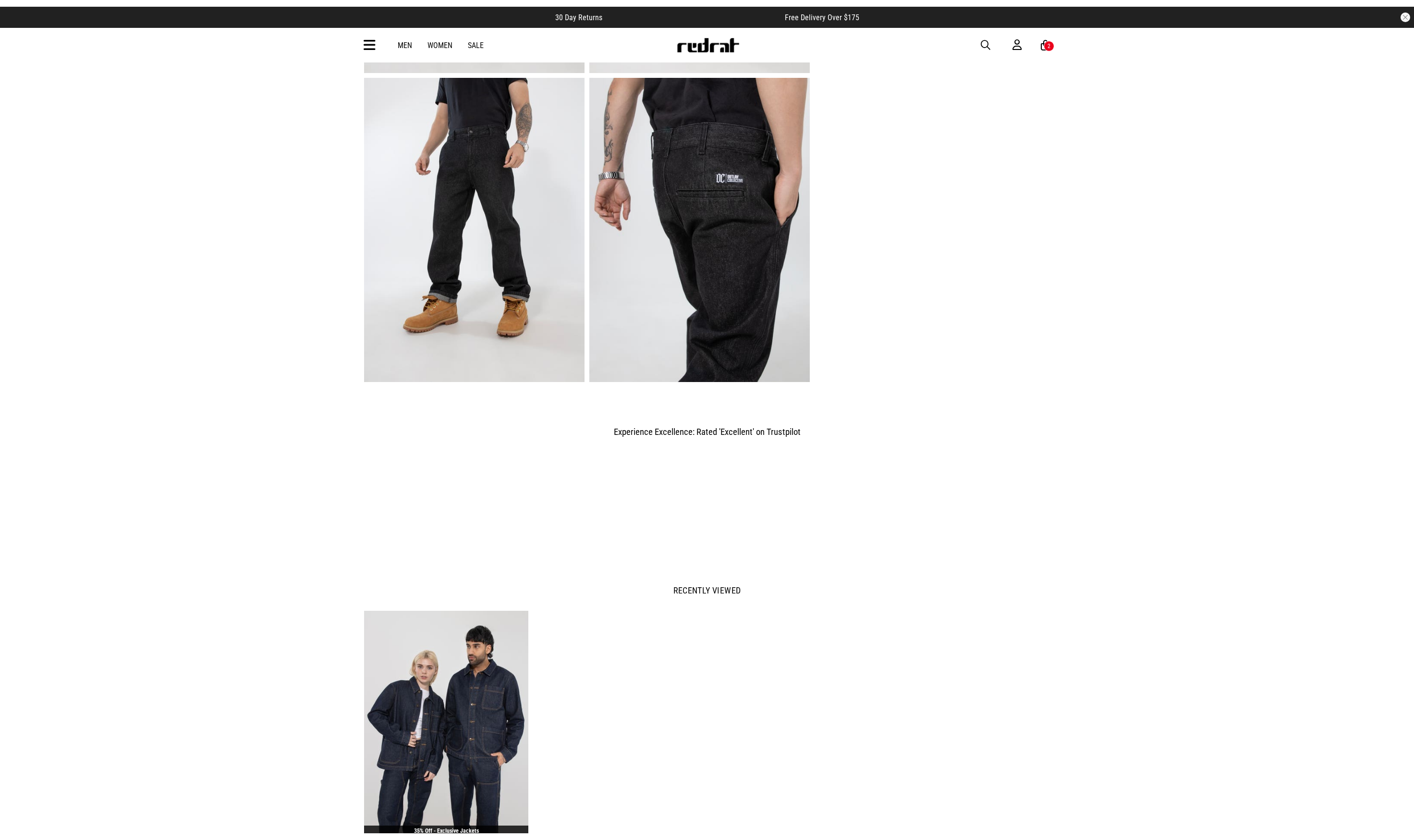
scroll to position [0, 0]
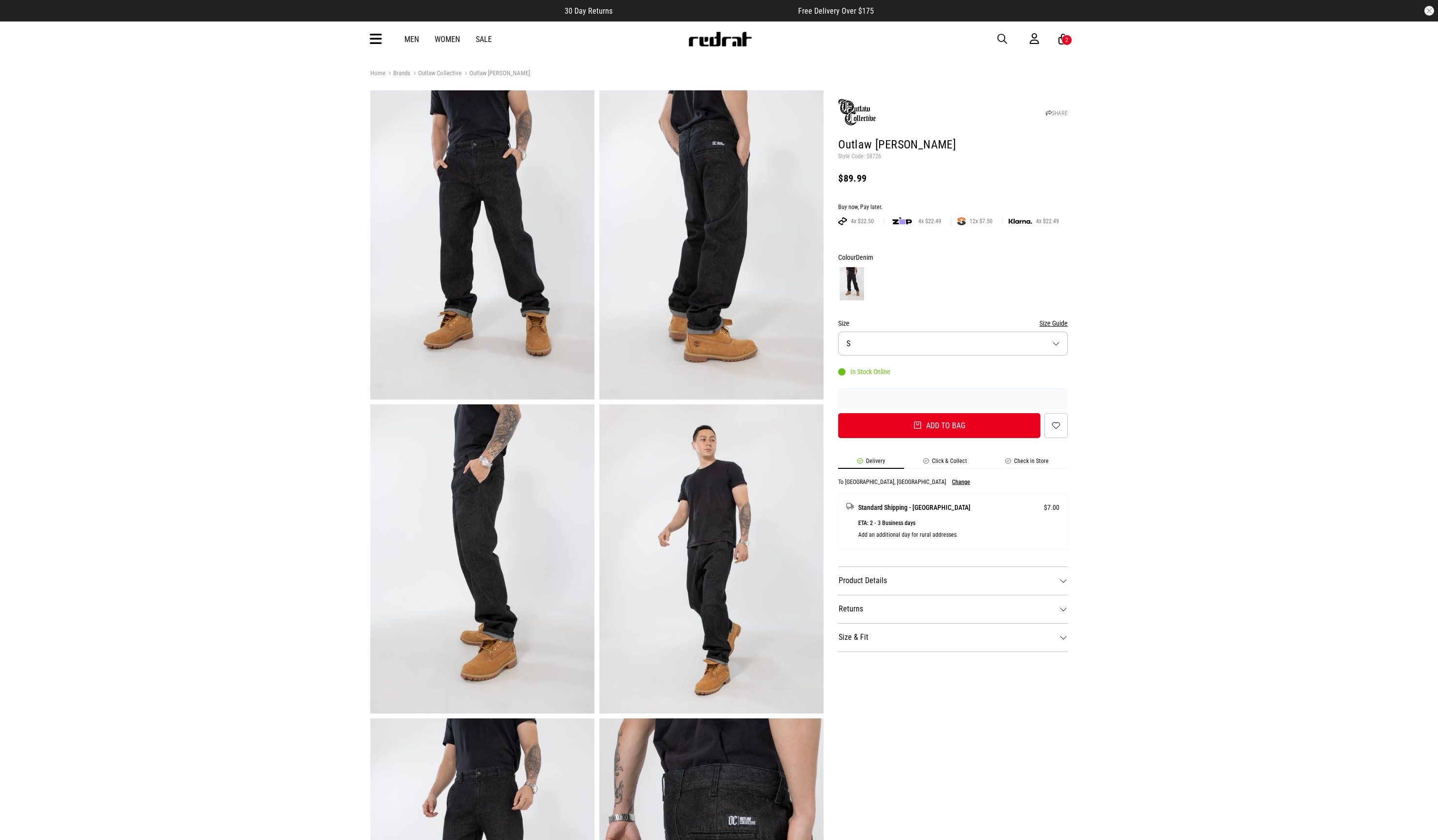
click at [380, 37] on icon at bounding box center [376, 39] width 12 height 16
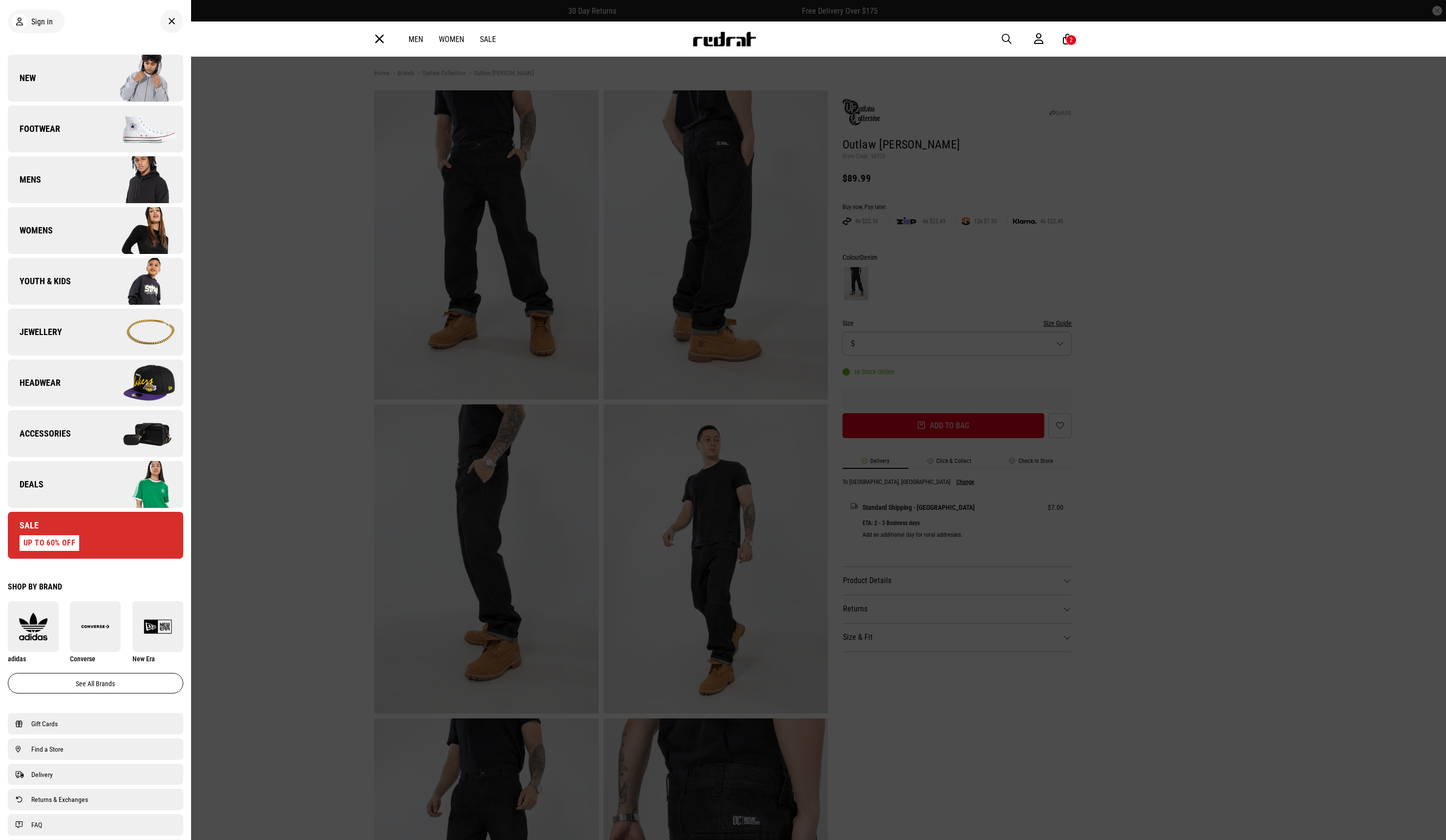
click at [149, 185] on img at bounding box center [139, 180] width 87 height 49
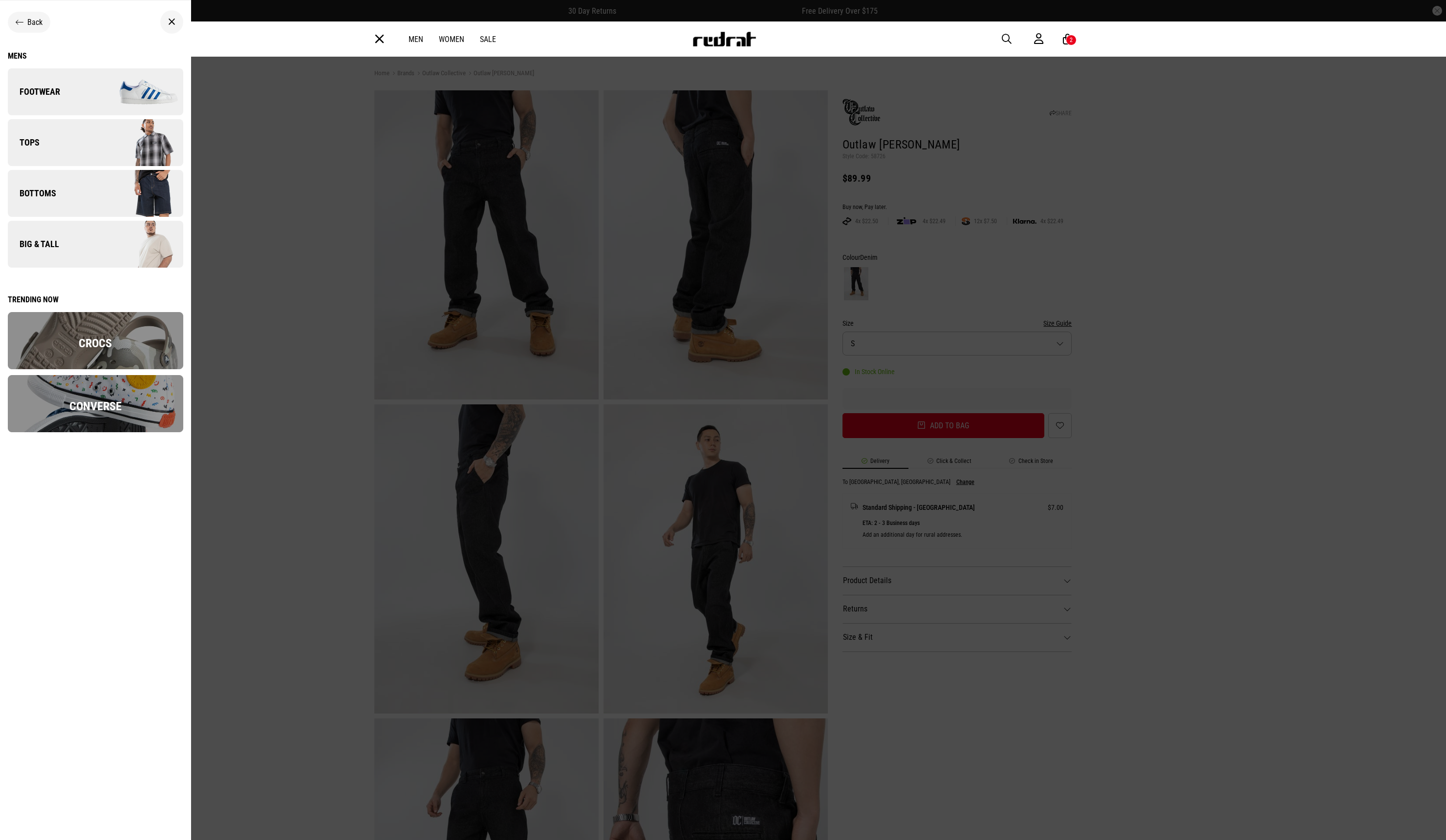
click at [175, 19] on icon at bounding box center [172, 21] width 7 height 11
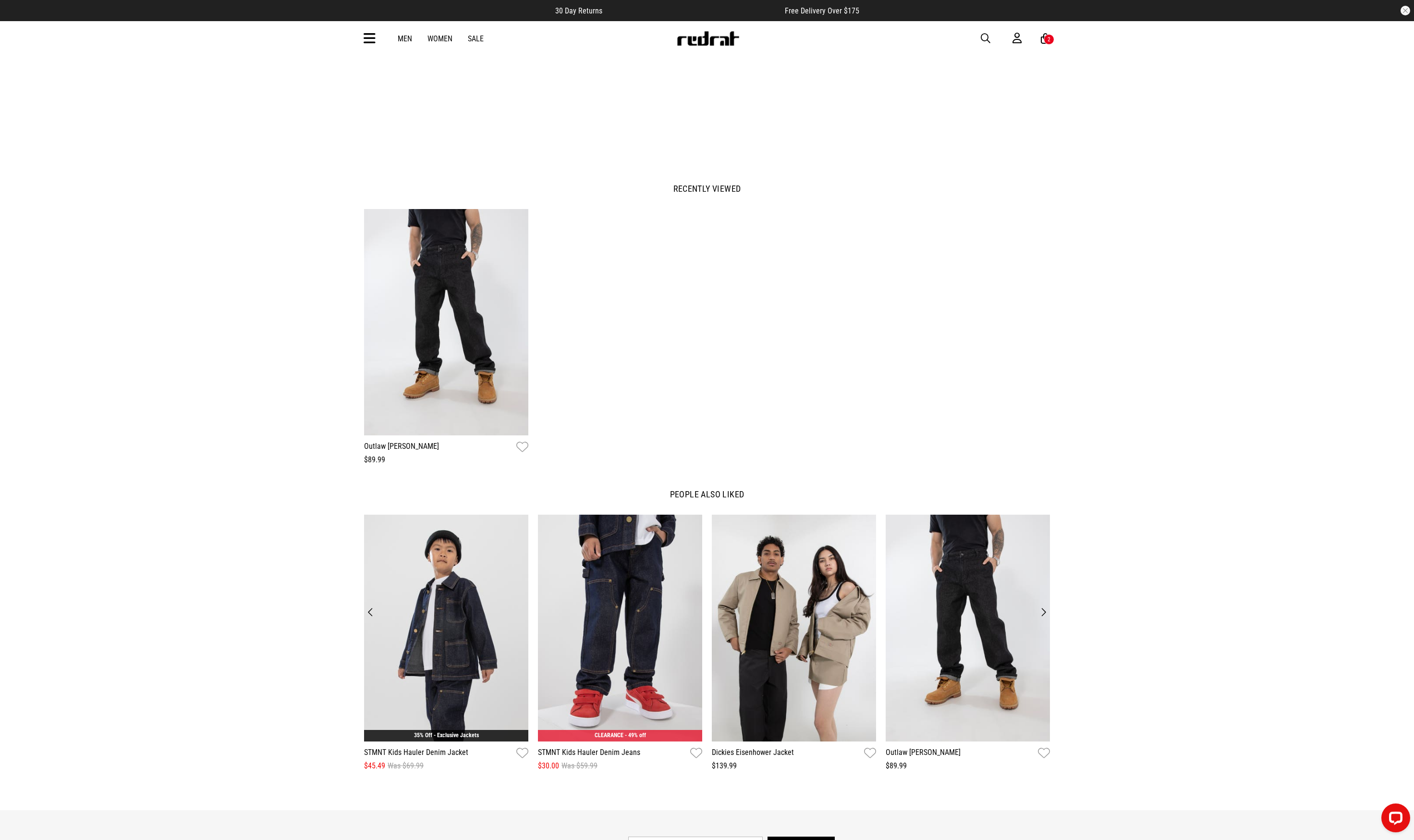
scroll to position [1109, 0]
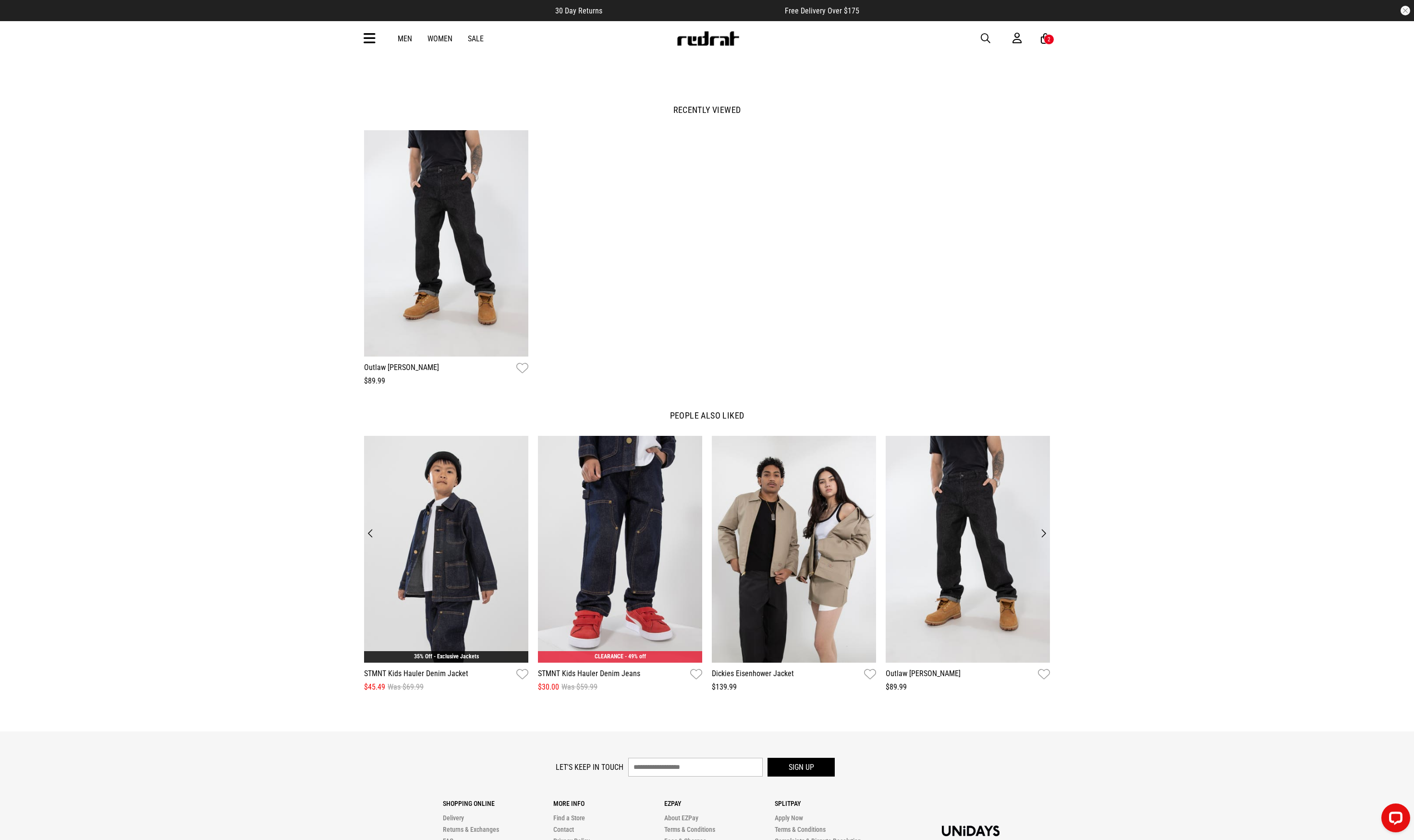
click at [1043, 533] on button "Next" at bounding box center [1043, 534] width 13 height 14
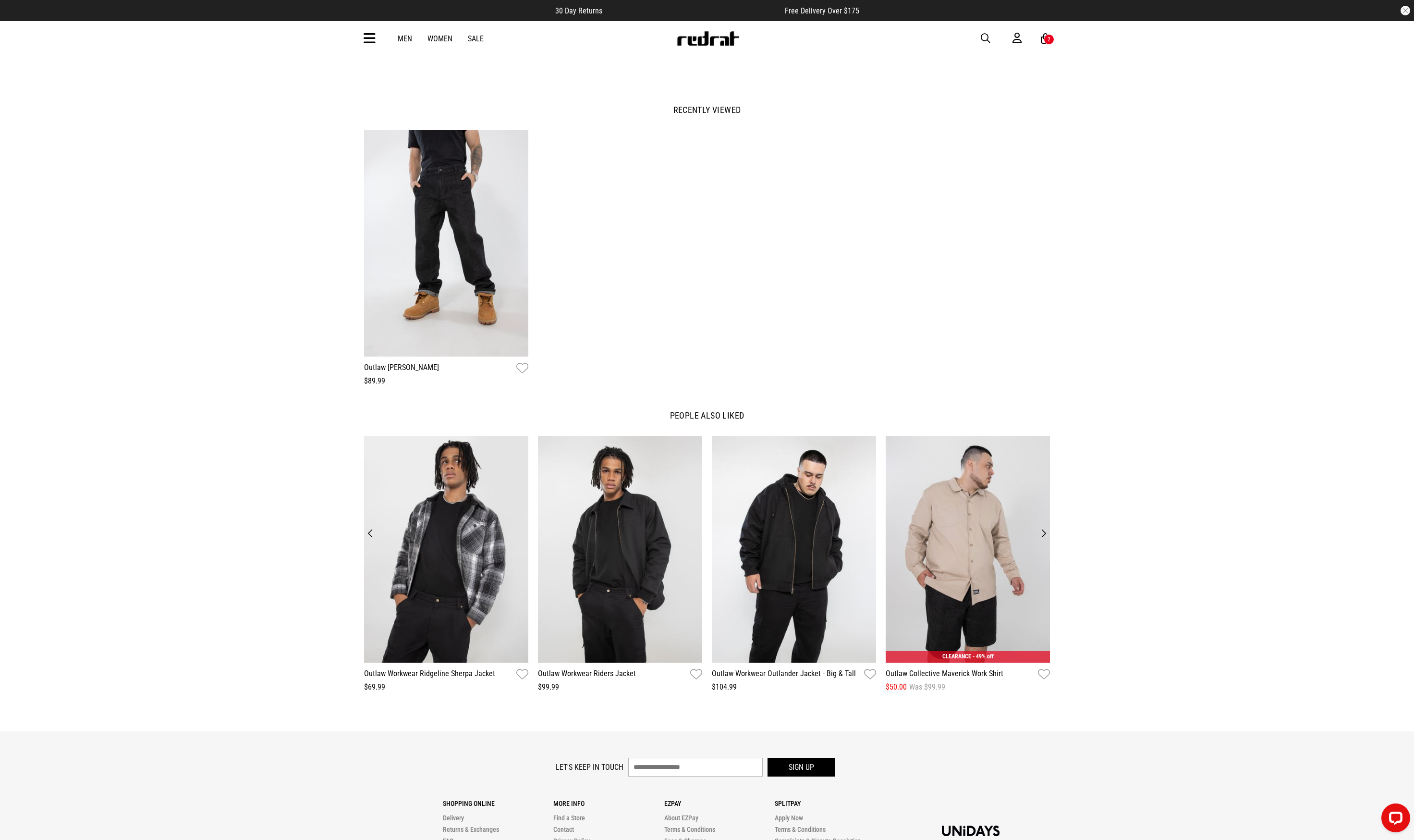
click at [1043, 533] on button "Next" at bounding box center [1043, 534] width 13 height 14
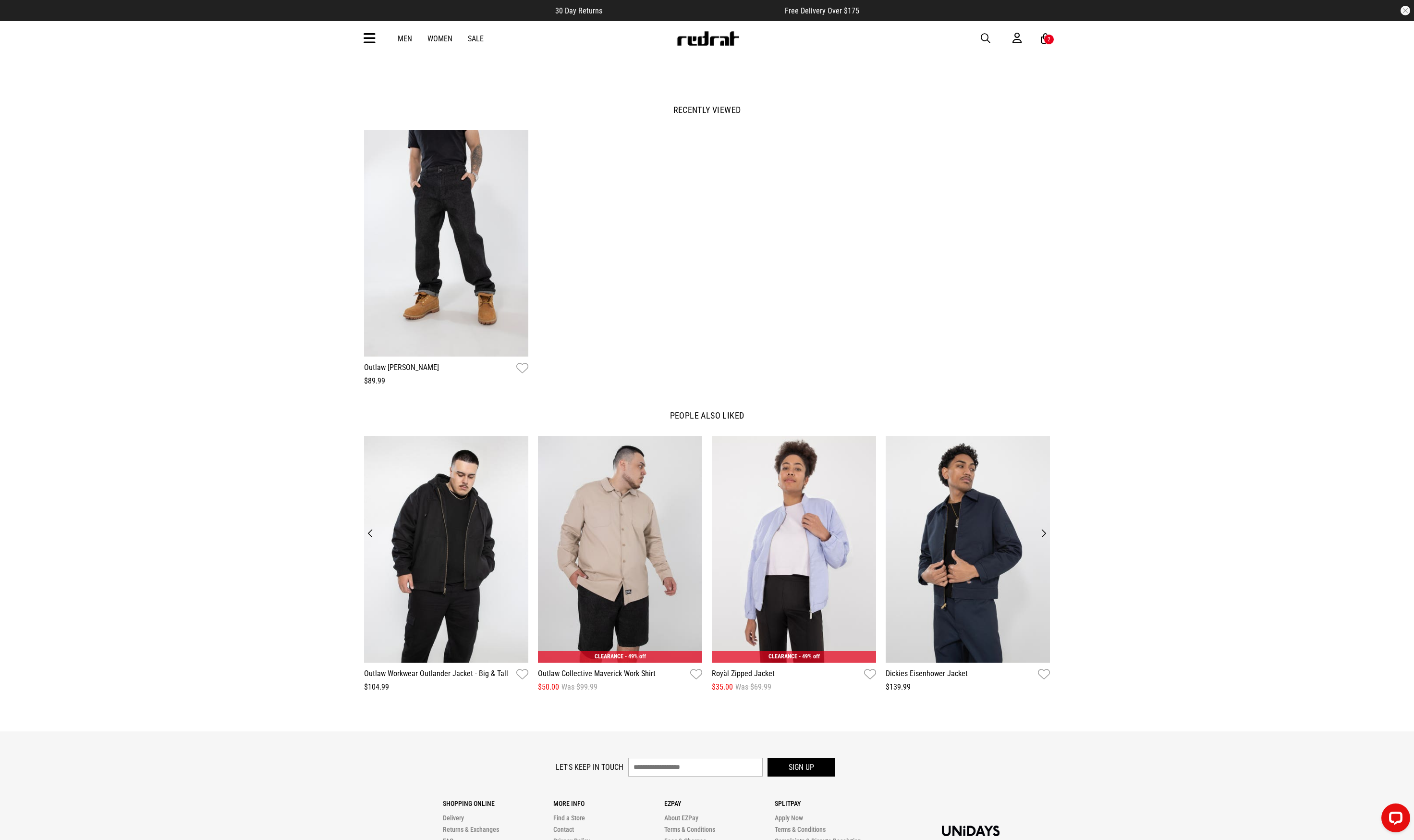
click at [1043, 533] on button "Next" at bounding box center [1043, 534] width 13 height 14
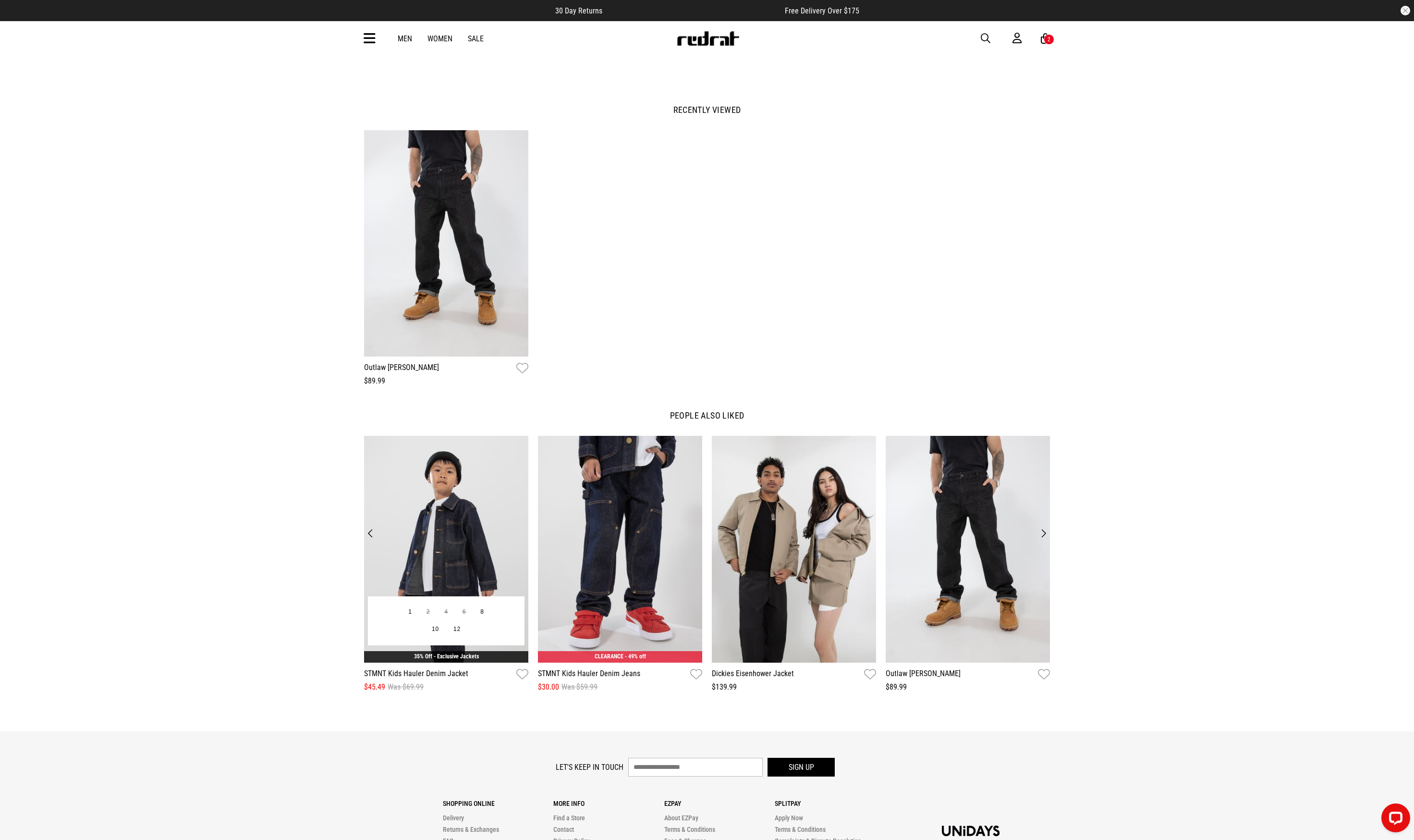
click at [481, 547] on img at bounding box center [446, 549] width 165 height 227
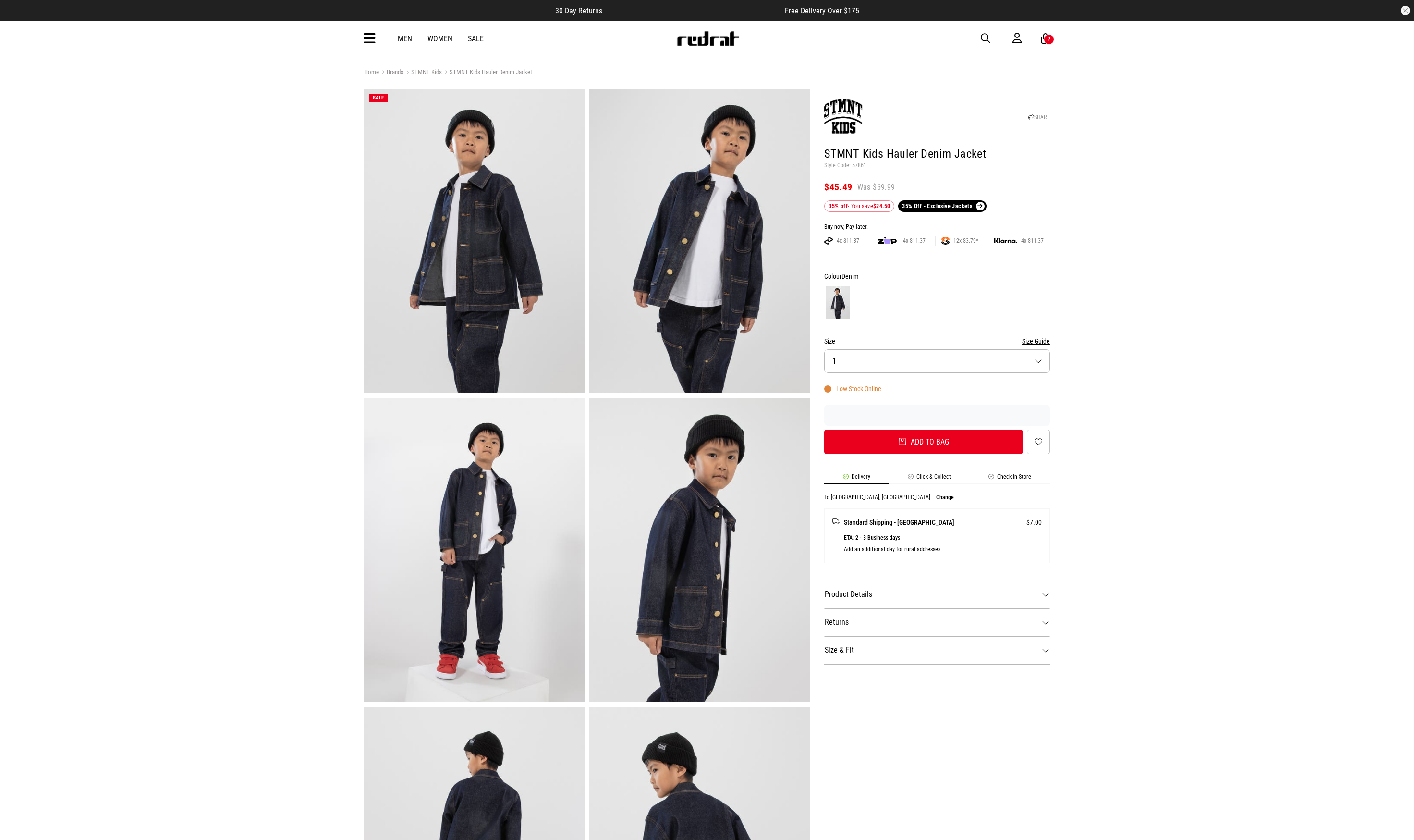
click at [1035, 361] on button "Size 1" at bounding box center [937, 360] width 226 height 23
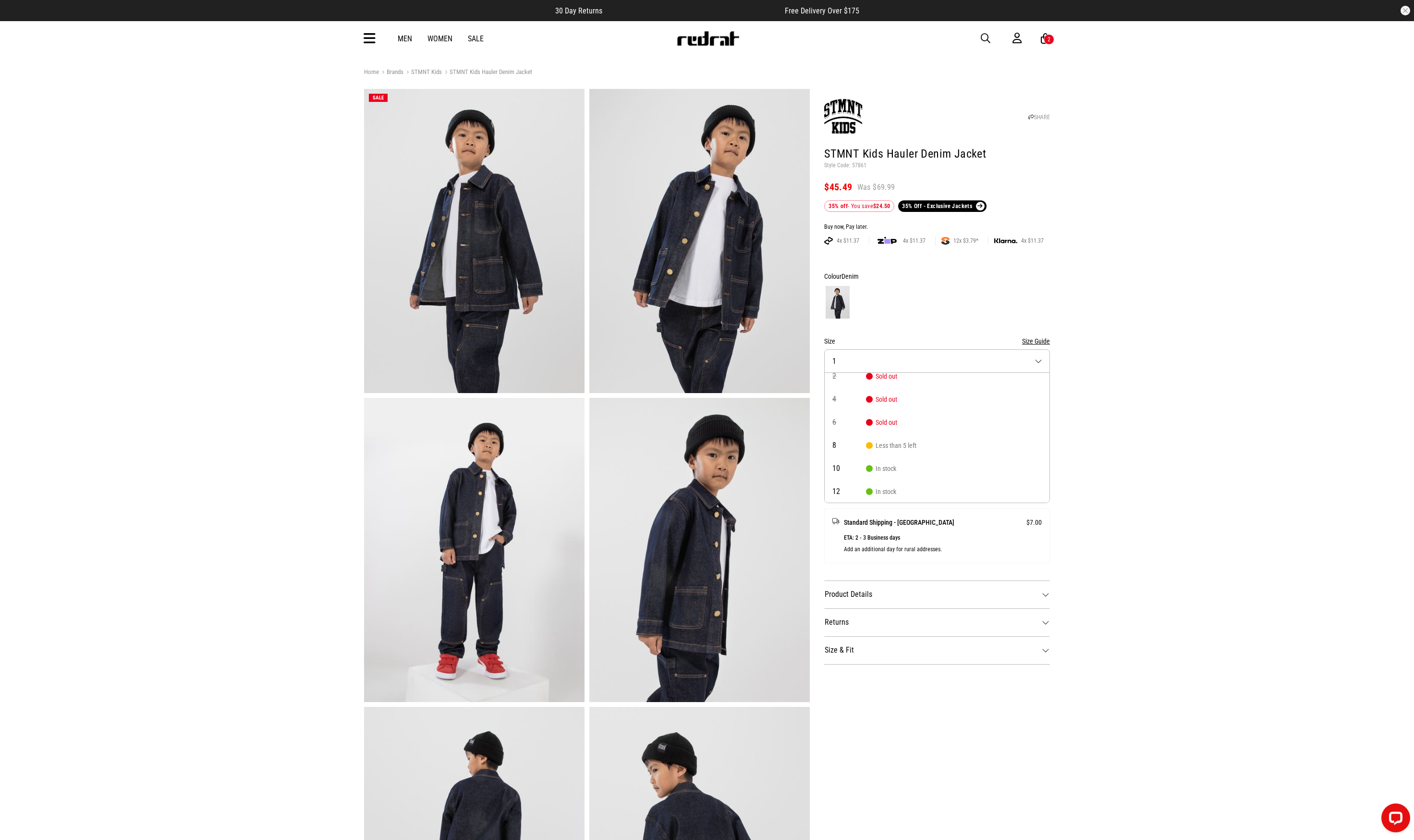
scroll to position [32, 0]
click at [843, 487] on span "12" at bounding box center [849, 491] width 33 height 8
click at [917, 442] on button "Add to bag" at bounding box center [924, 442] width 199 height 25
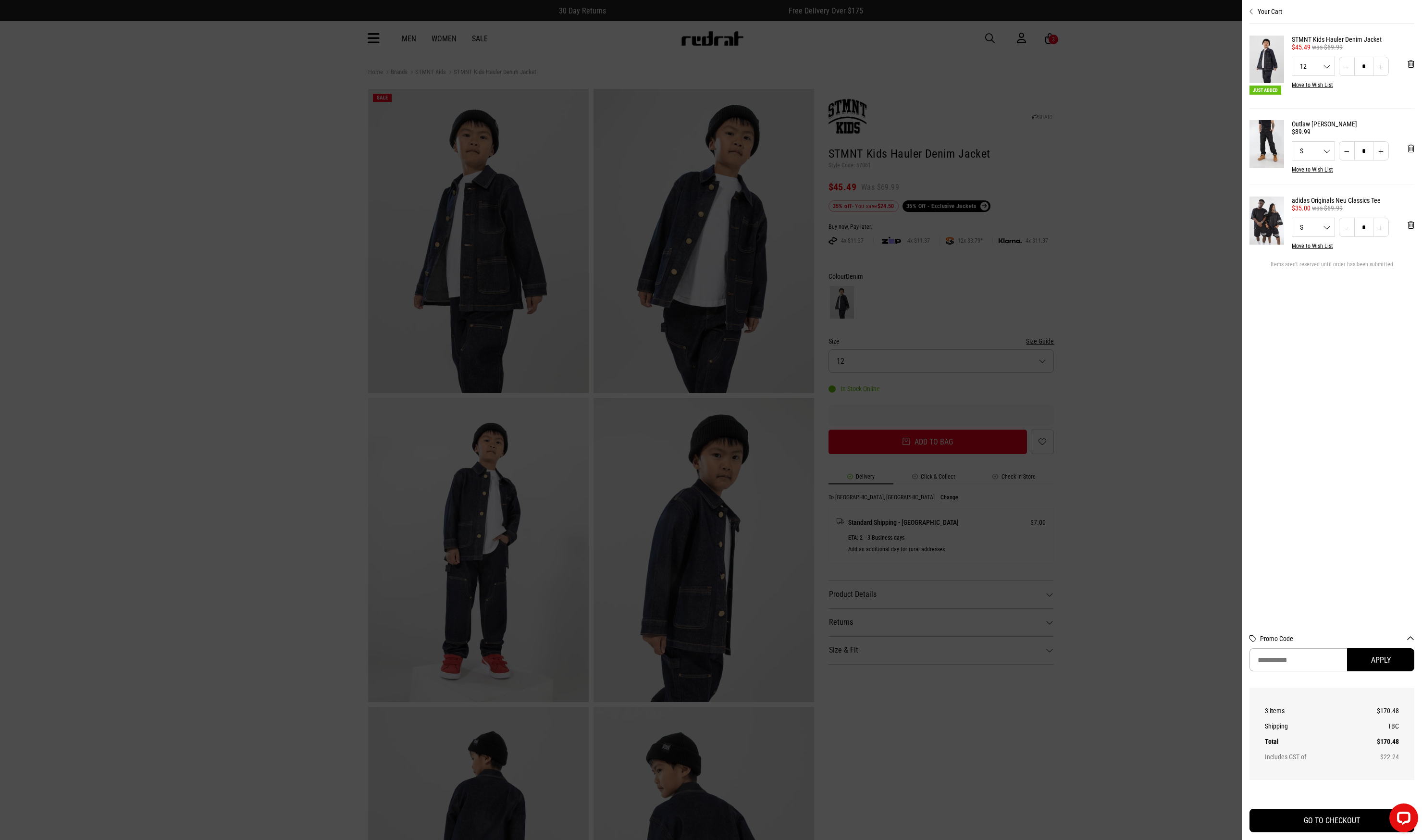
click at [1252, 9] on icon "Close cart preview" at bounding box center [1251, 11] width 4 height 8
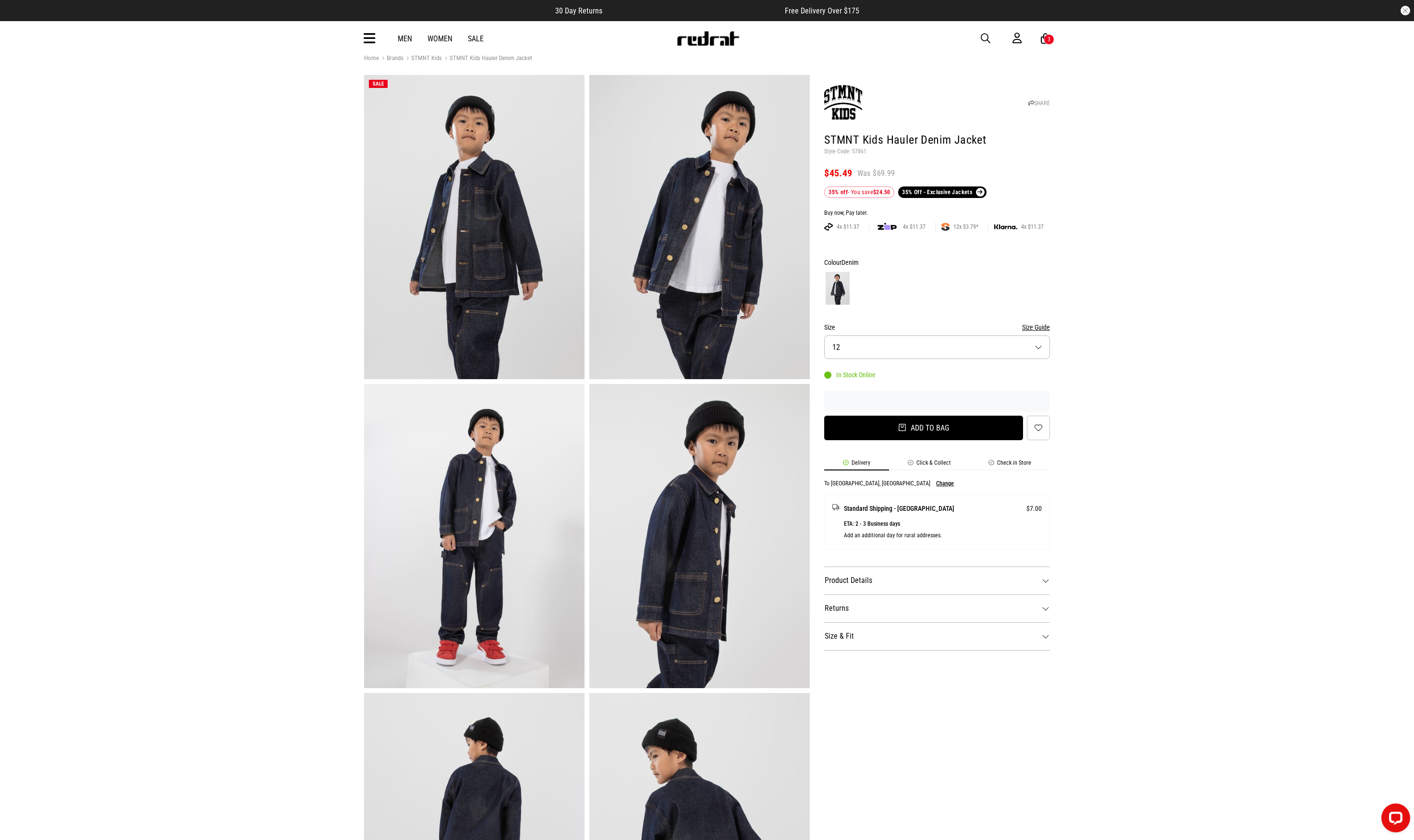
scroll to position [0, 0]
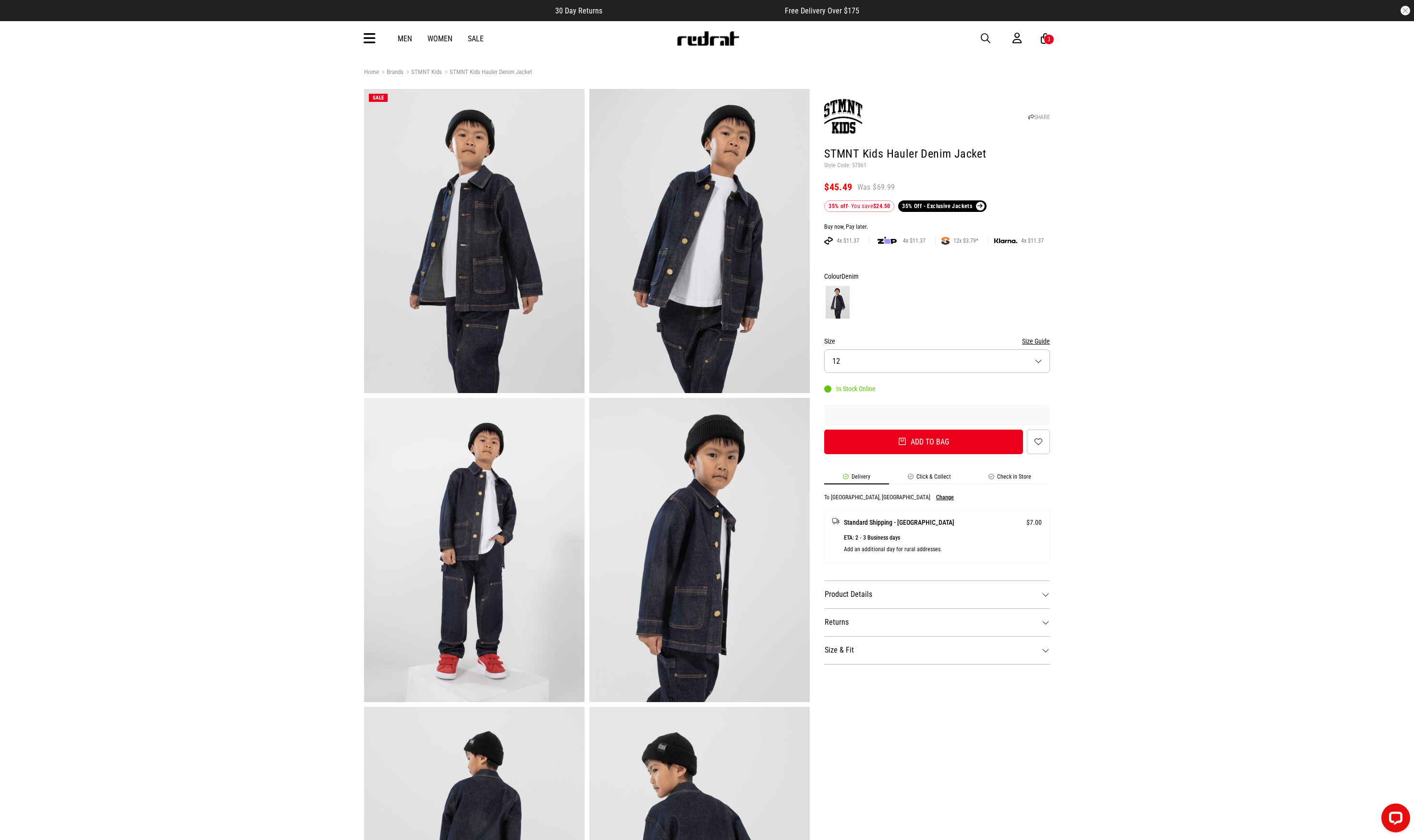
click at [409, 39] on link "Men" at bounding box center [405, 39] width 15 height 9
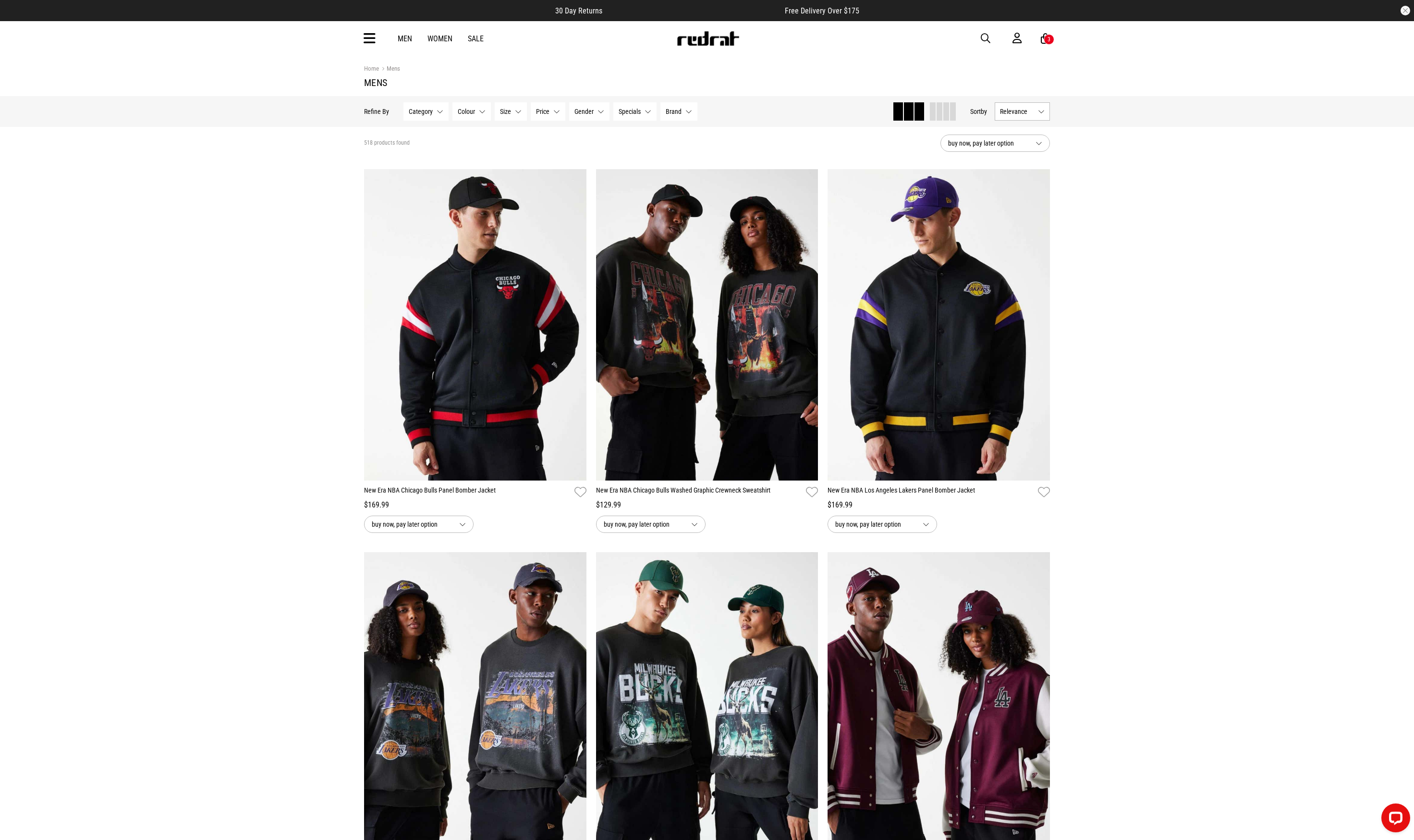
click at [1410, 9] on button "button" at bounding box center [1405, 10] width 9 height 9
